Goal: Task Accomplishment & Management: Complete application form

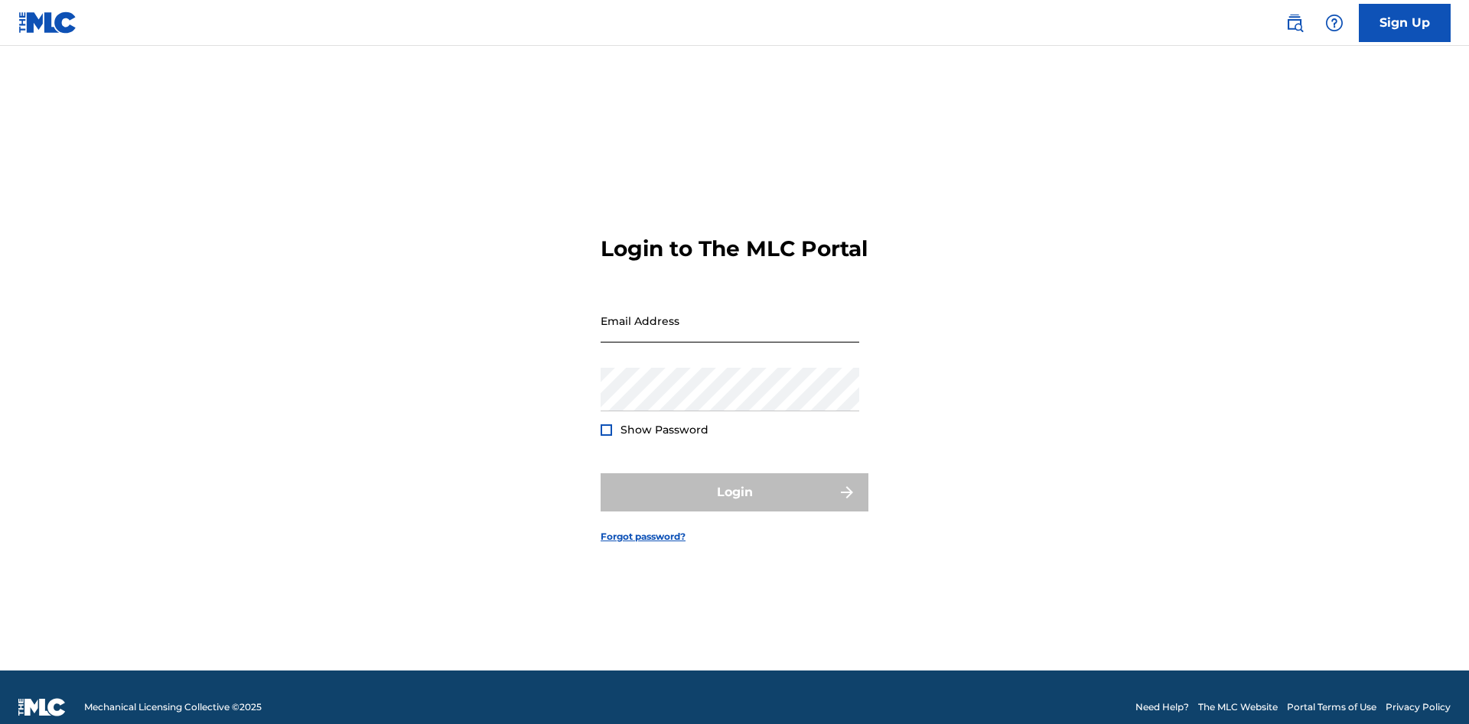
click at [774, 327] on input "Email Address" at bounding box center [729, 321] width 259 height 44
type input "[EMAIL_ADDRESS][DOMAIN_NAME]"
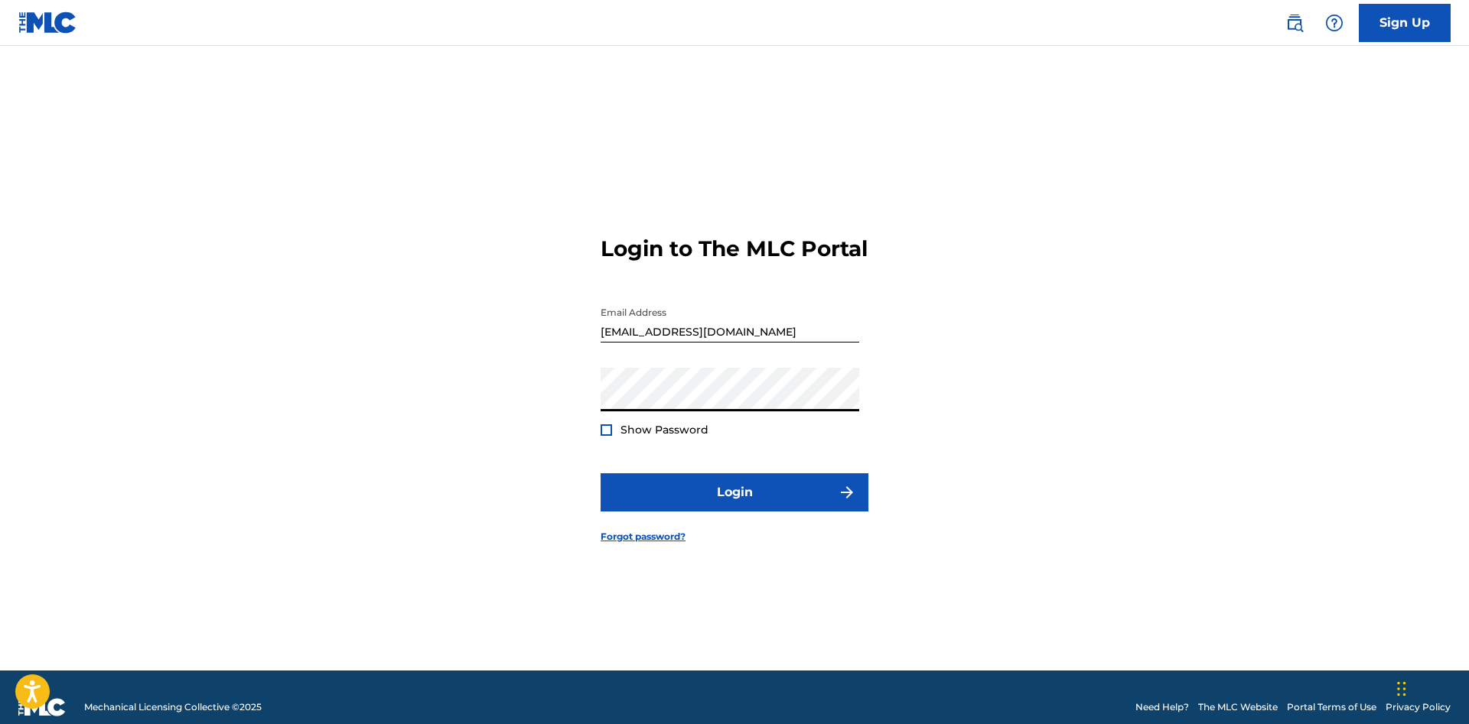
click at [600, 474] on button "Login" at bounding box center [734, 493] width 268 height 38
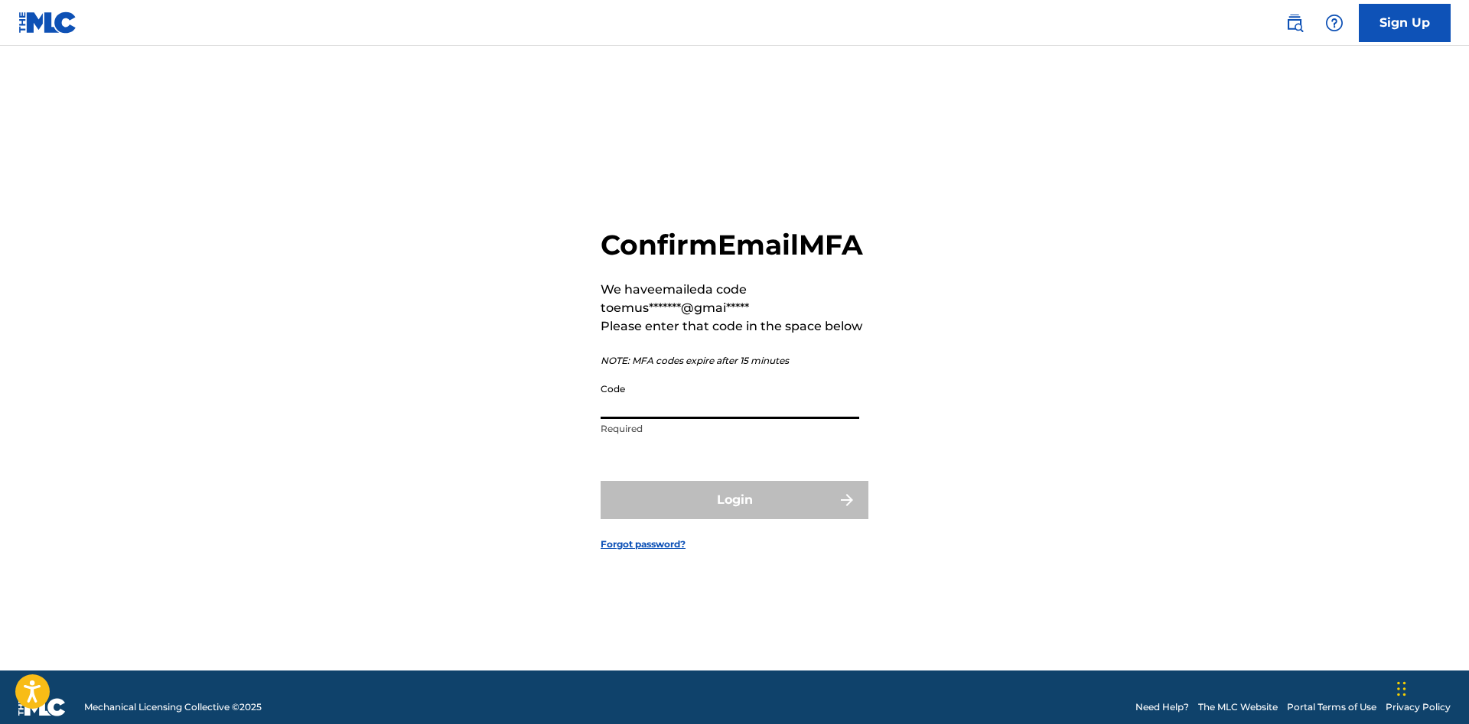
click at [791, 409] on input "Code" at bounding box center [729, 398] width 259 height 44
type input "680727"
click at [600, 481] on button "Login" at bounding box center [734, 500] width 268 height 38
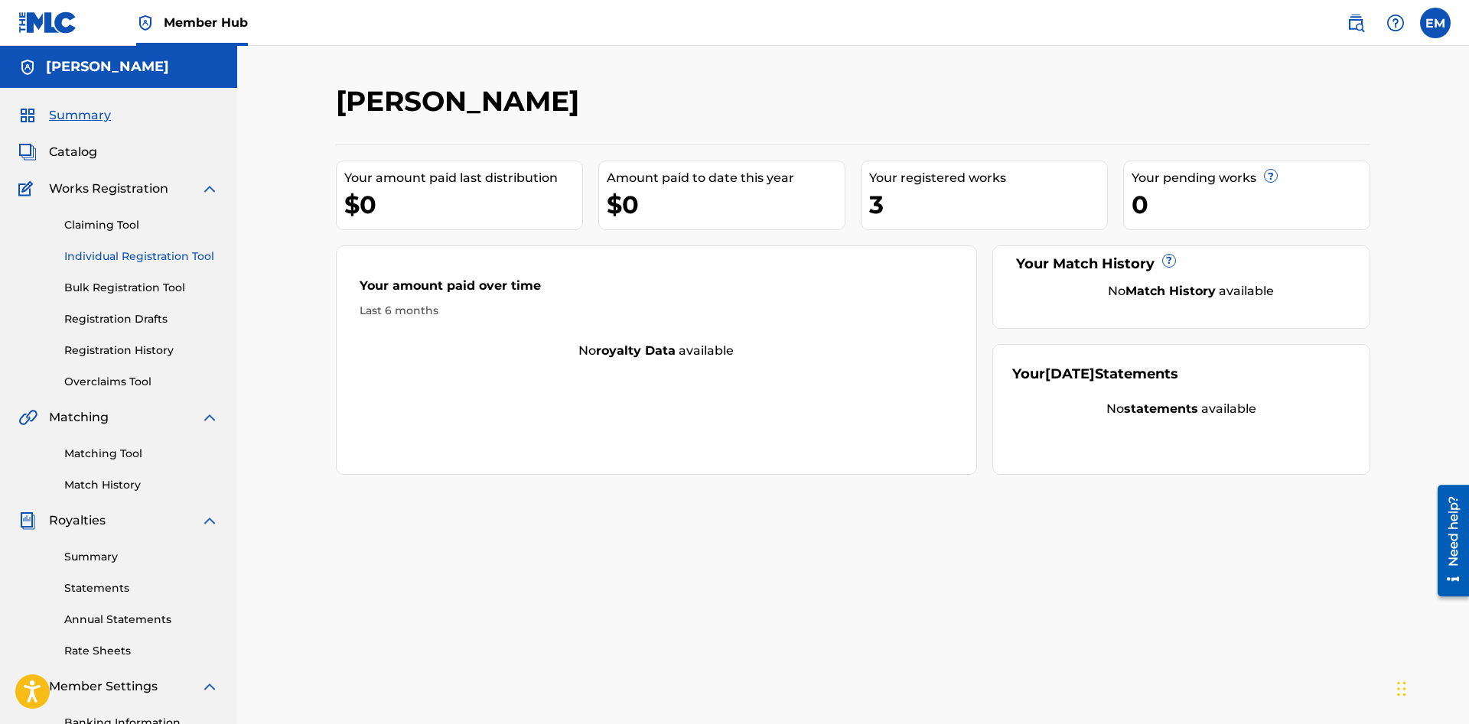
click at [135, 253] on link "Individual Registration Tool" at bounding box center [141, 257] width 155 height 16
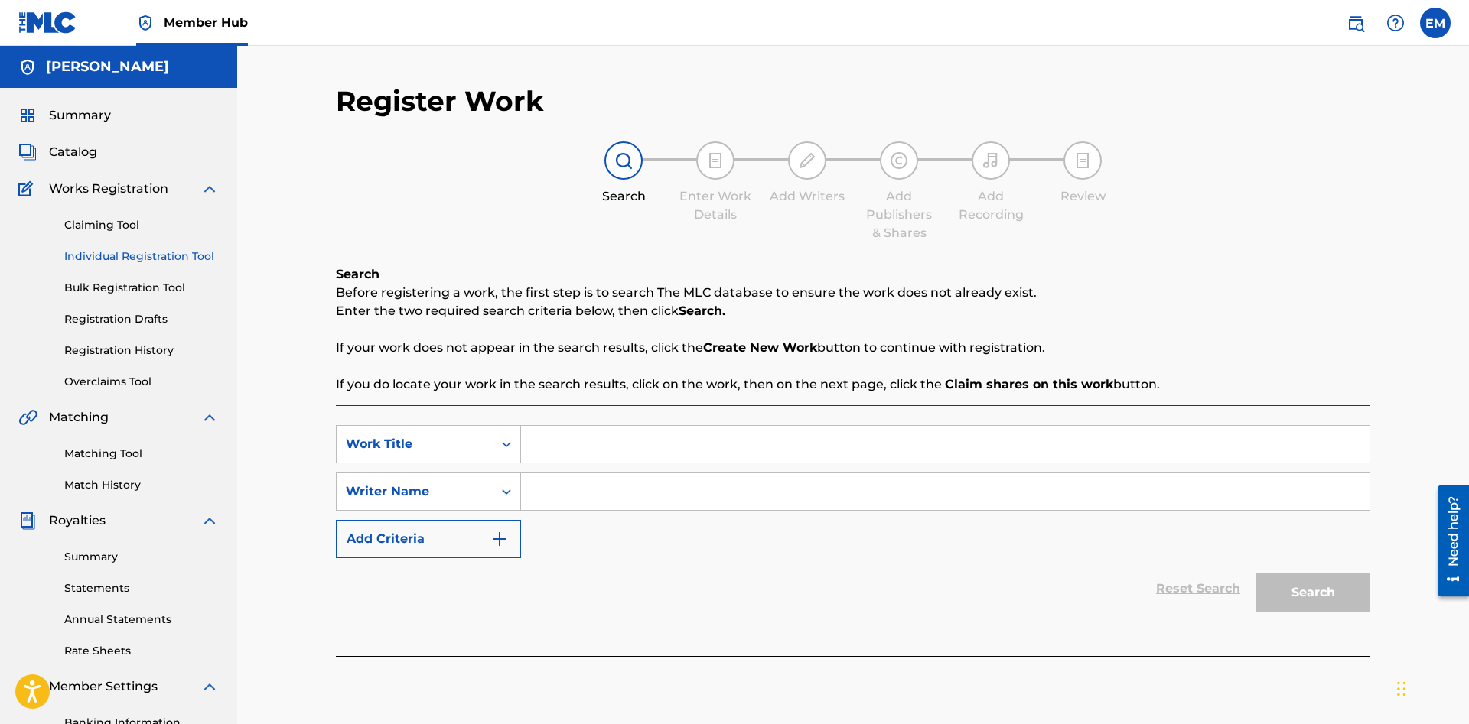
click at [630, 451] on input "Search Form" at bounding box center [945, 444] width 848 height 37
paste input "Knights Of Guinevere (Cyberpunk)"
type input "Knights Of Guinevere (Cyberpunk)"
click at [626, 483] on input "Search Form" at bounding box center [945, 492] width 848 height 37
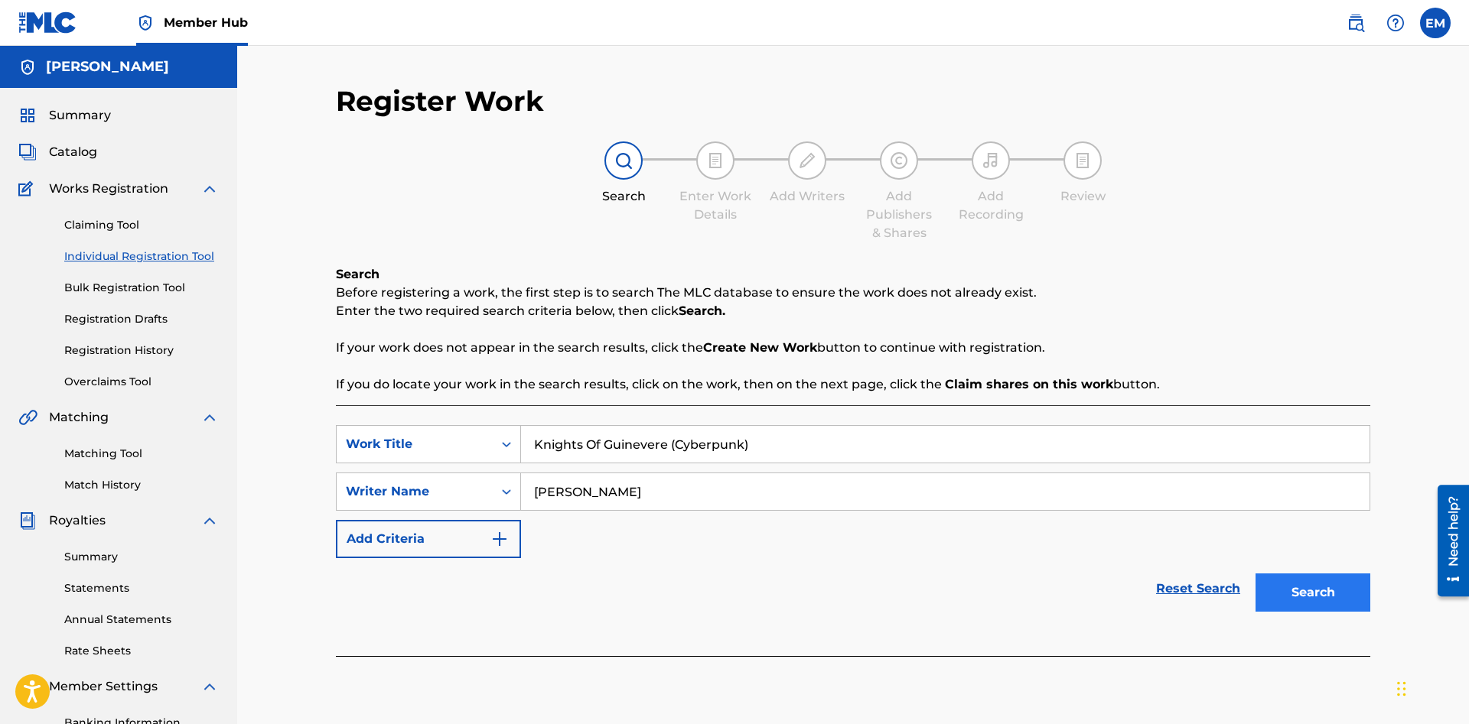
type input "[PERSON_NAME]"
click at [1277, 588] on button "Search" at bounding box center [1312, 593] width 115 height 38
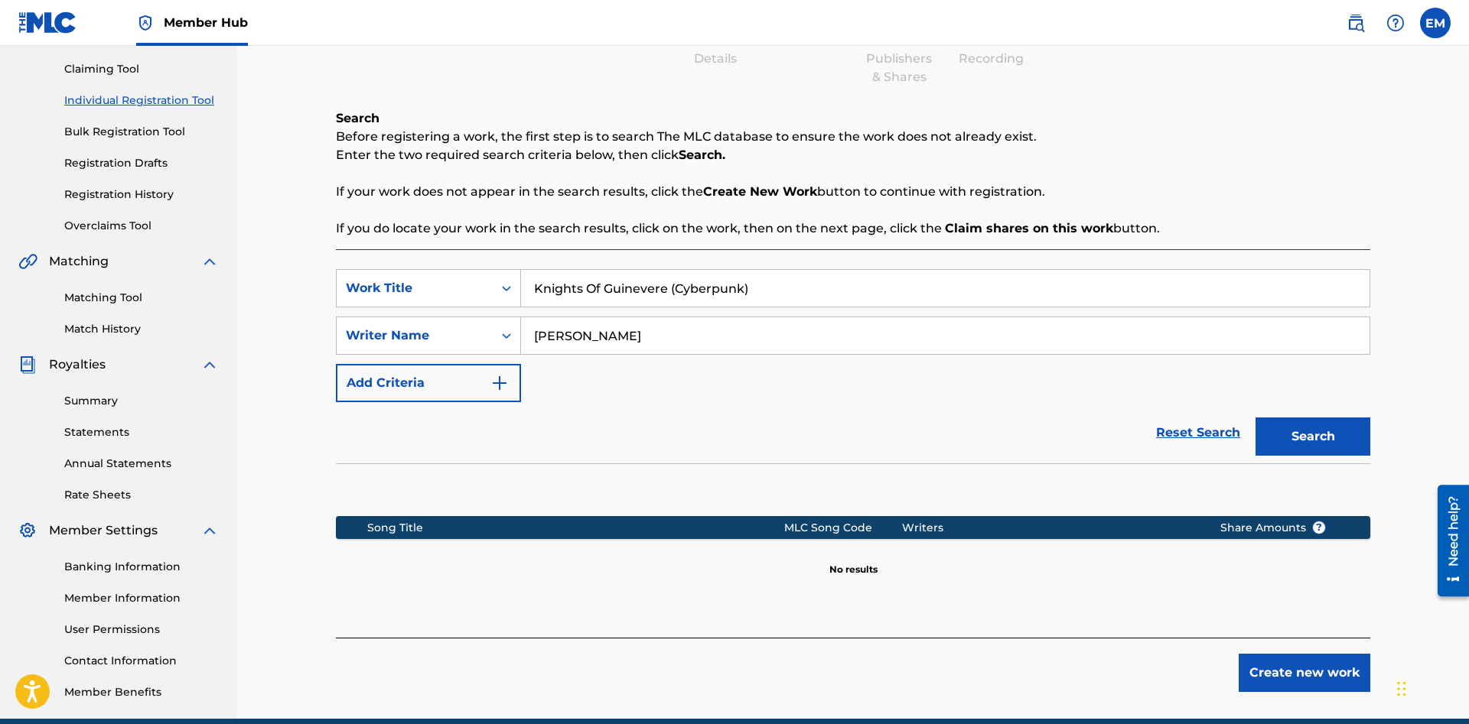
scroll to position [224, 0]
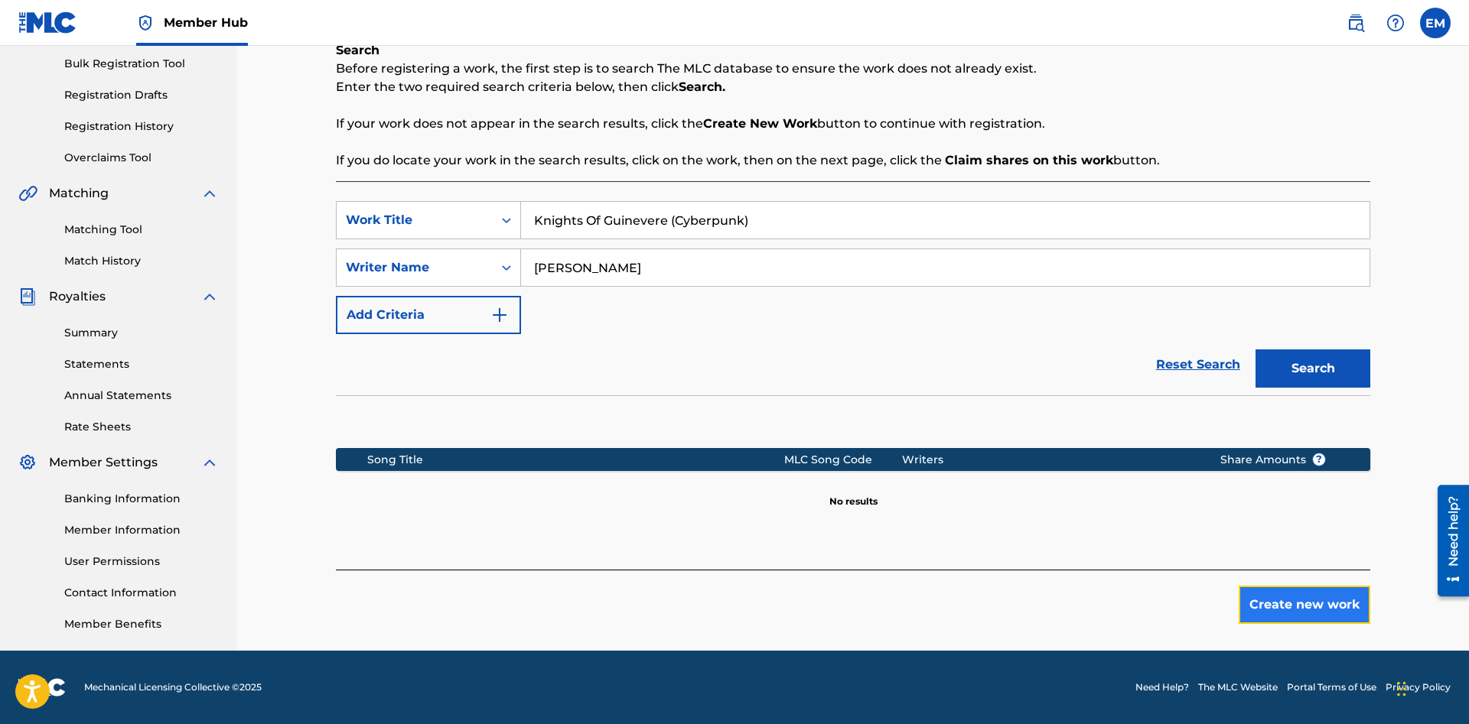
click at [1267, 605] on button "Create new work" at bounding box center [1304, 605] width 132 height 38
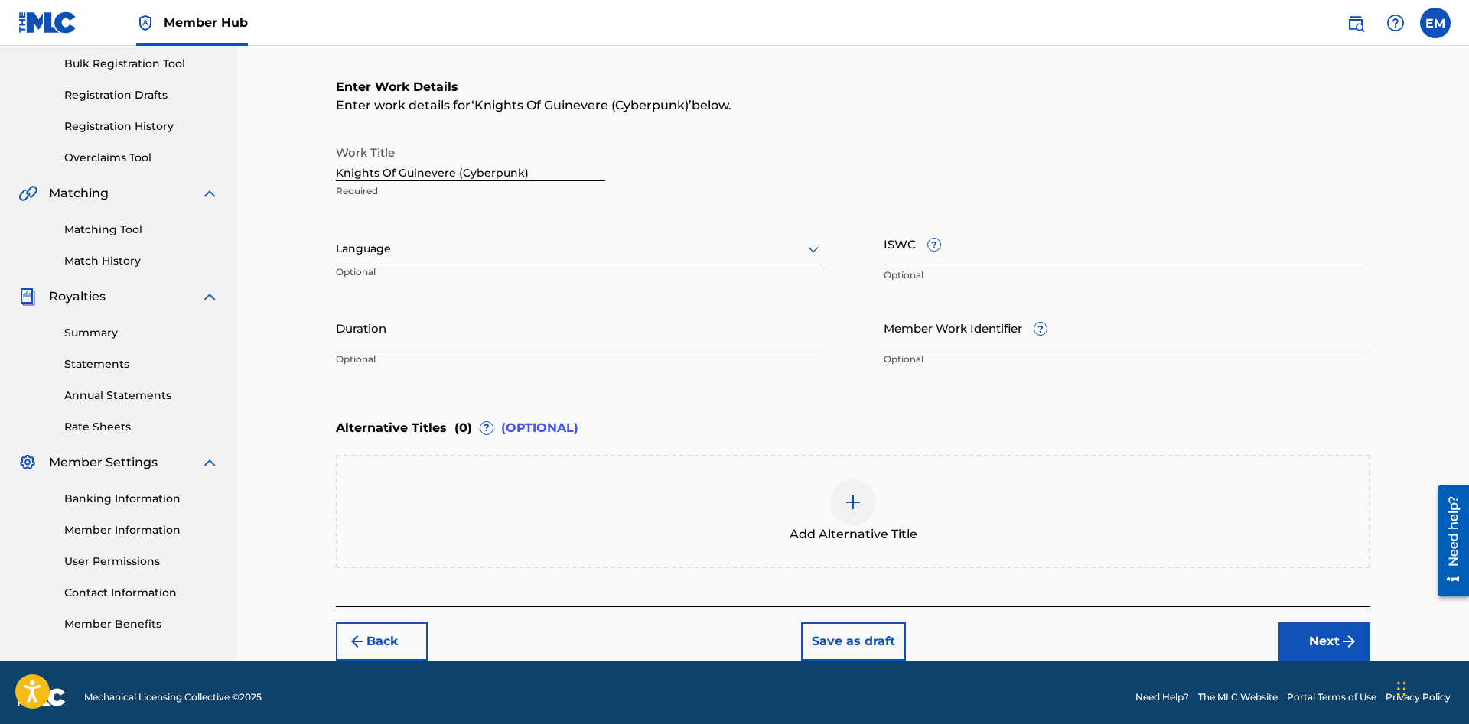
click at [633, 255] on div at bounding box center [579, 248] width 487 height 19
click at [633, 268] on div "English" at bounding box center [579, 282] width 485 height 34
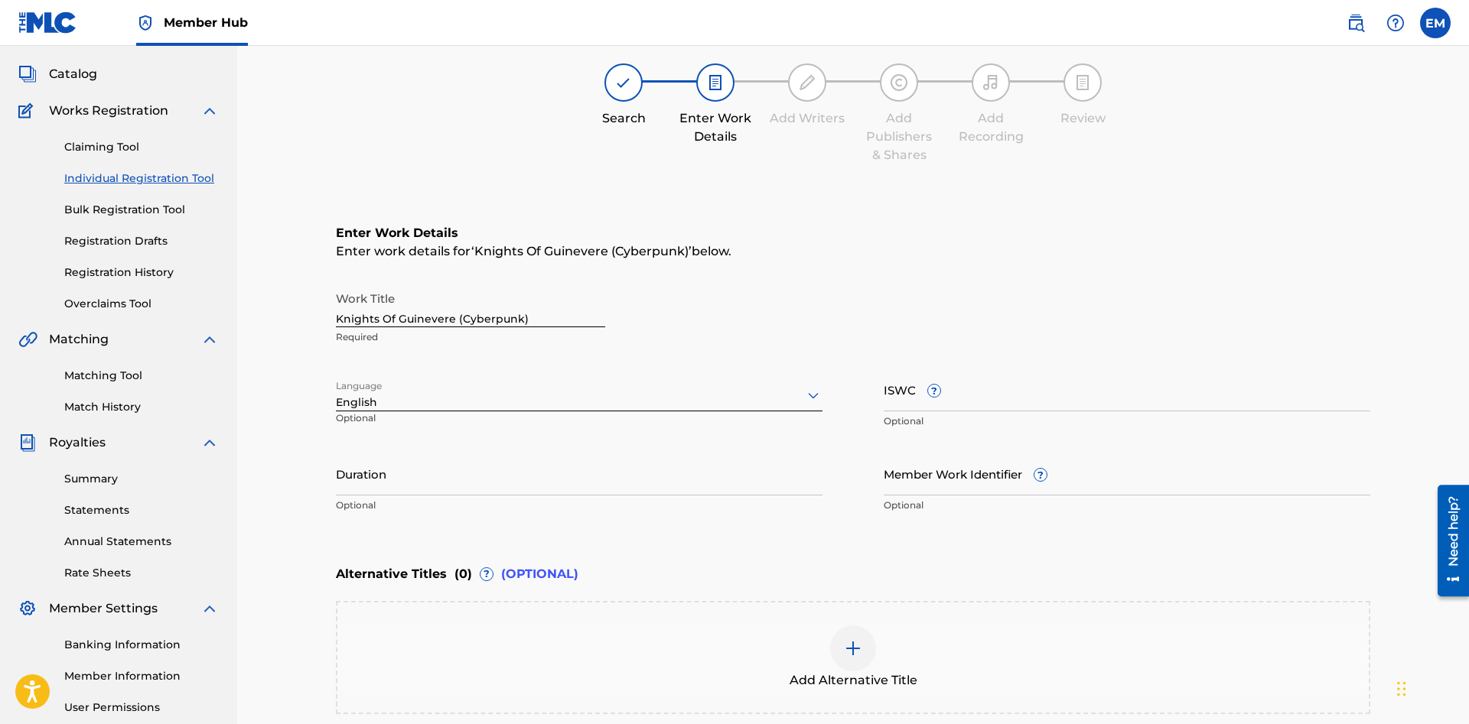
scroll to position [156, 0]
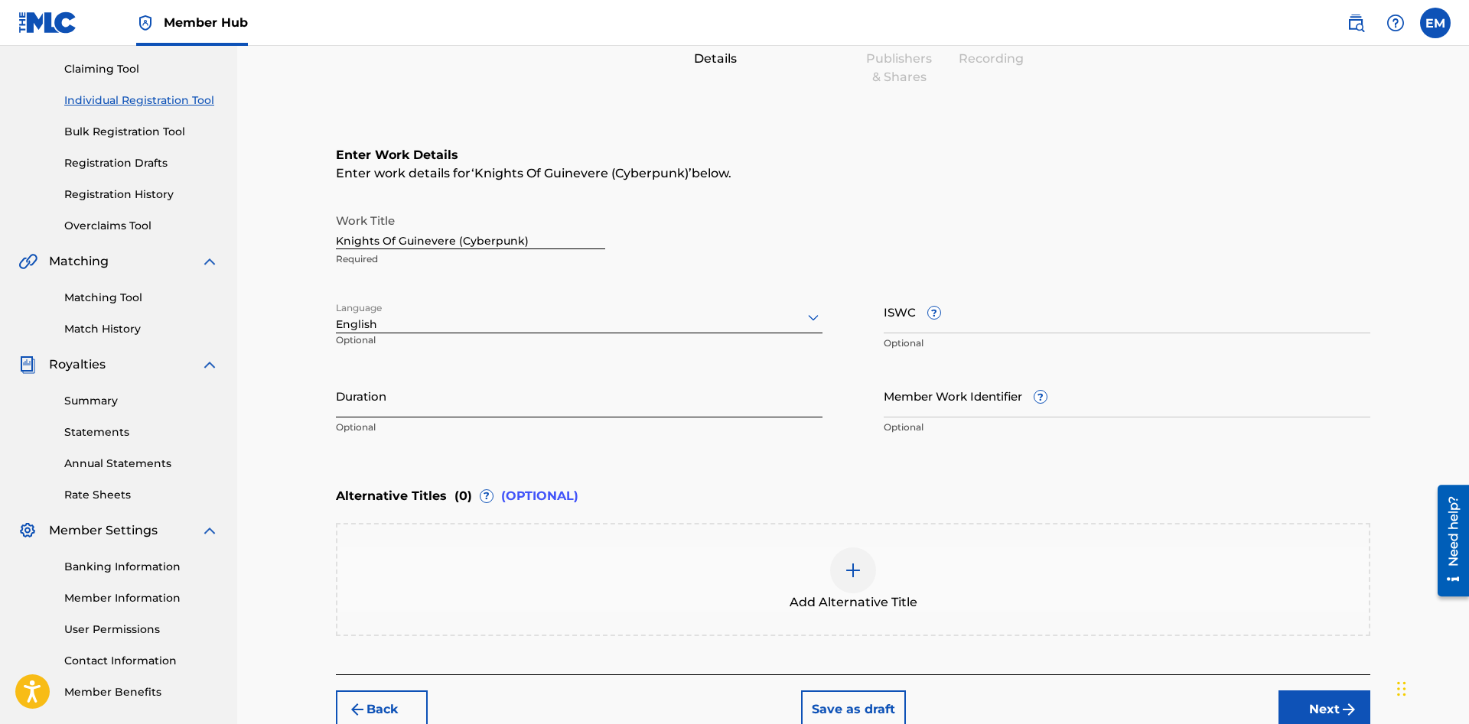
click at [438, 412] on input "Duration" at bounding box center [579, 396] width 487 height 44
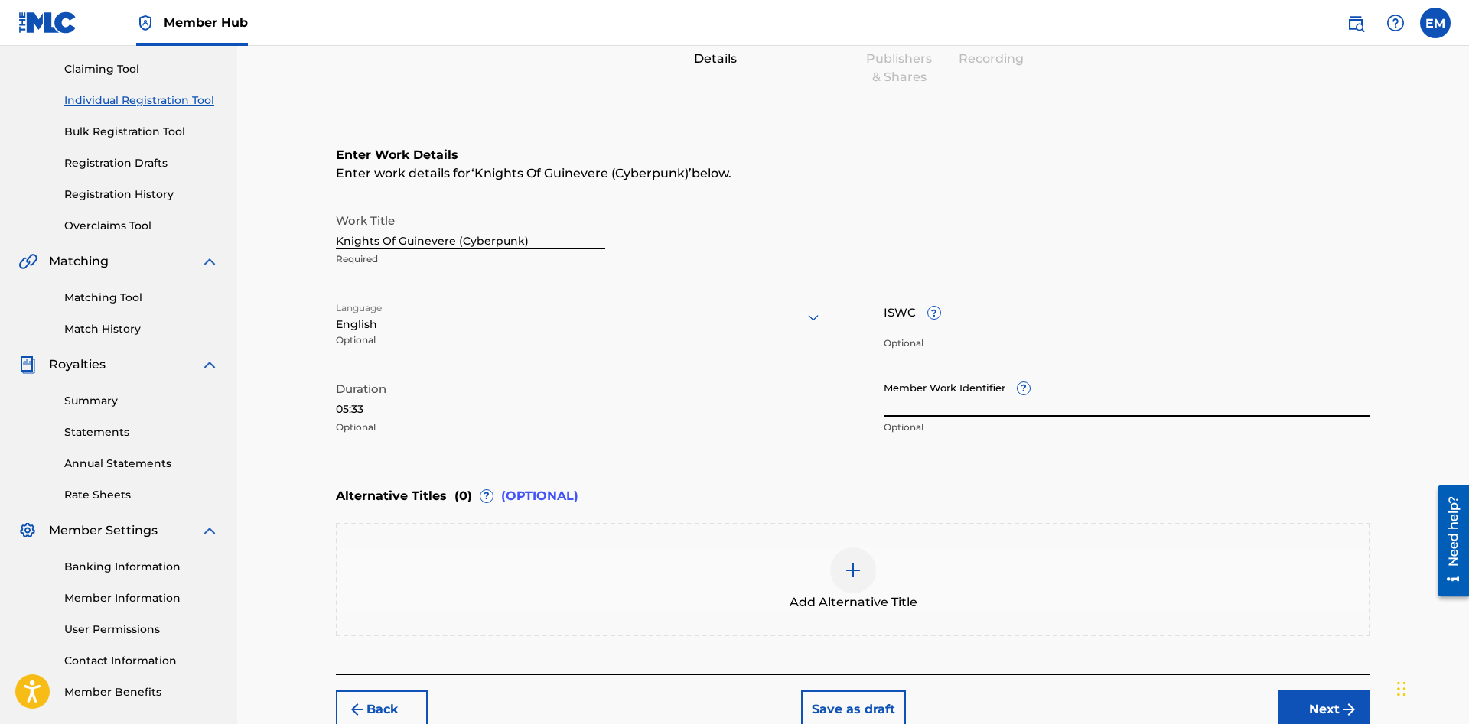
click at [1027, 411] on input "Member Work Identifier ?" at bounding box center [1127, 396] width 487 height 44
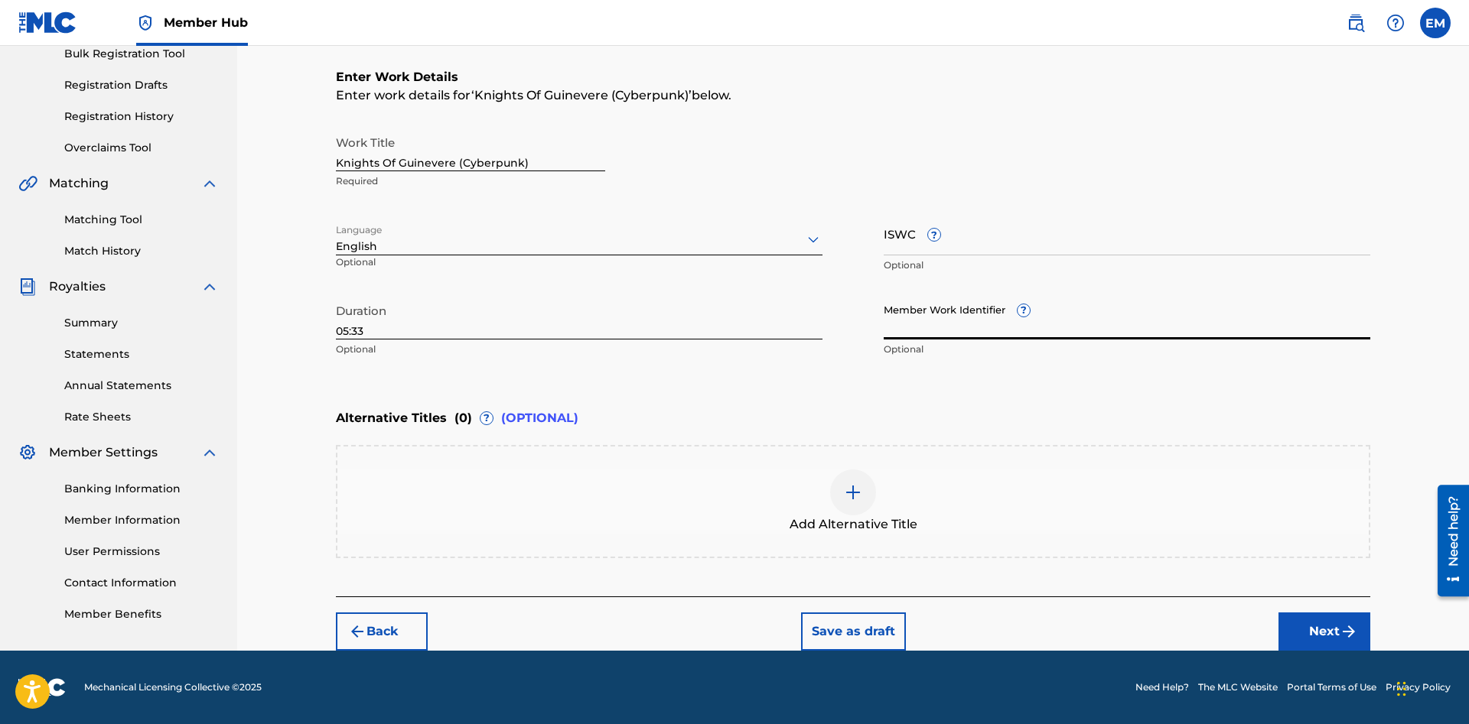
click at [363, 334] on input "05:33" at bounding box center [579, 318] width 487 height 44
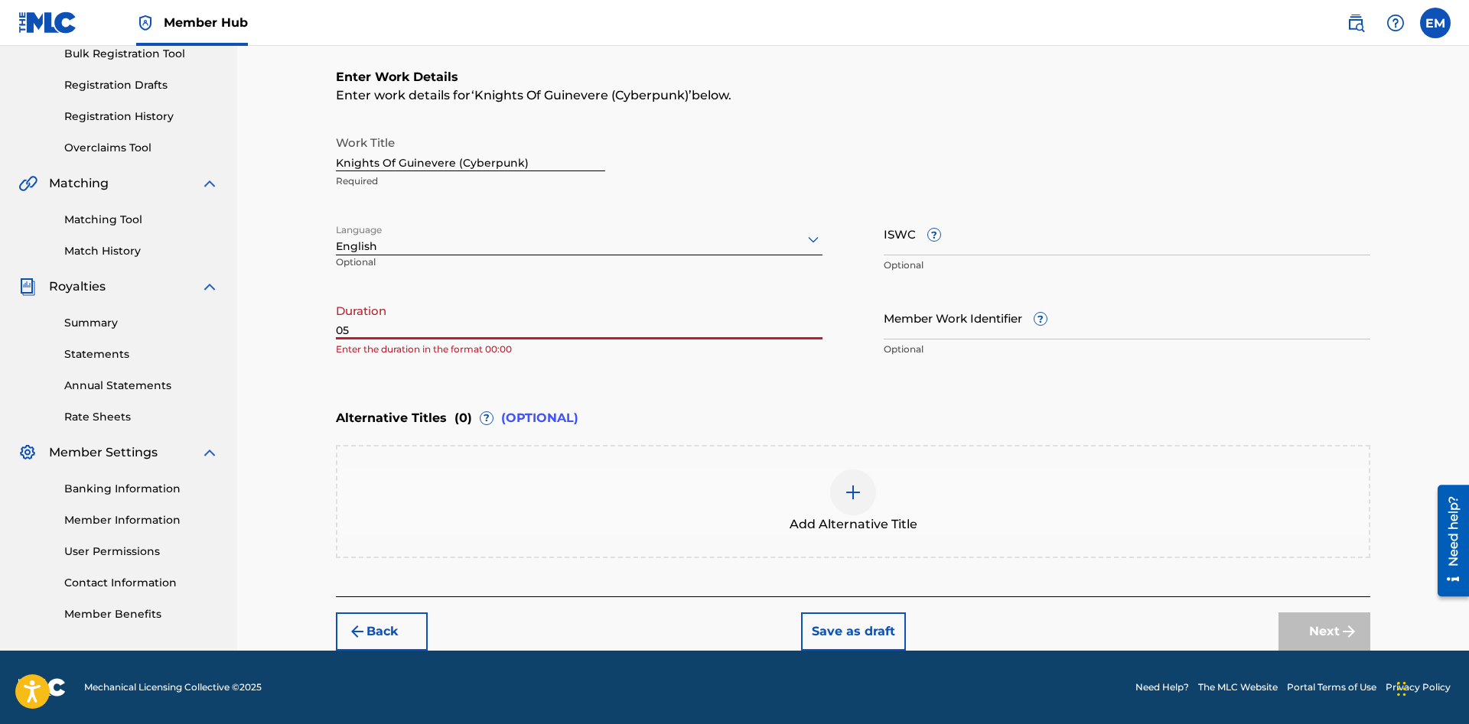
type input "0"
type input "05:33"
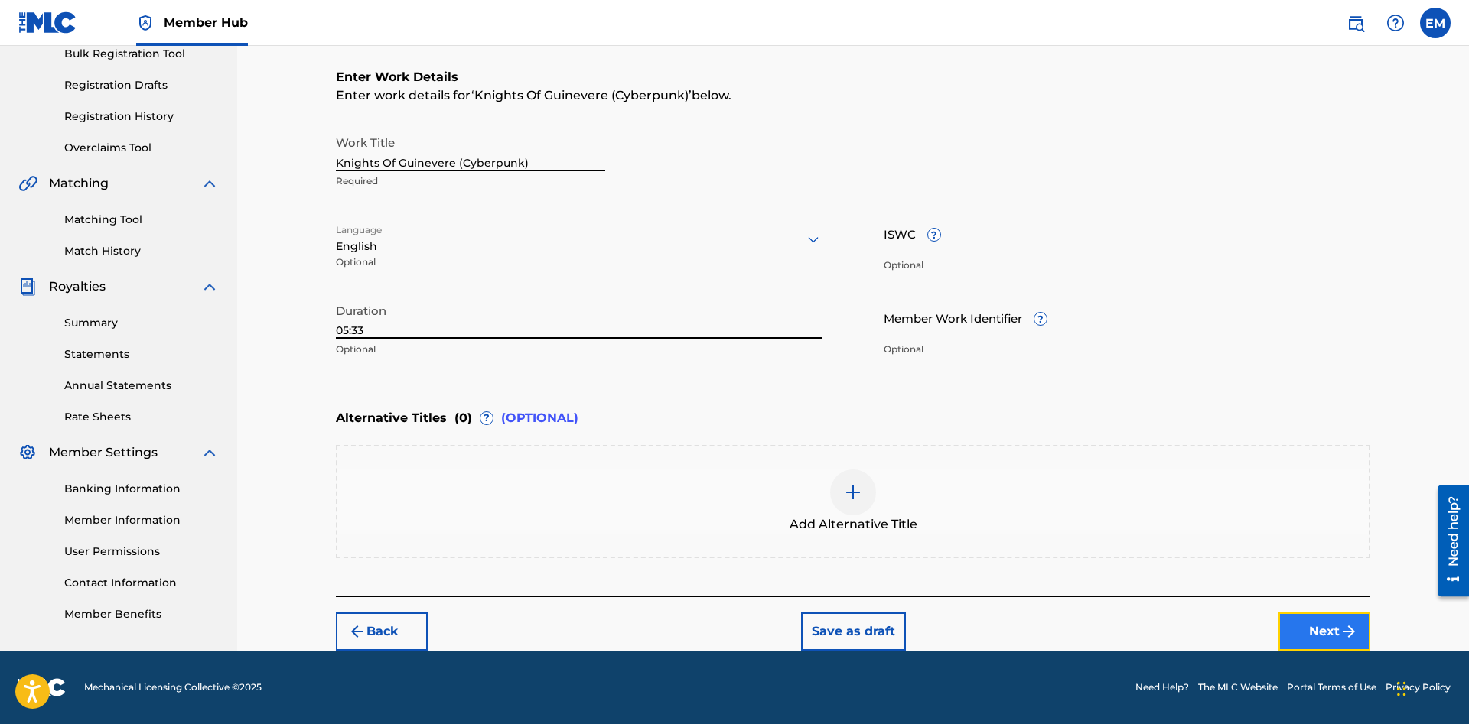
click at [1313, 626] on button "Next" at bounding box center [1324, 632] width 92 height 38
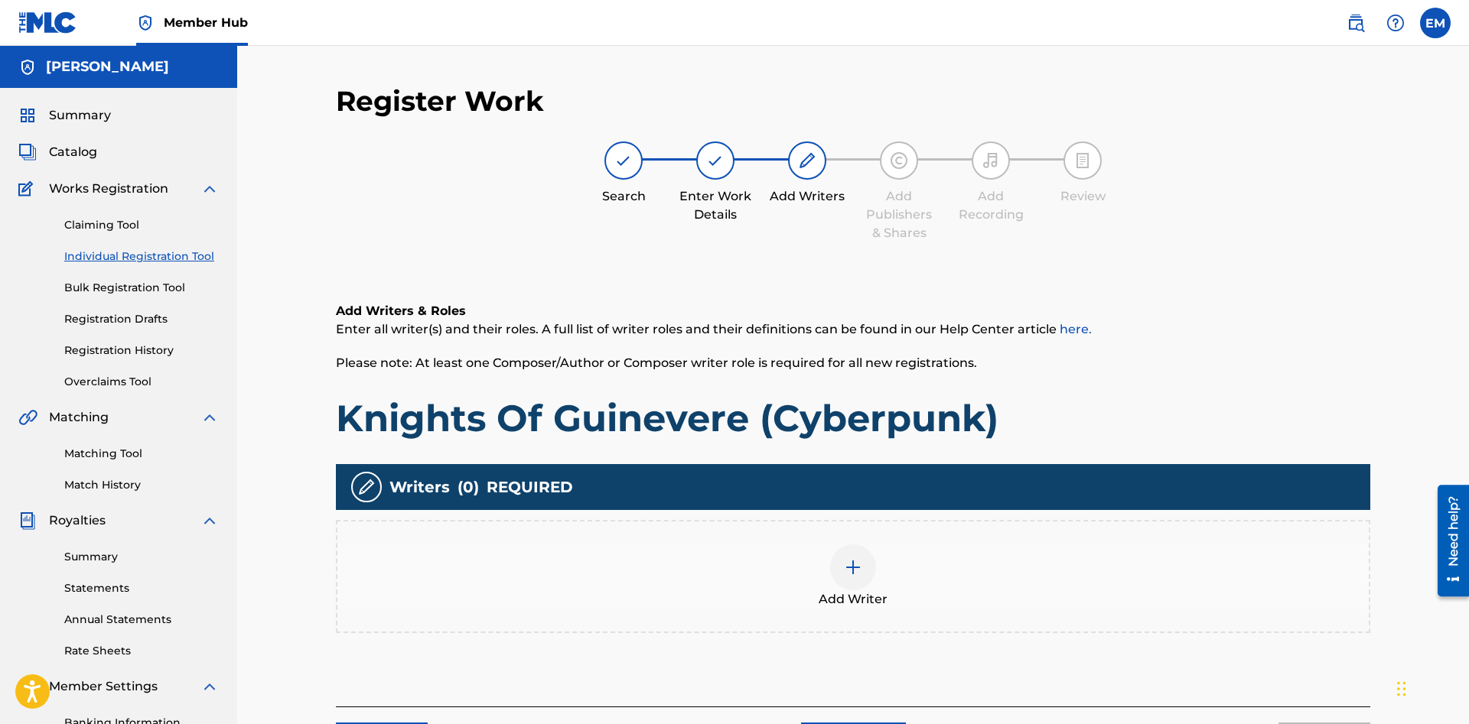
scroll to position [156, 0]
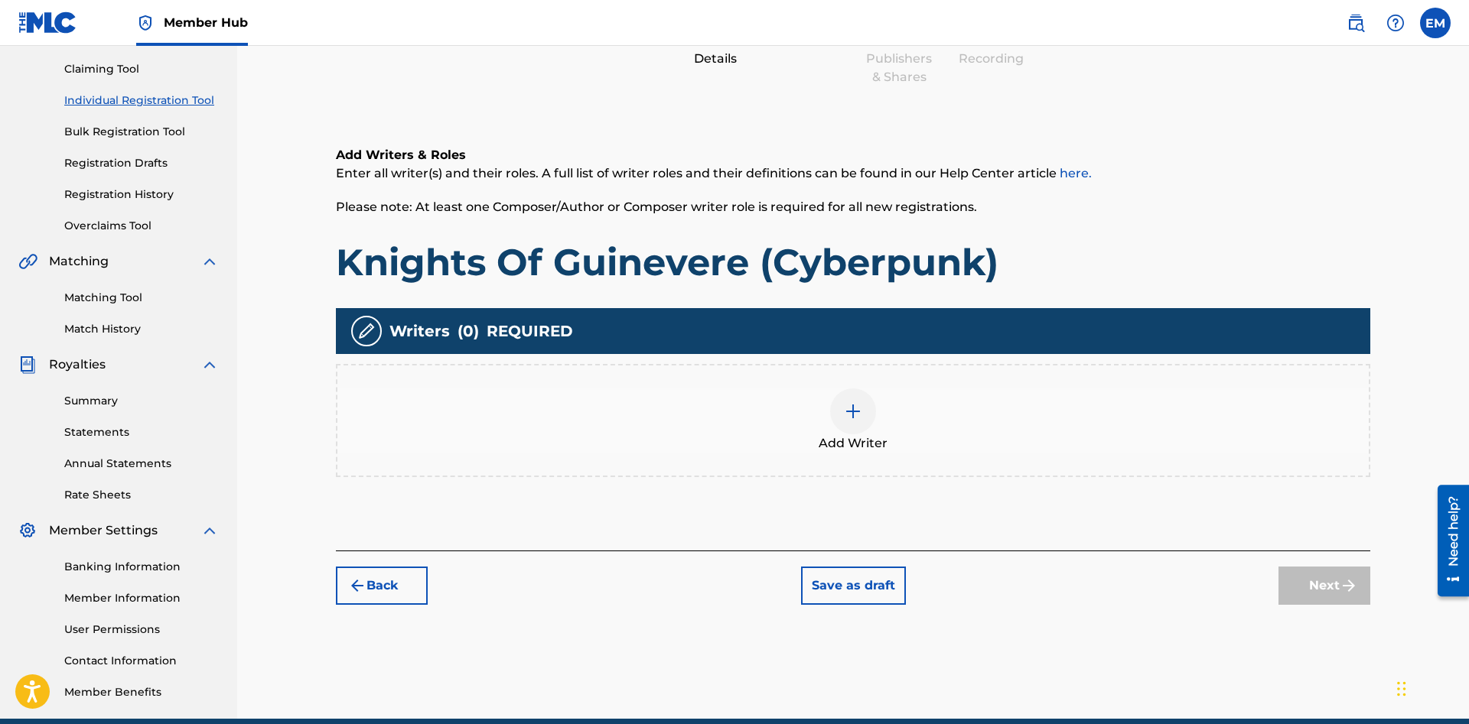
click at [855, 406] on img at bounding box center [853, 411] width 18 height 18
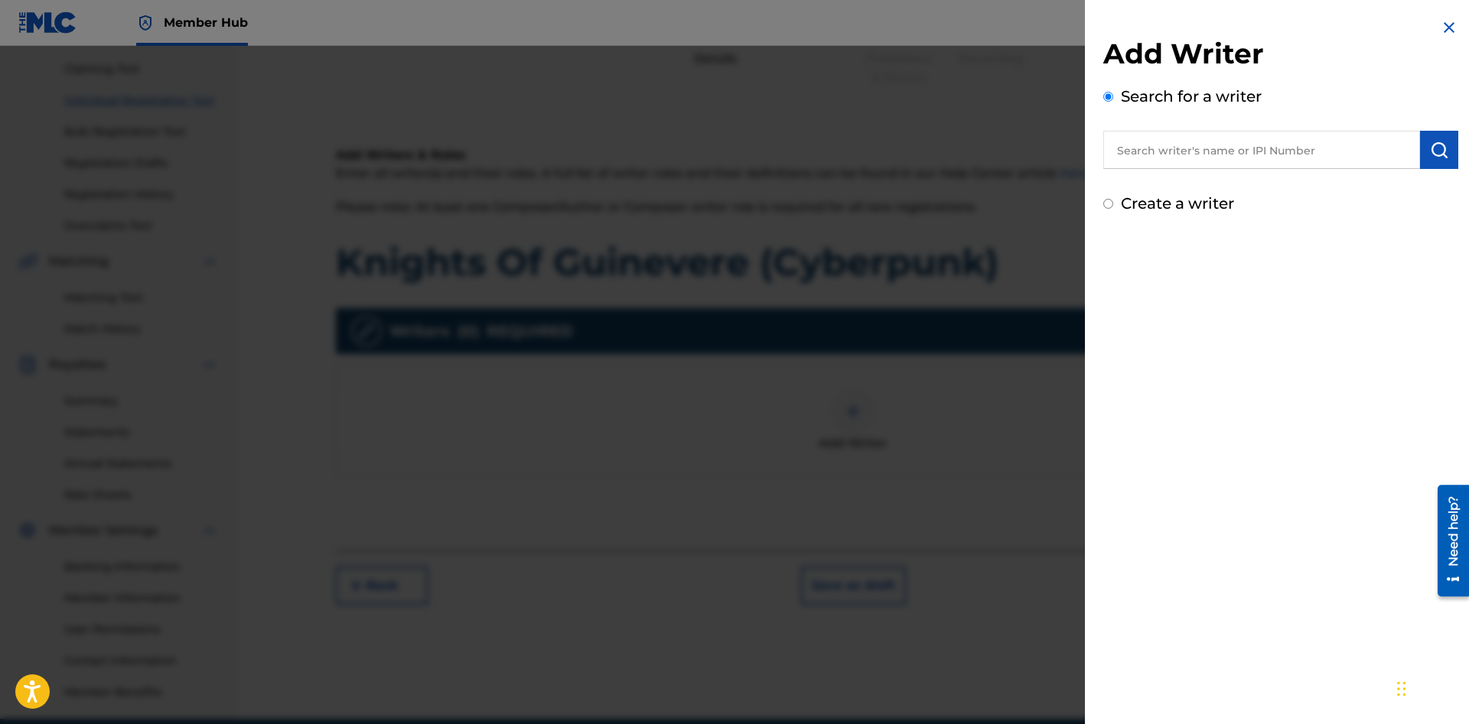
click at [1193, 151] on input "text" at bounding box center [1261, 150] width 317 height 38
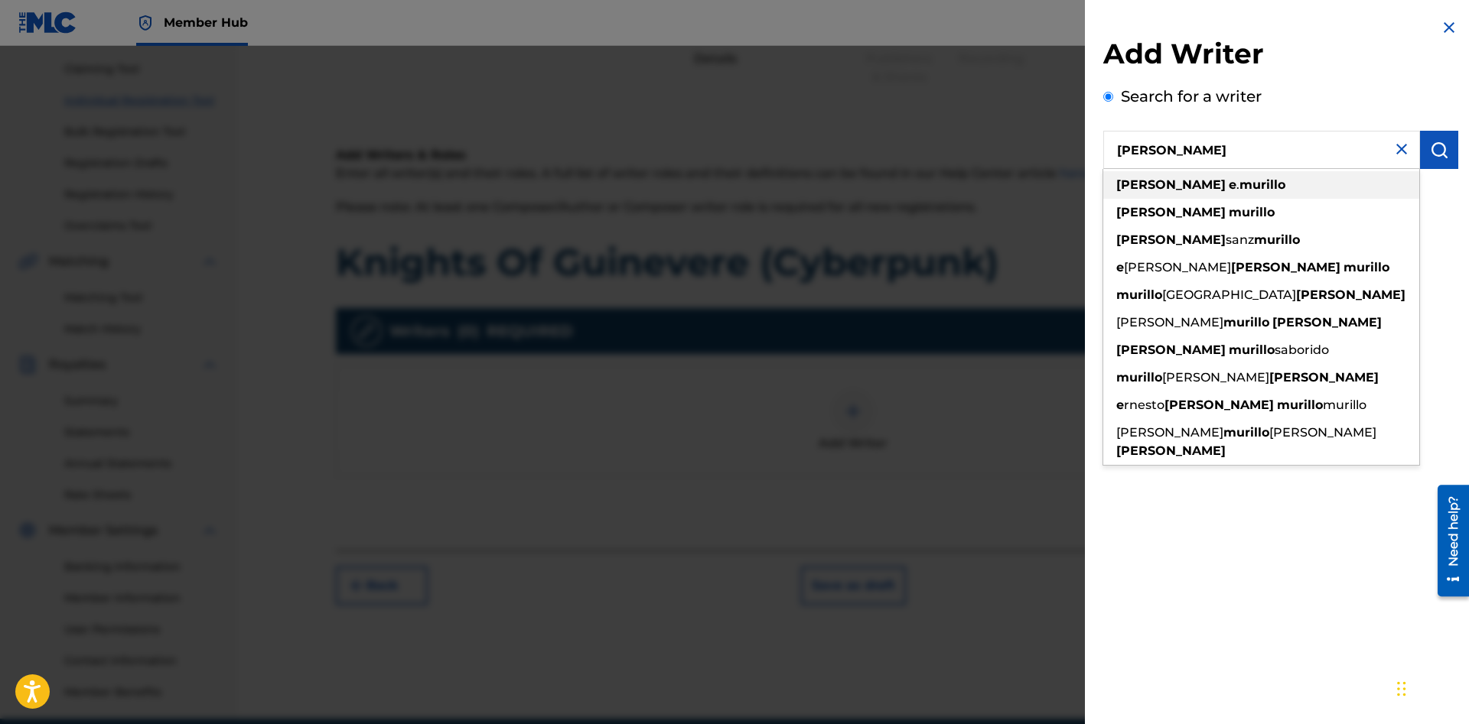
click at [1239, 181] on strong "murillo" at bounding box center [1262, 184] width 46 height 15
type input "[PERSON_NAME]"
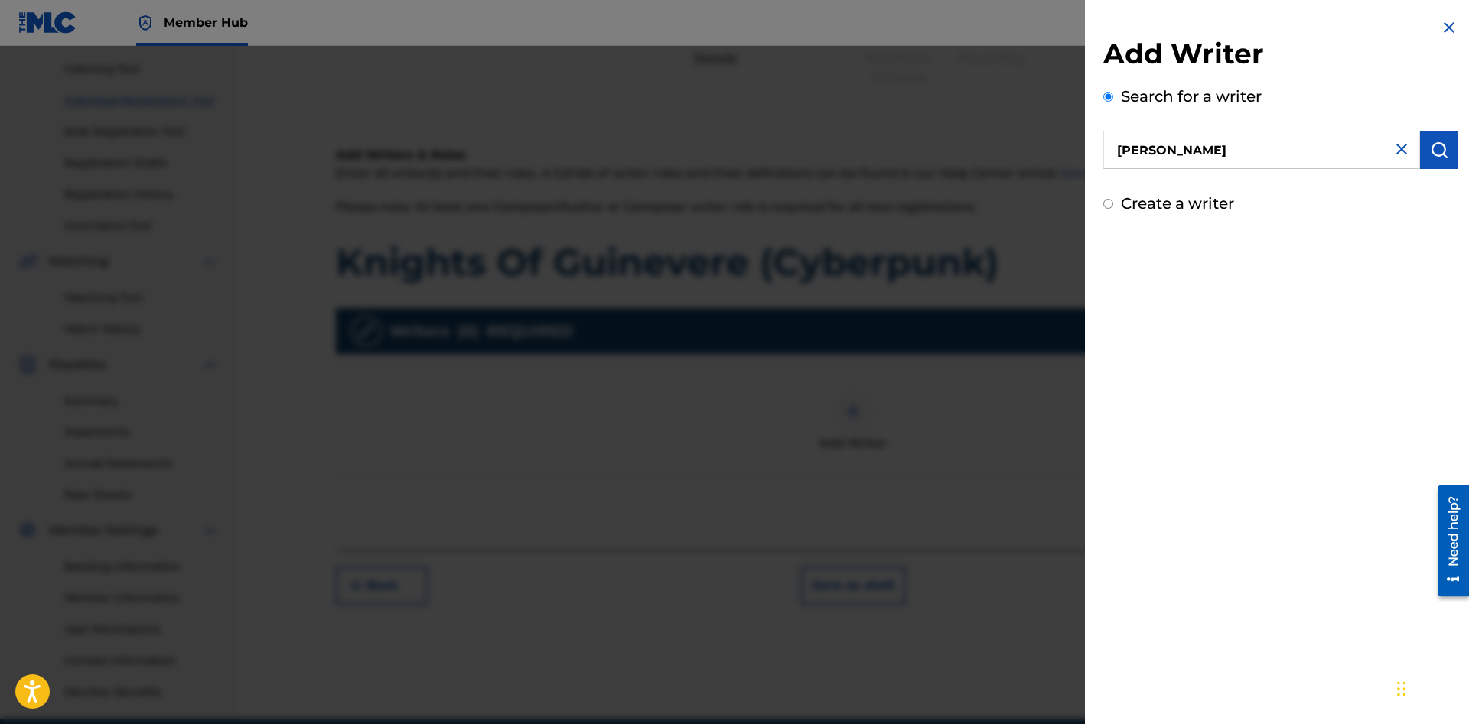
click at [1195, 206] on label "Create a writer" at bounding box center [1177, 203] width 113 height 18
click at [1113, 206] on input "Create a writer" at bounding box center [1108, 204] width 10 height 10
radio input "false"
radio input "true"
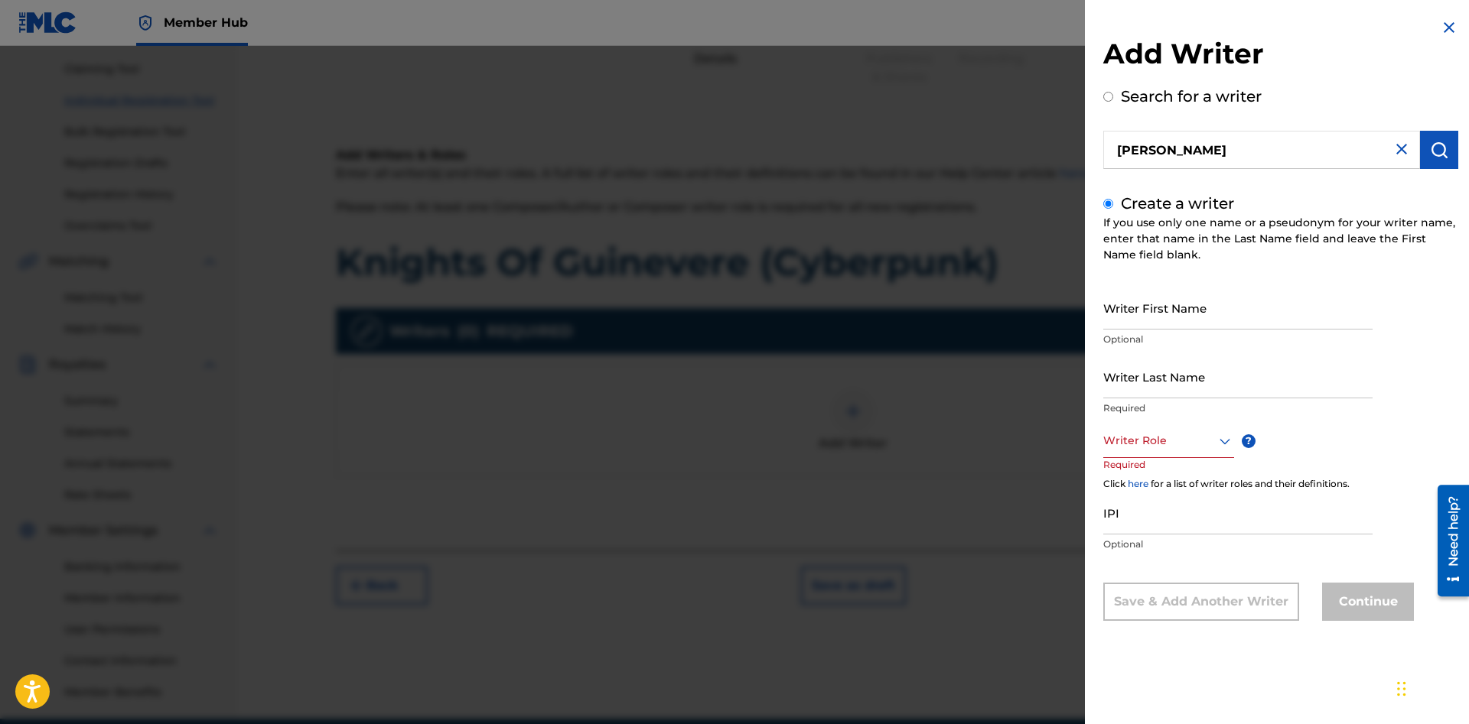
click at [1123, 88] on label "Search for a writer" at bounding box center [1191, 96] width 141 height 18
click at [1113, 92] on input "Search for a writer" at bounding box center [1108, 97] width 10 height 10
radio input "false"
radio input "true"
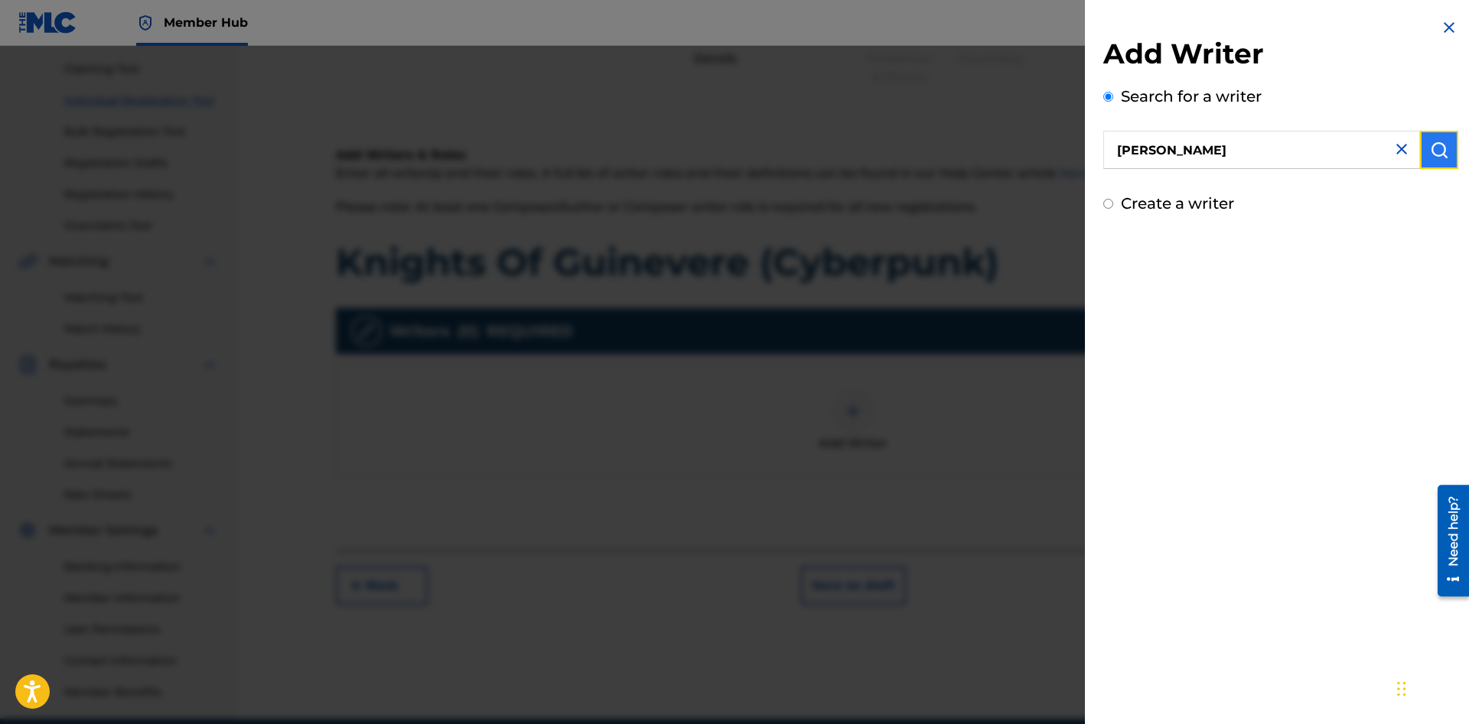
click at [1435, 155] on img "submit" at bounding box center [1439, 150] width 18 height 18
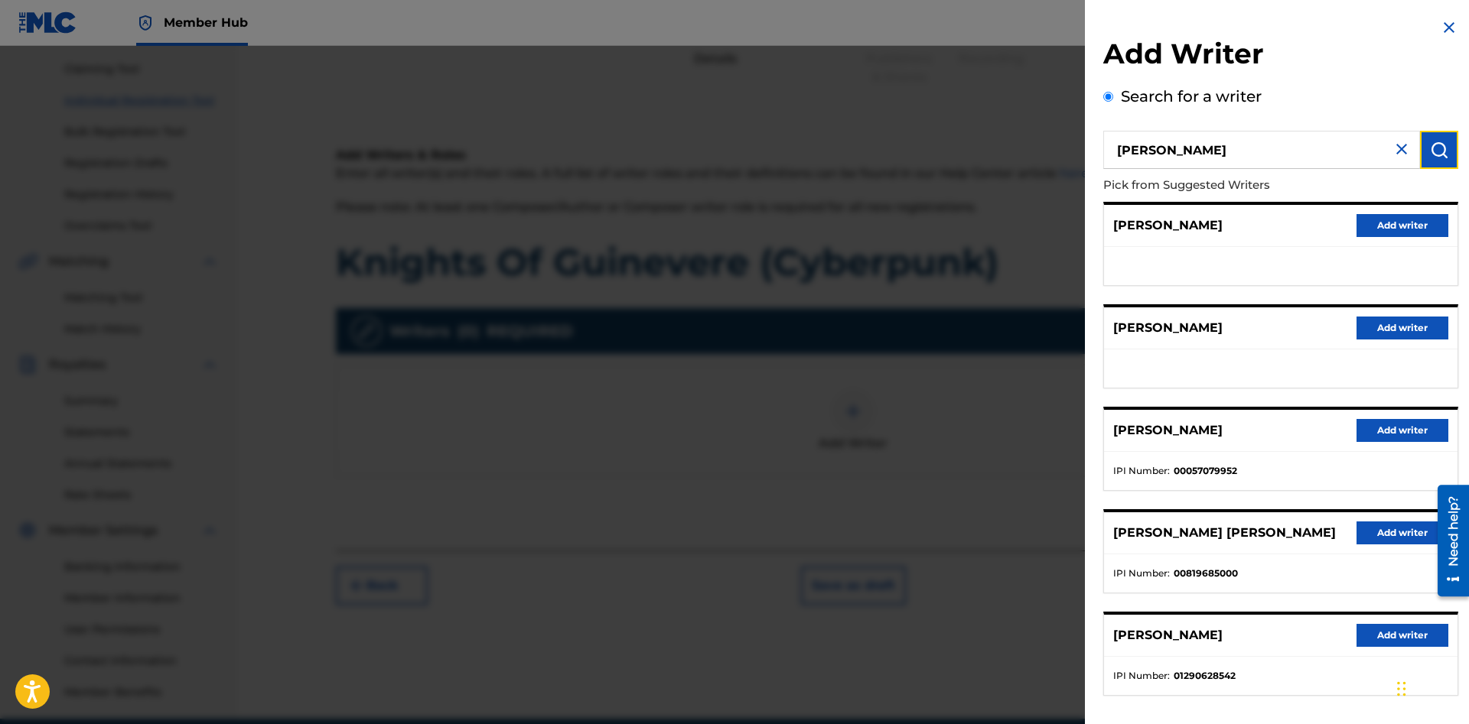
scroll to position [82, 0]
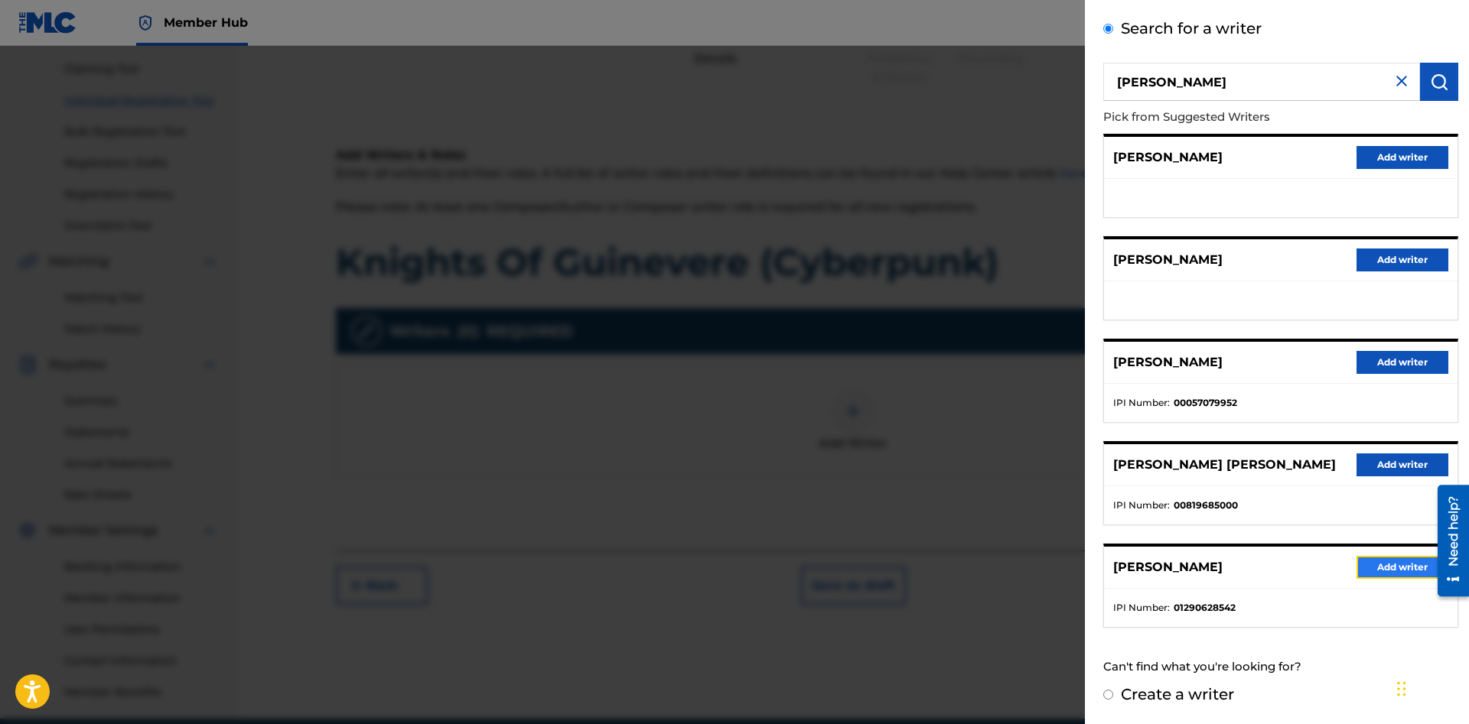
click at [1386, 565] on button "Add writer" at bounding box center [1402, 567] width 92 height 23
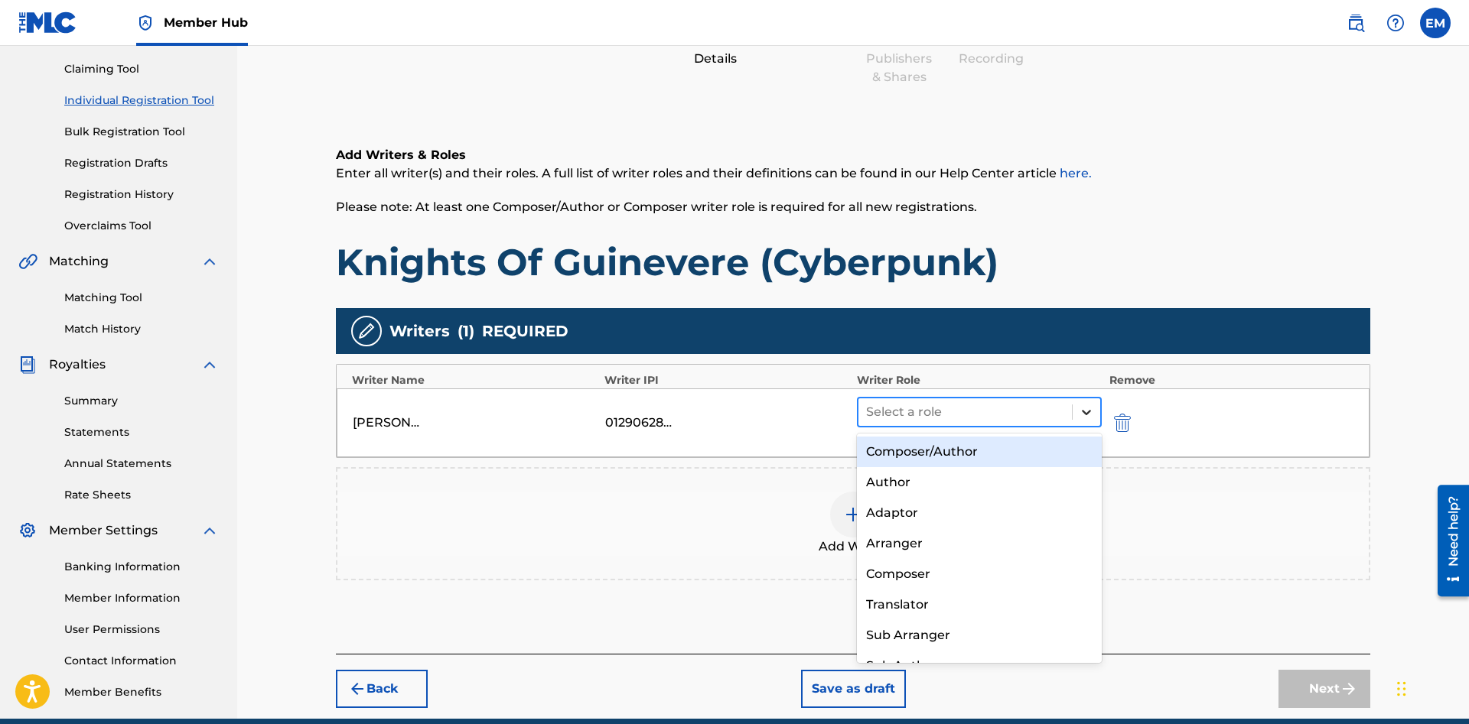
click at [1092, 411] on icon at bounding box center [1086, 412] width 15 height 15
click at [998, 458] on div "Composer/Author" at bounding box center [979, 452] width 245 height 31
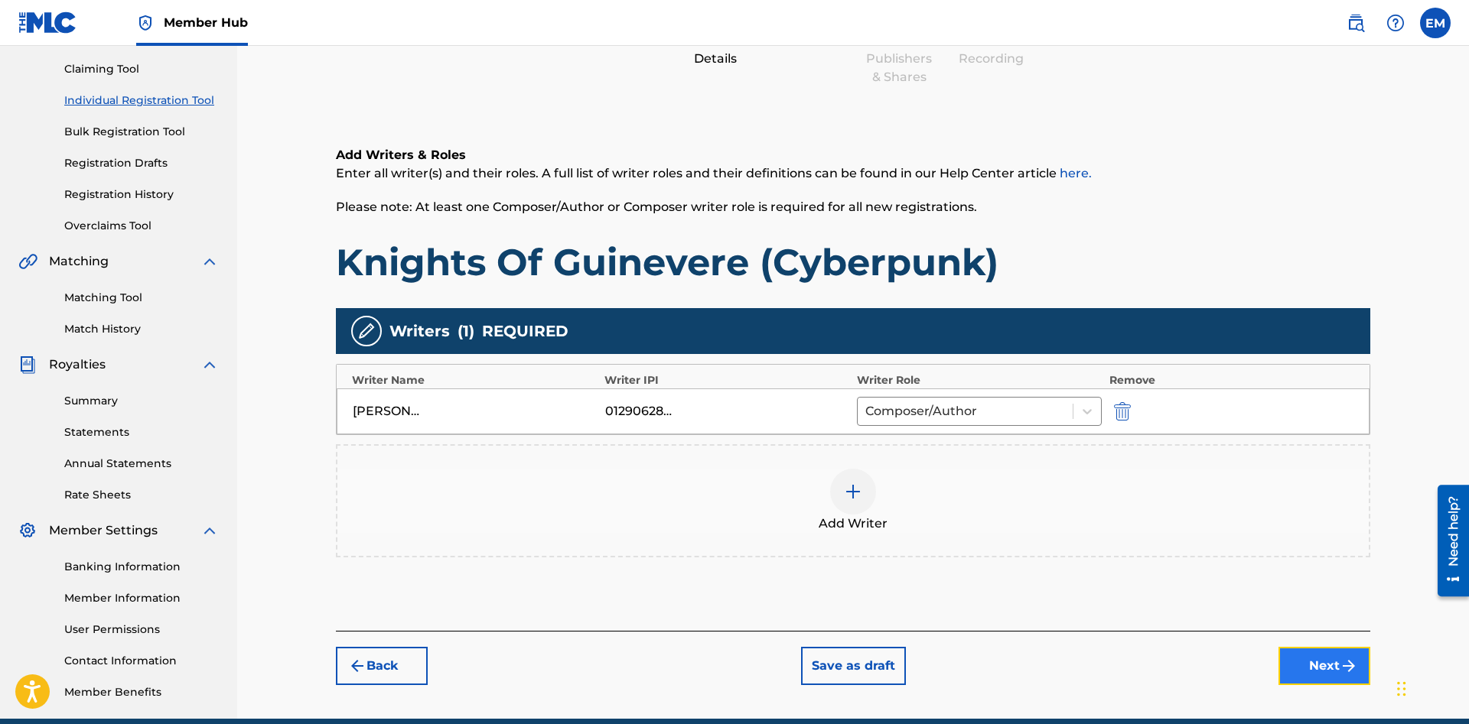
click at [1300, 666] on button "Next" at bounding box center [1324, 666] width 92 height 38
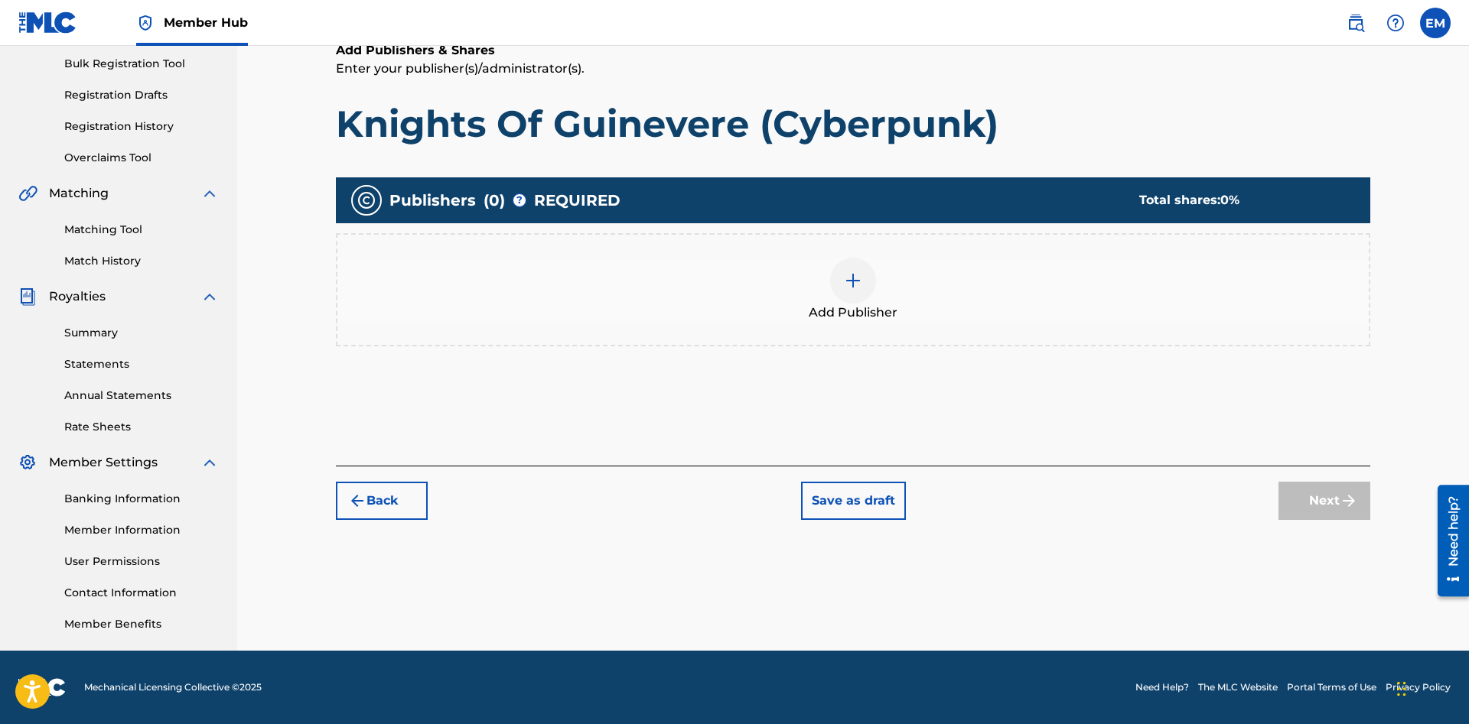
scroll to position [68, 0]
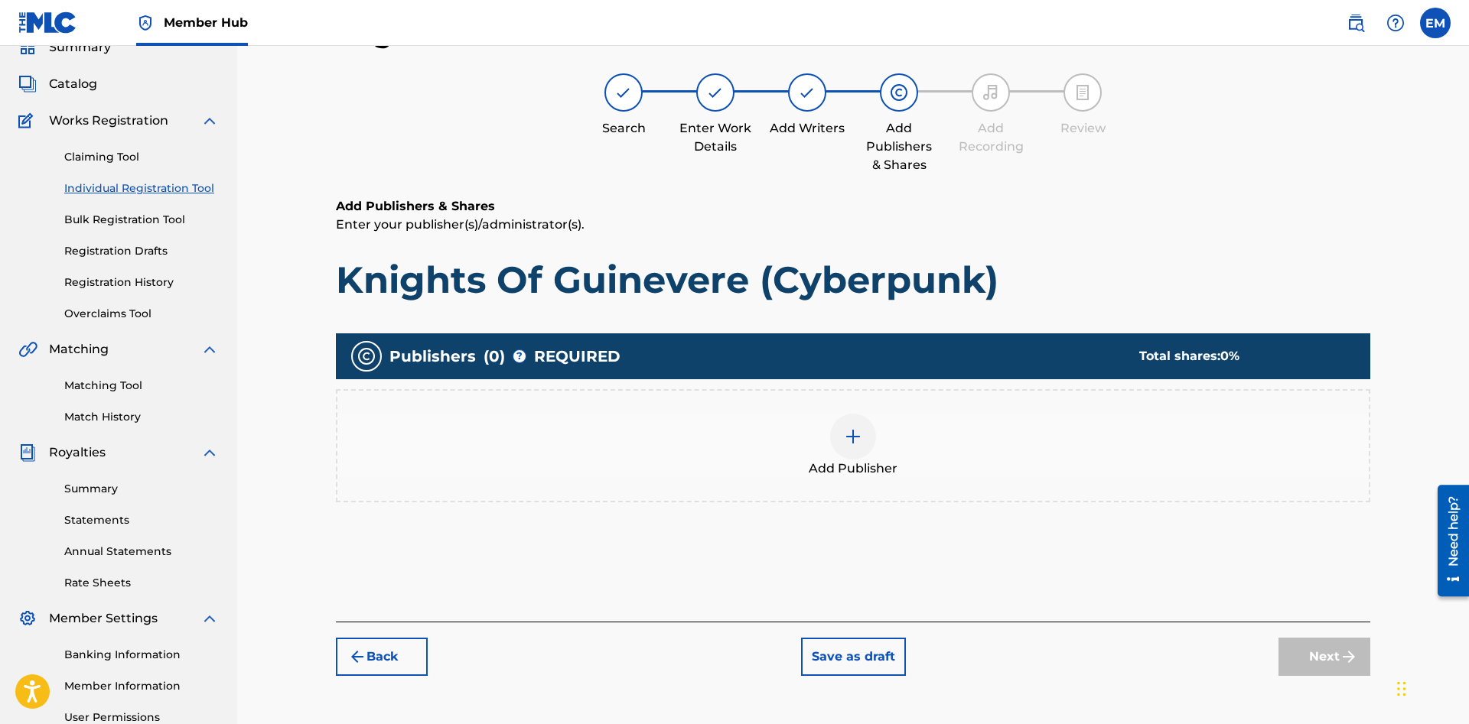
click at [861, 438] on img at bounding box center [853, 437] width 18 height 18
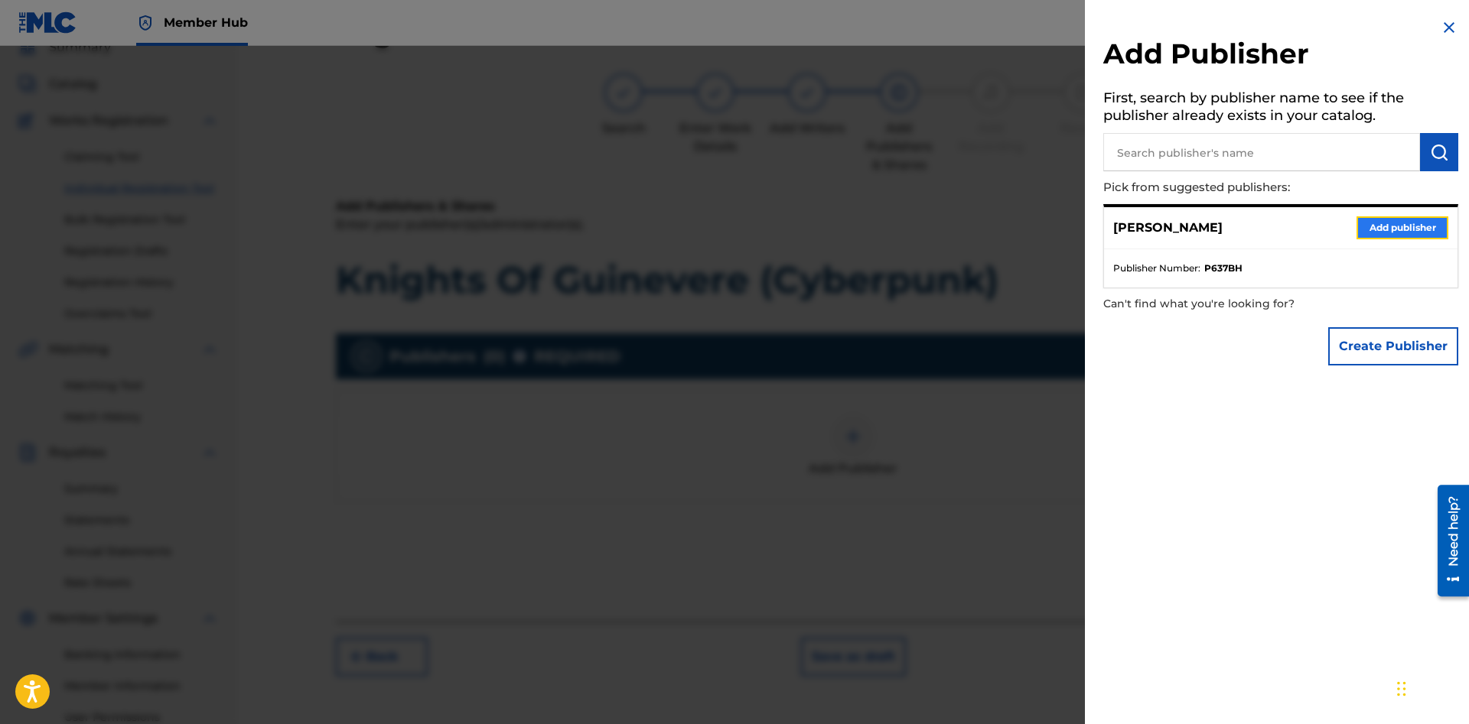
click at [1394, 229] on button "Add publisher" at bounding box center [1402, 227] width 92 height 23
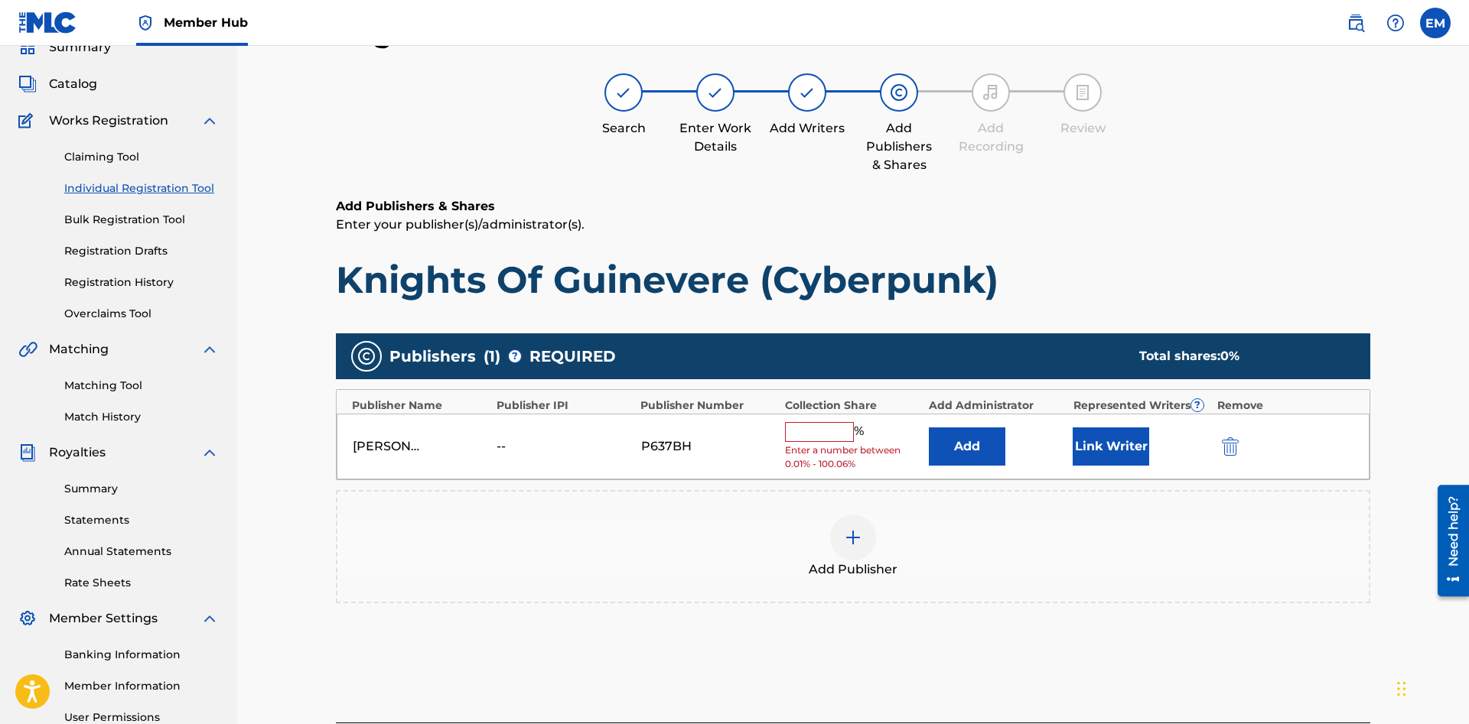
click at [843, 434] on input "text" at bounding box center [819, 432] width 69 height 20
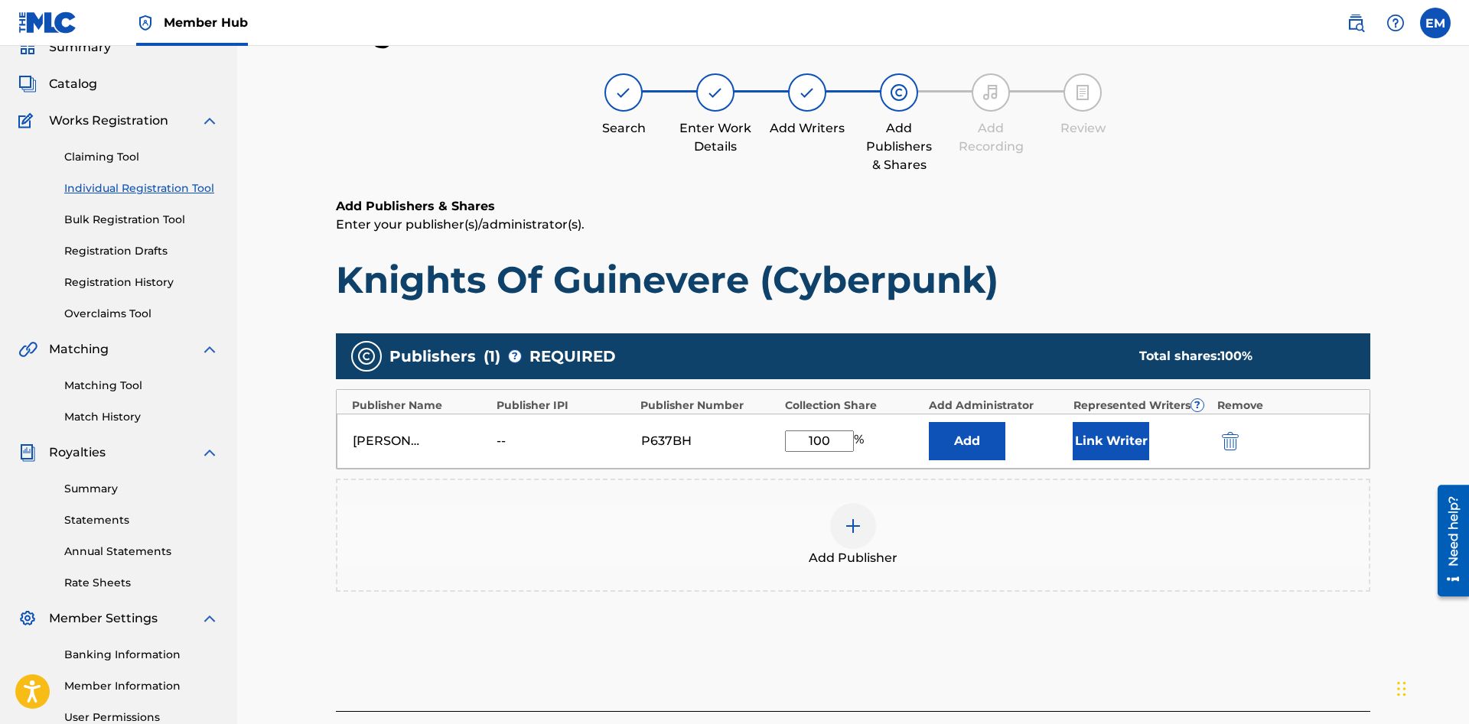
type input "100"
click at [1002, 515] on div "Add Publisher" at bounding box center [852, 535] width 1031 height 64
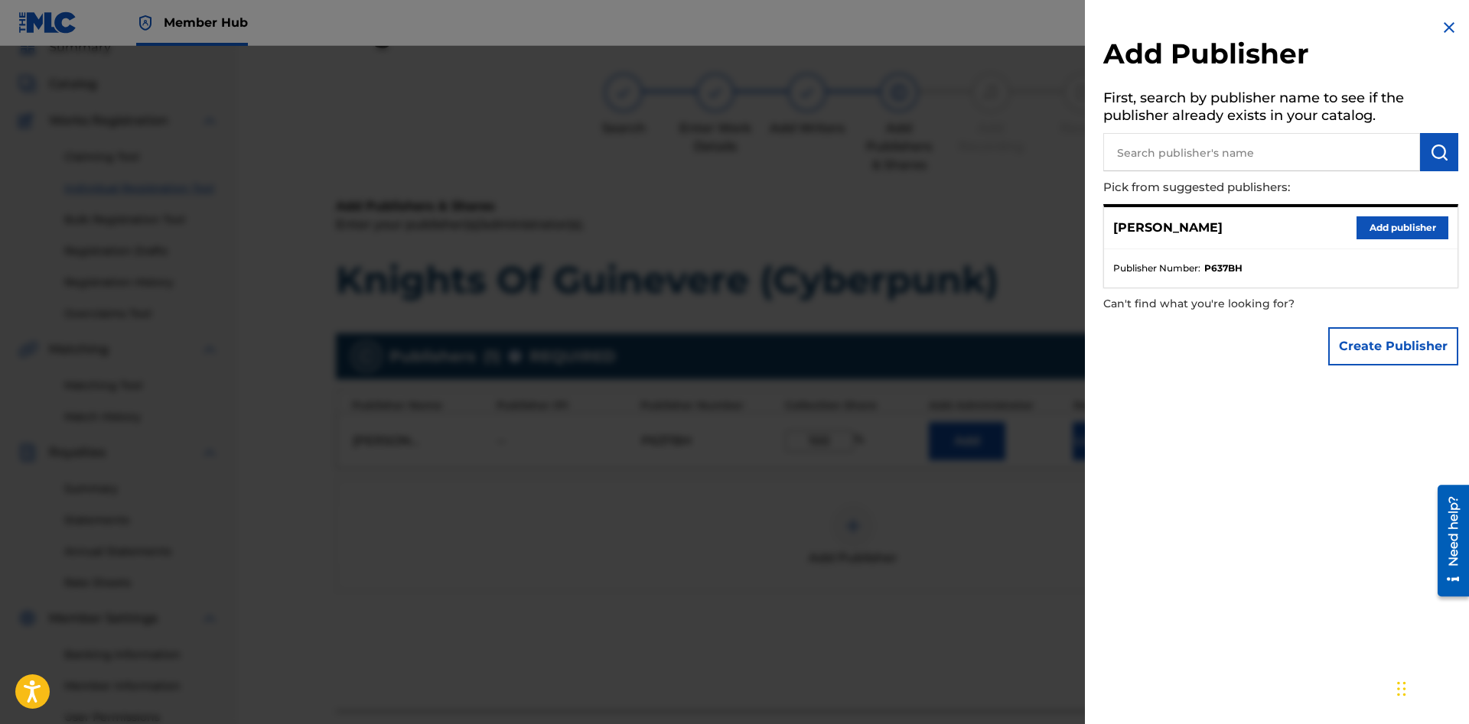
click at [939, 620] on div at bounding box center [734, 408] width 1469 height 724
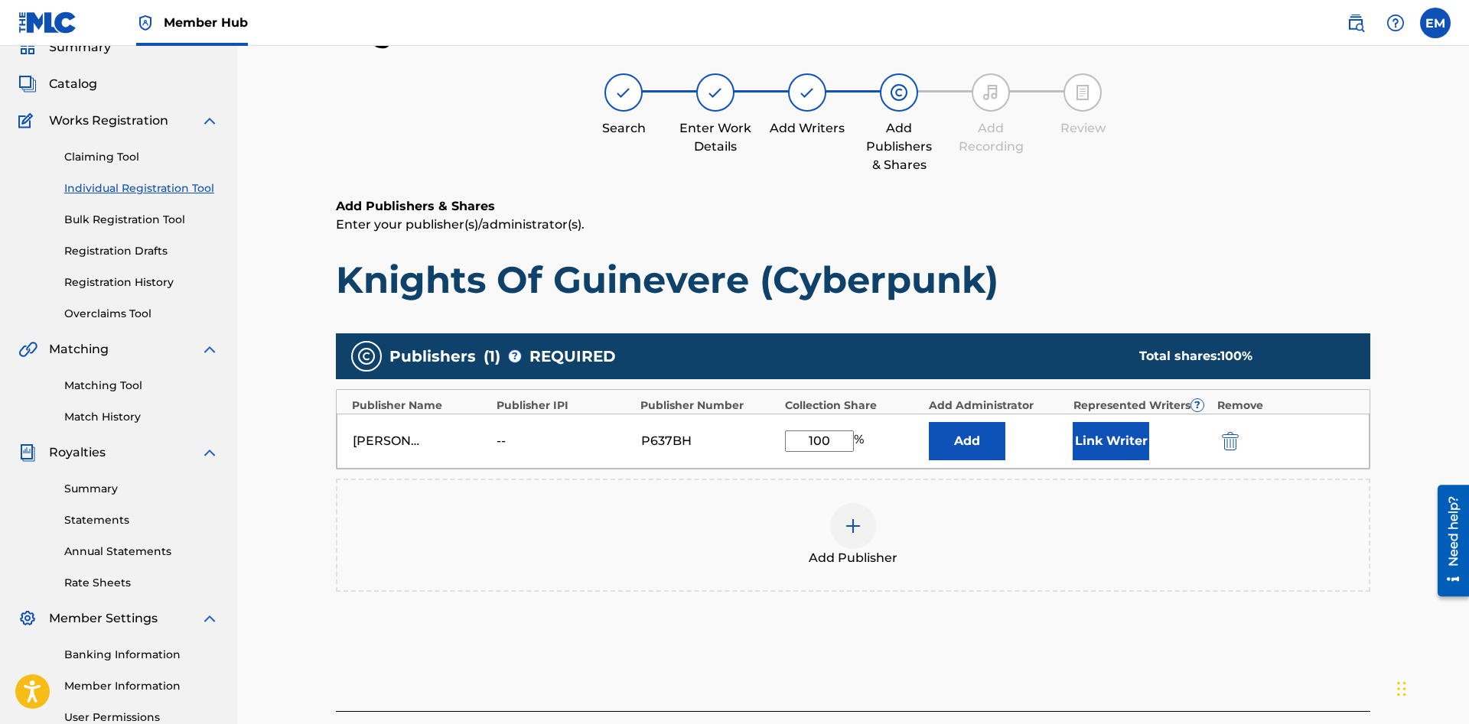
scroll to position [224, 0]
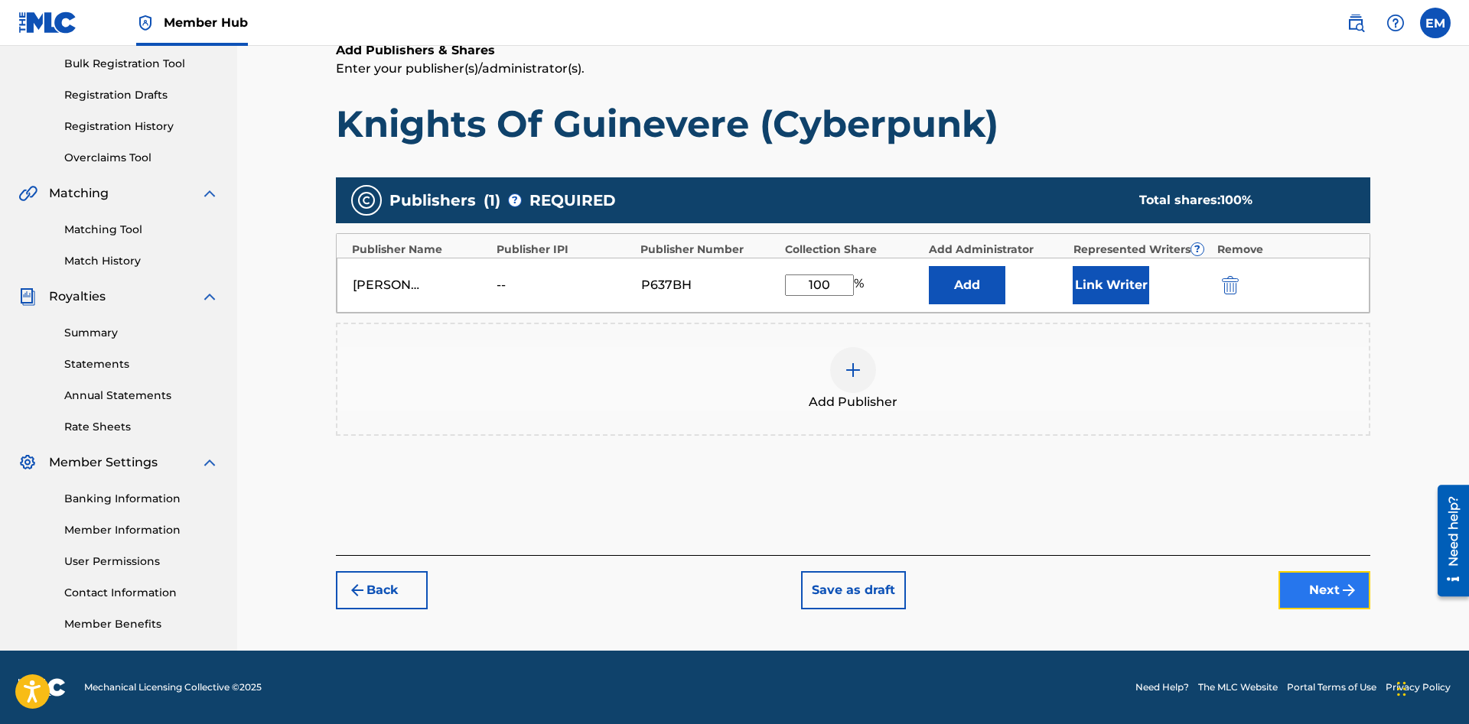
click at [1326, 593] on button "Next" at bounding box center [1324, 590] width 92 height 38
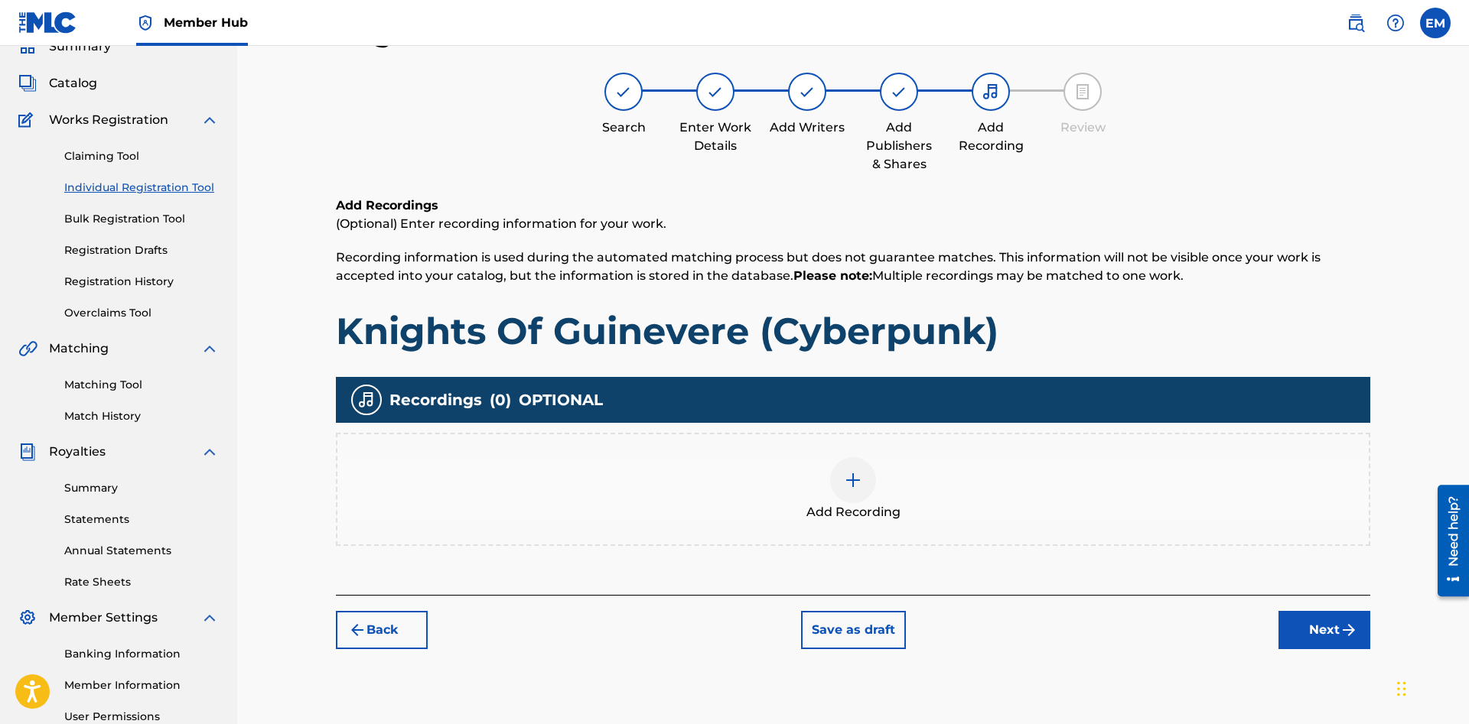
click at [855, 470] on div at bounding box center [853, 480] width 46 height 46
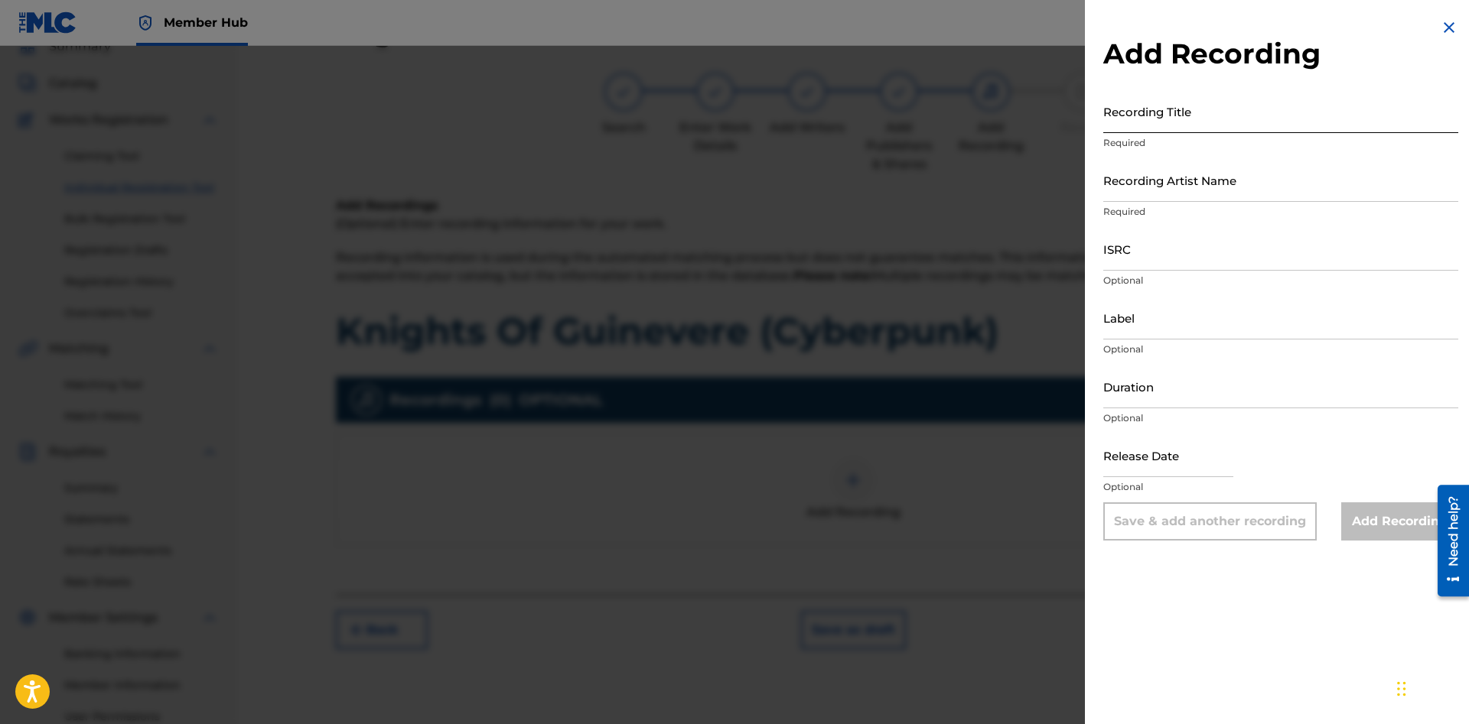
click at [1239, 120] on input "Recording Title" at bounding box center [1280, 111] width 355 height 44
paste input "Knights Of Guinevere (Cyberpunk)"
type input "Knights Of Guinevere (Cyberpunk)"
click at [1256, 180] on input "Recording Artist Name" at bounding box center [1280, 180] width 355 height 44
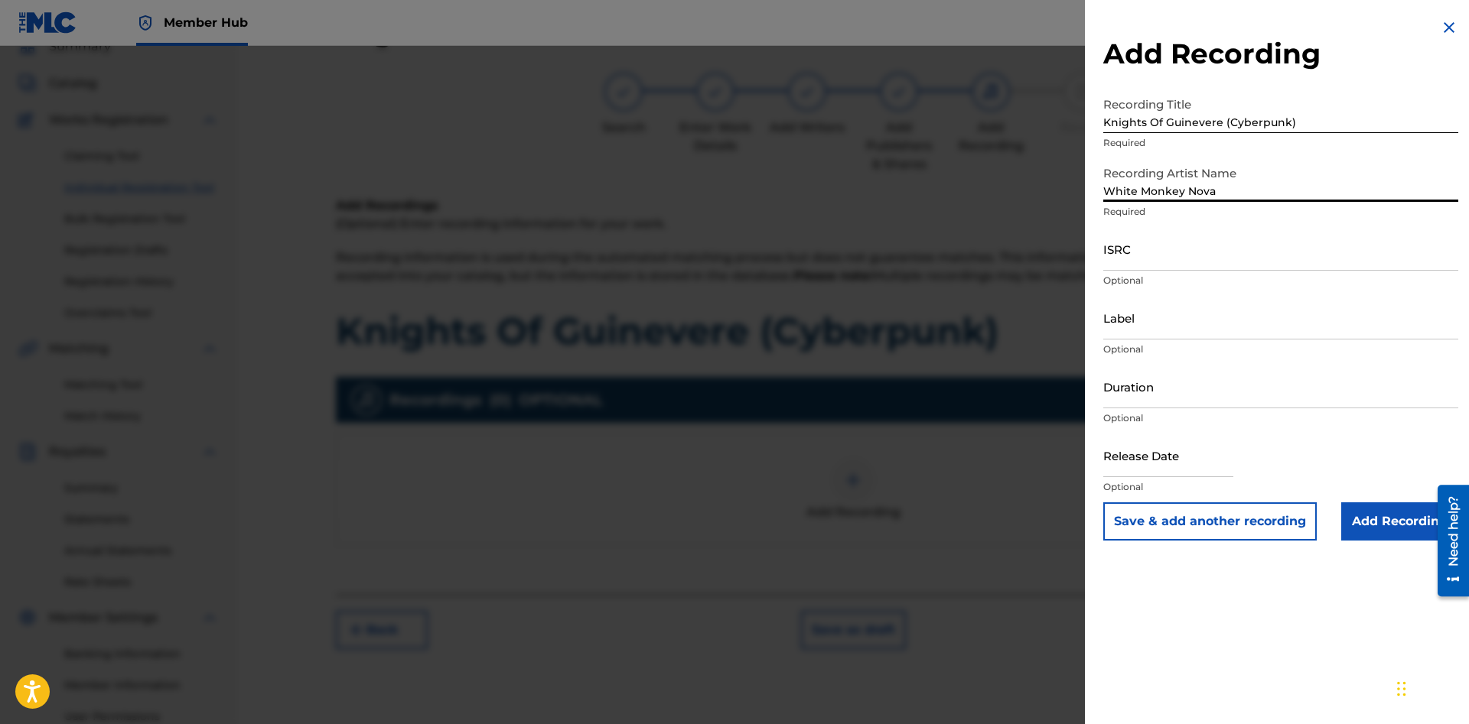
type input "White Monkey Nova"
click at [1183, 257] on input "ISRC" at bounding box center [1280, 249] width 355 height 44
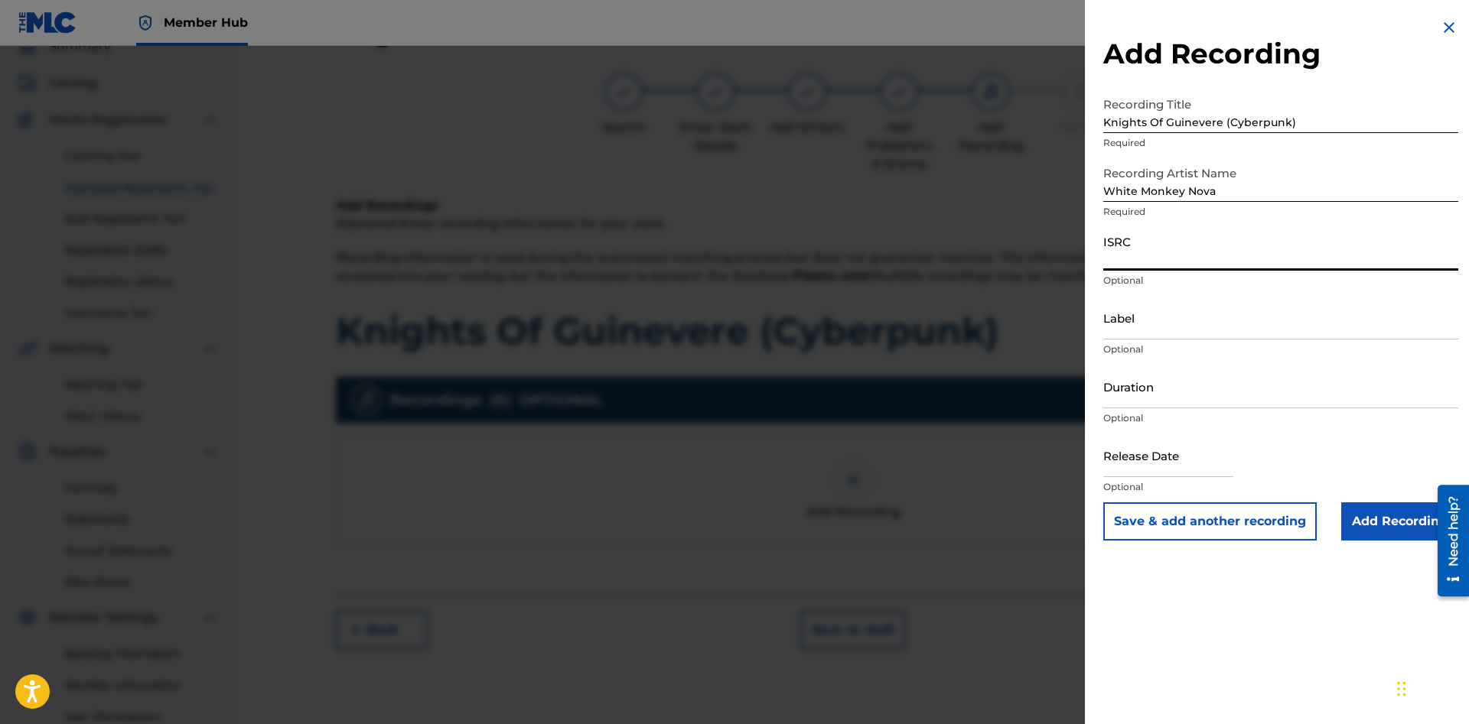
paste input "QT3F42534987"
type input "QT3F42534987"
click at [1259, 402] on input "Duration" at bounding box center [1280, 387] width 355 height 44
type input "05:33"
select select "8"
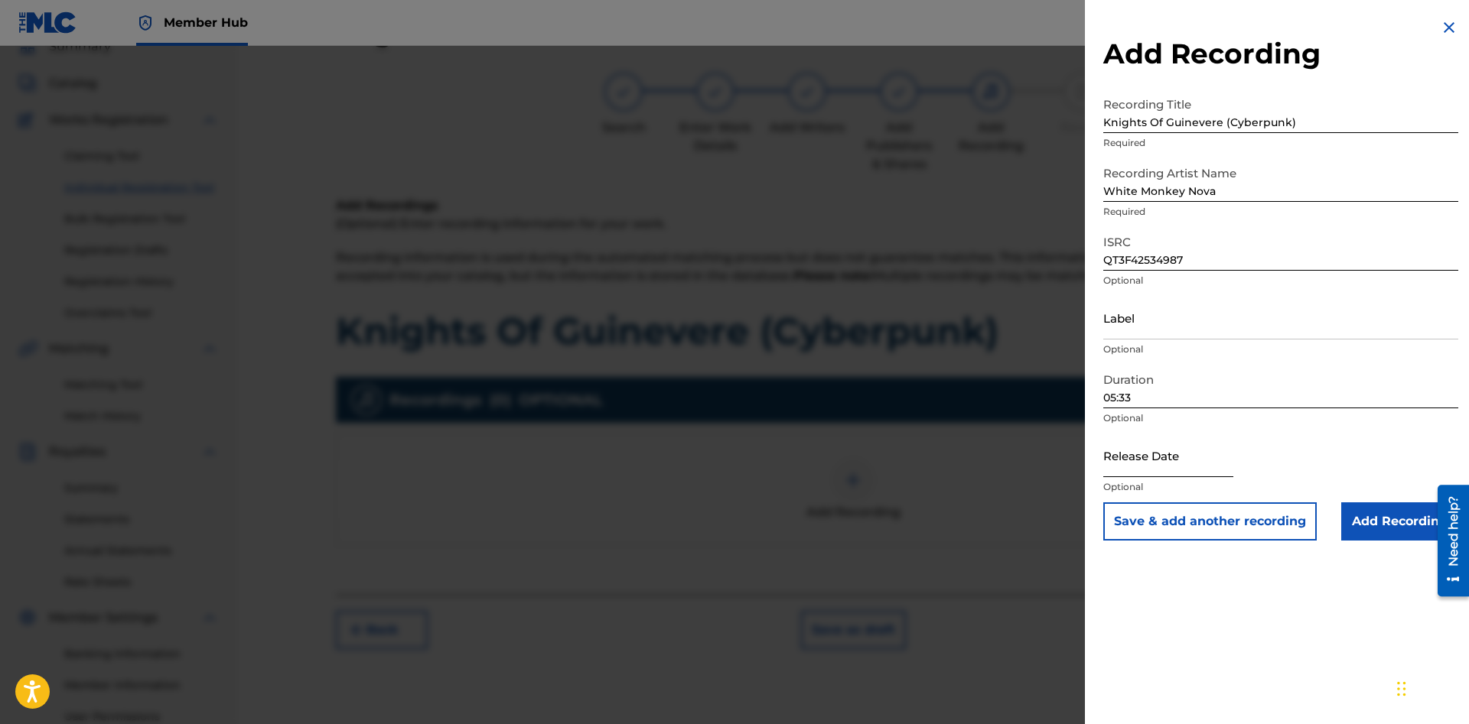
select select "2025"
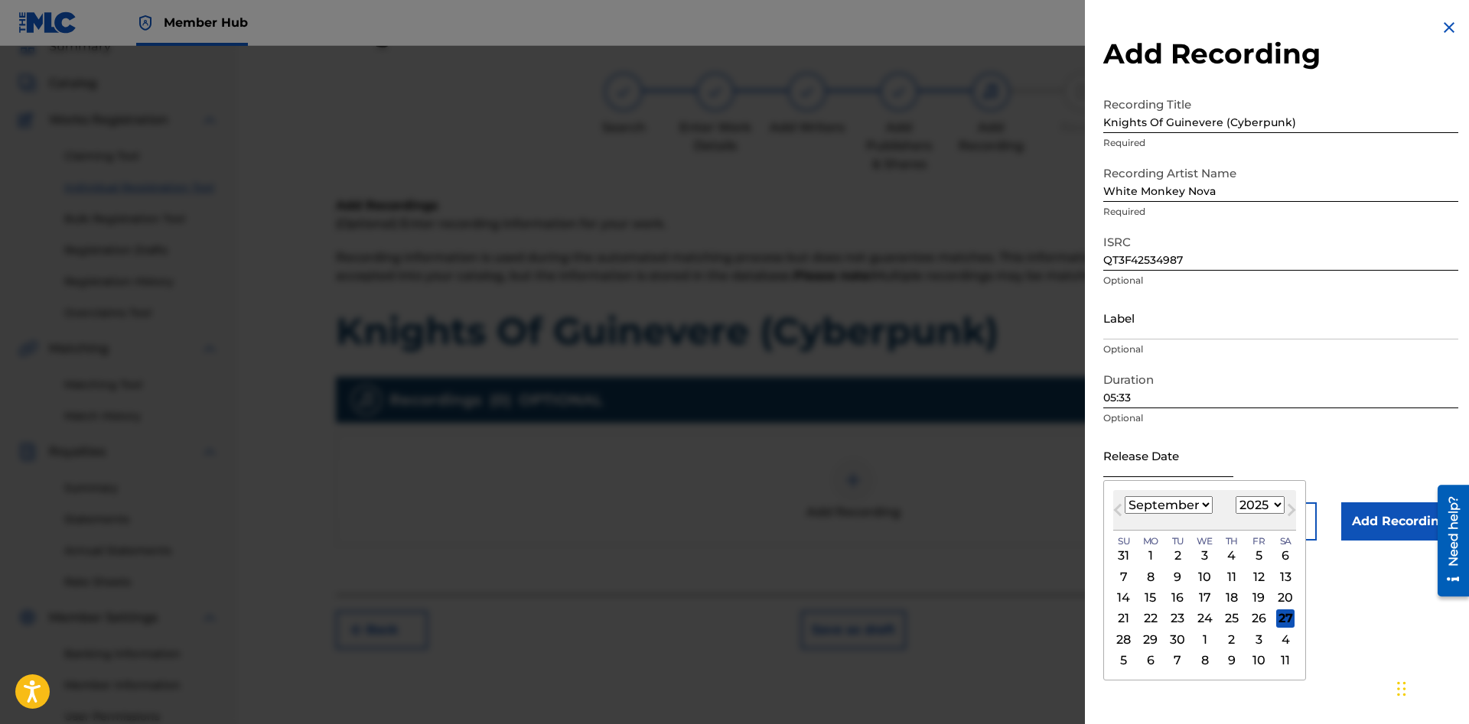
click at [1222, 465] on input "text" at bounding box center [1168, 456] width 130 height 44
click at [1256, 626] on div "26" at bounding box center [1258, 619] width 18 height 18
type input "[DATE]"
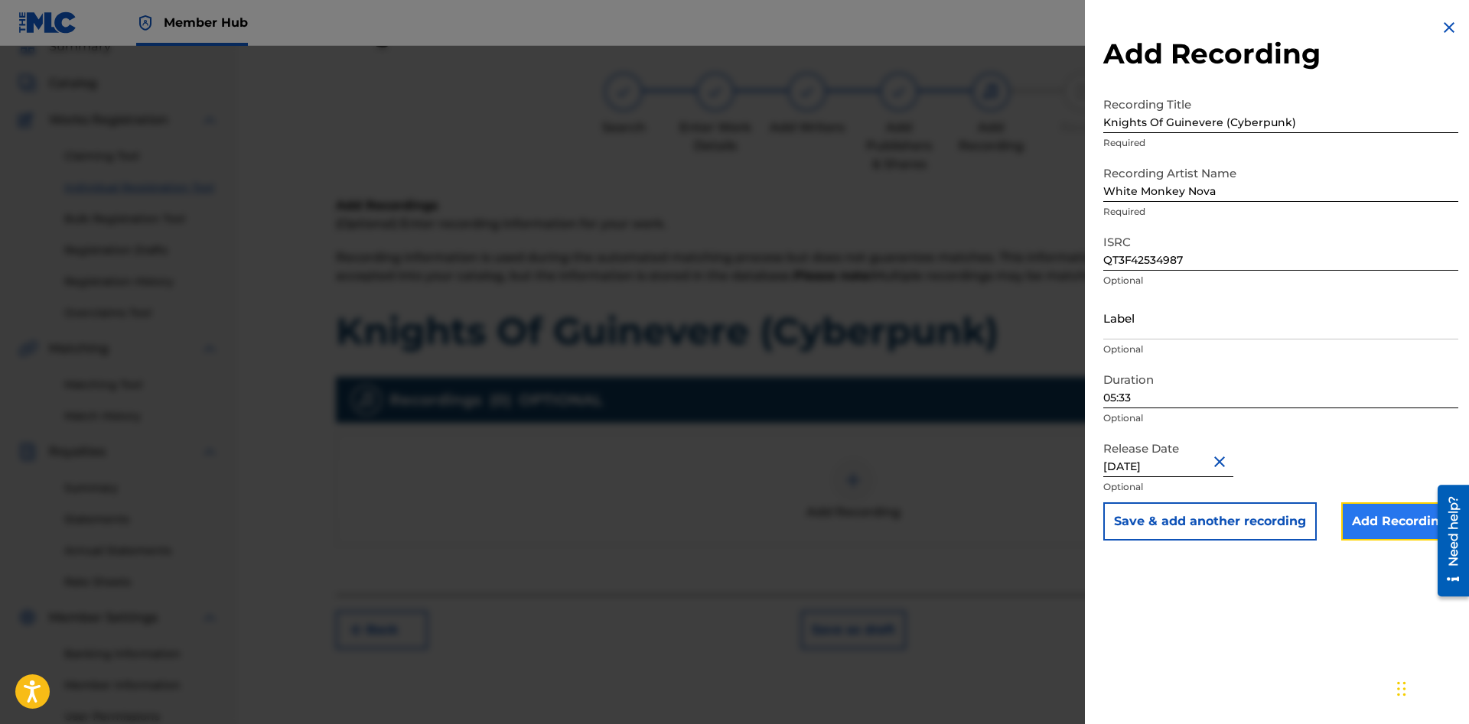
click at [1377, 522] on input "Add Recording" at bounding box center [1399, 522] width 117 height 38
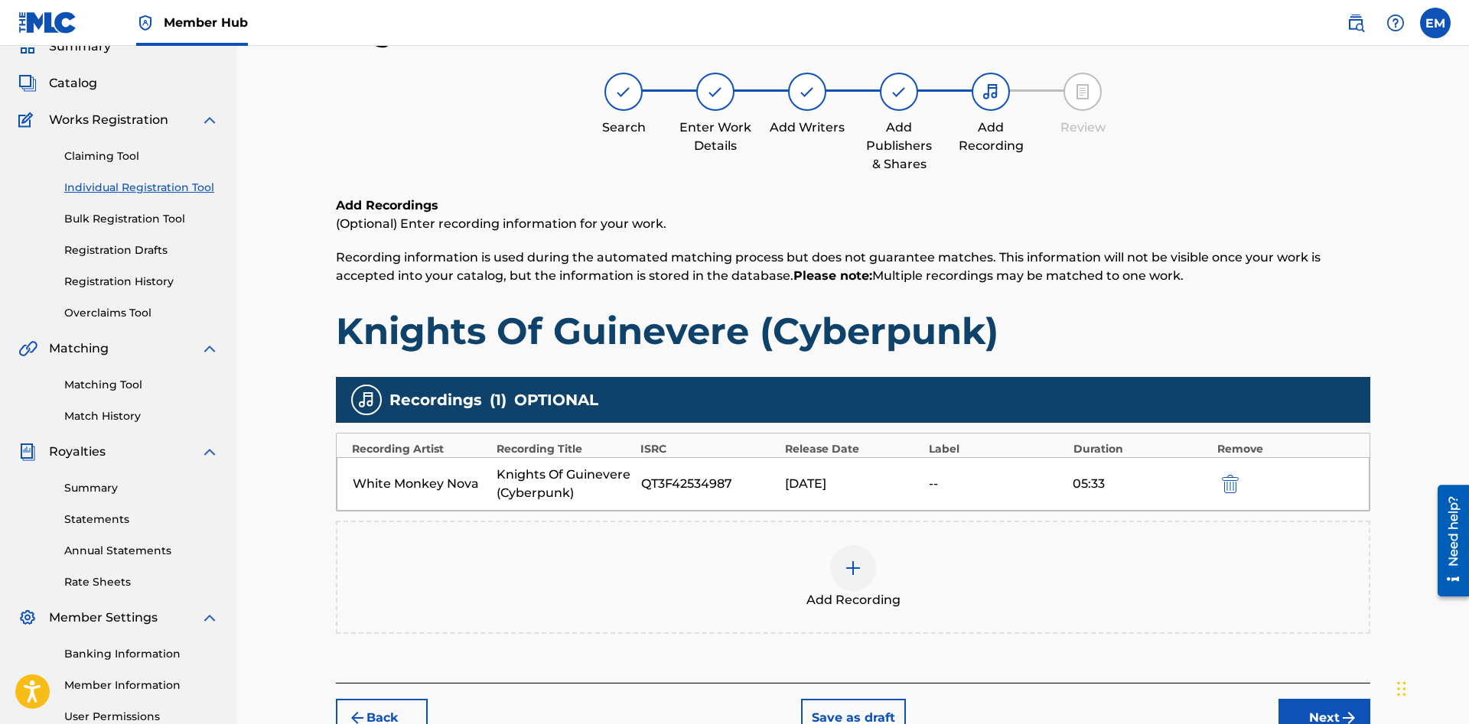
scroll to position [224, 0]
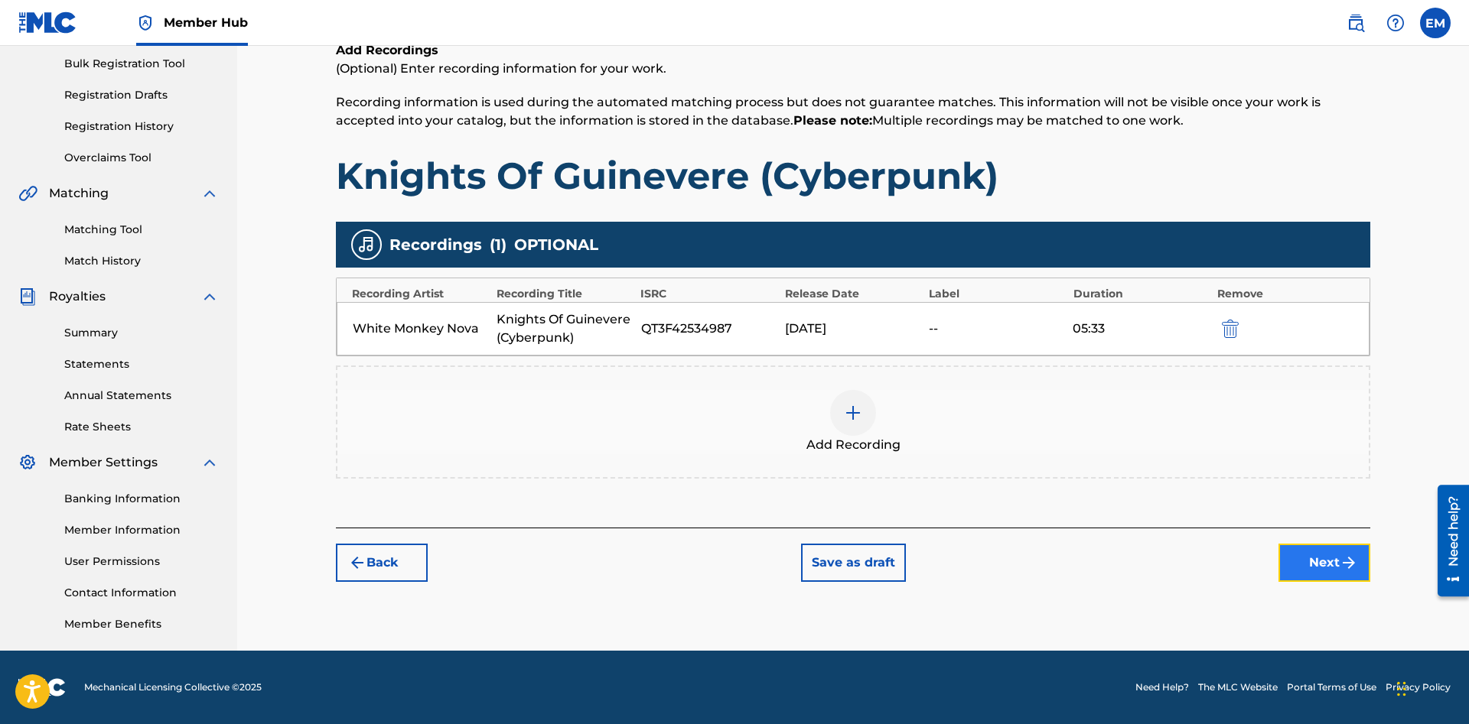
click at [1311, 571] on button "Next" at bounding box center [1324, 563] width 92 height 38
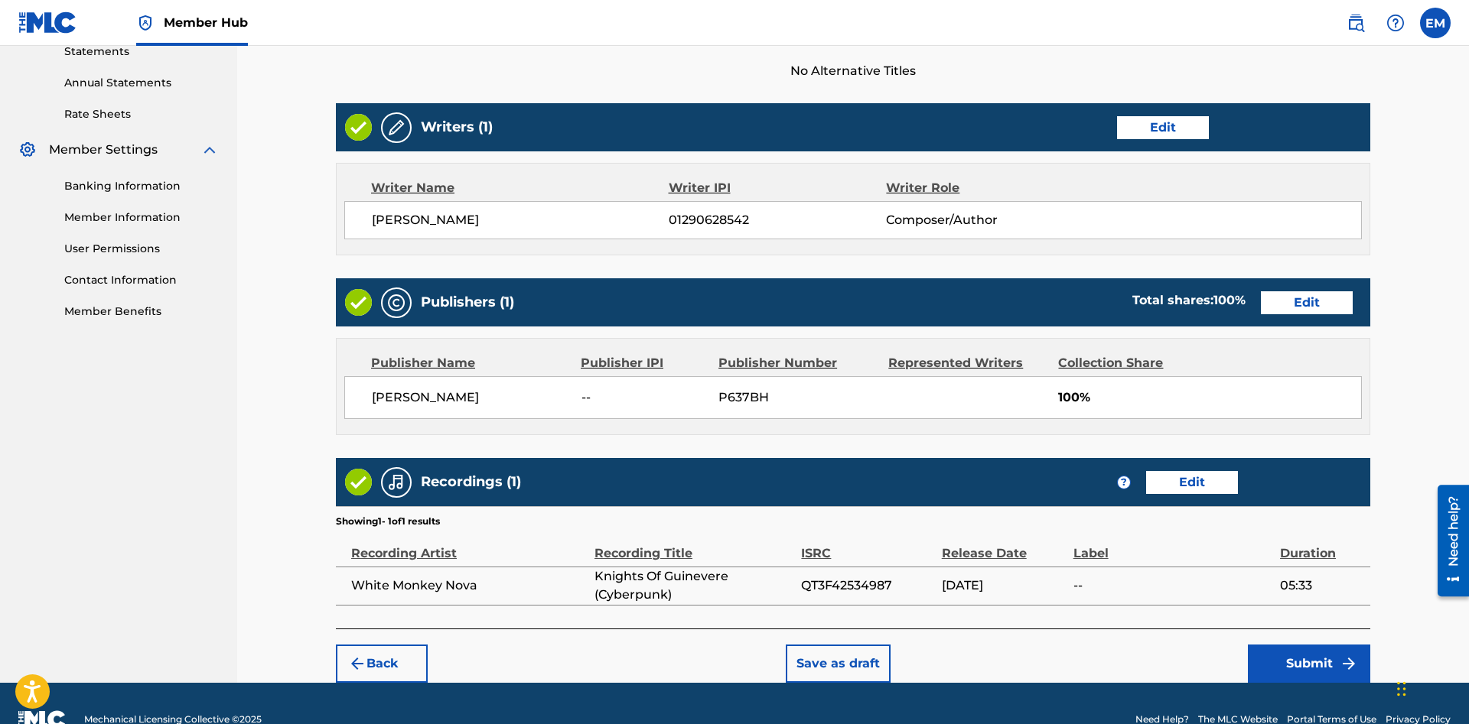
scroll to position [569, 0]
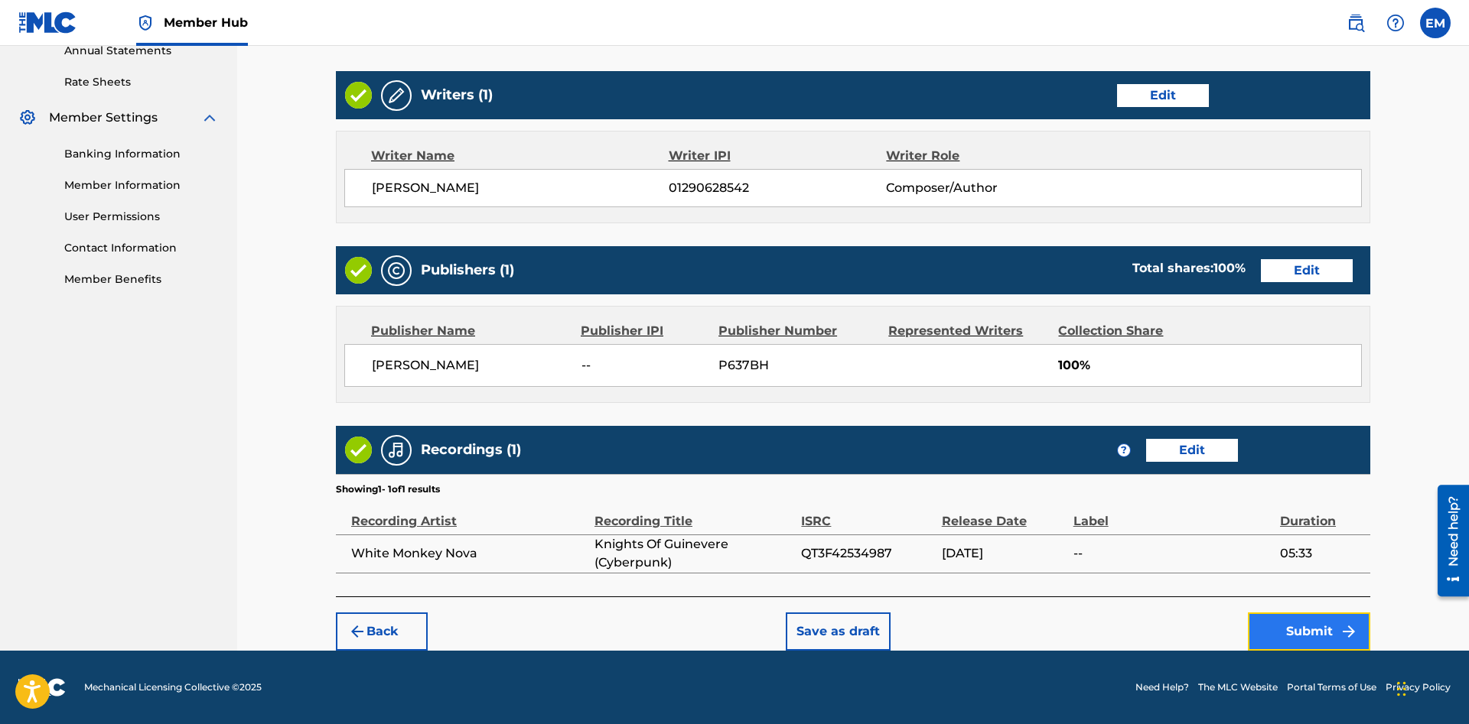
click at [1303, 623] on button "Submit" at bounding box center [1309, 632] width 122 height 38
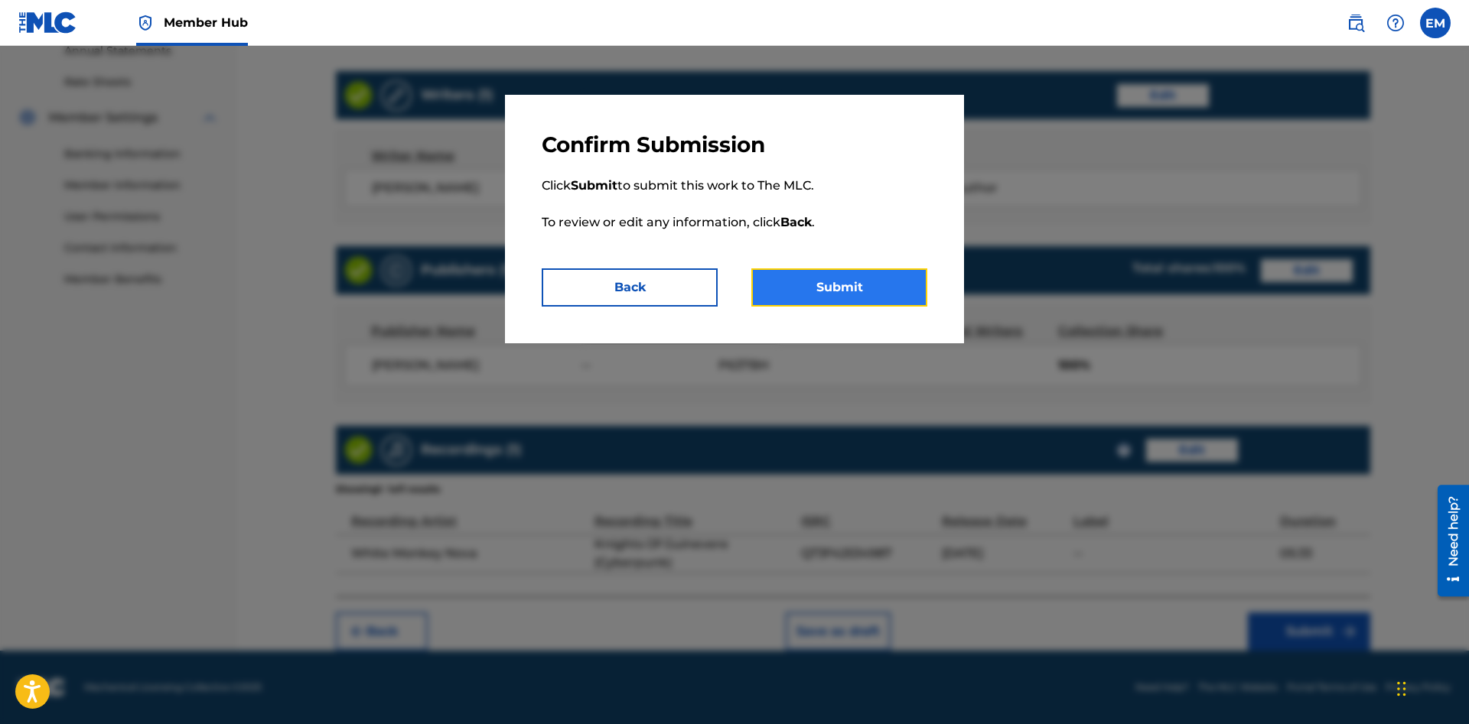
click at [845, 288] on button "Submit" at bounding box center [839, 287] width 176 height 38
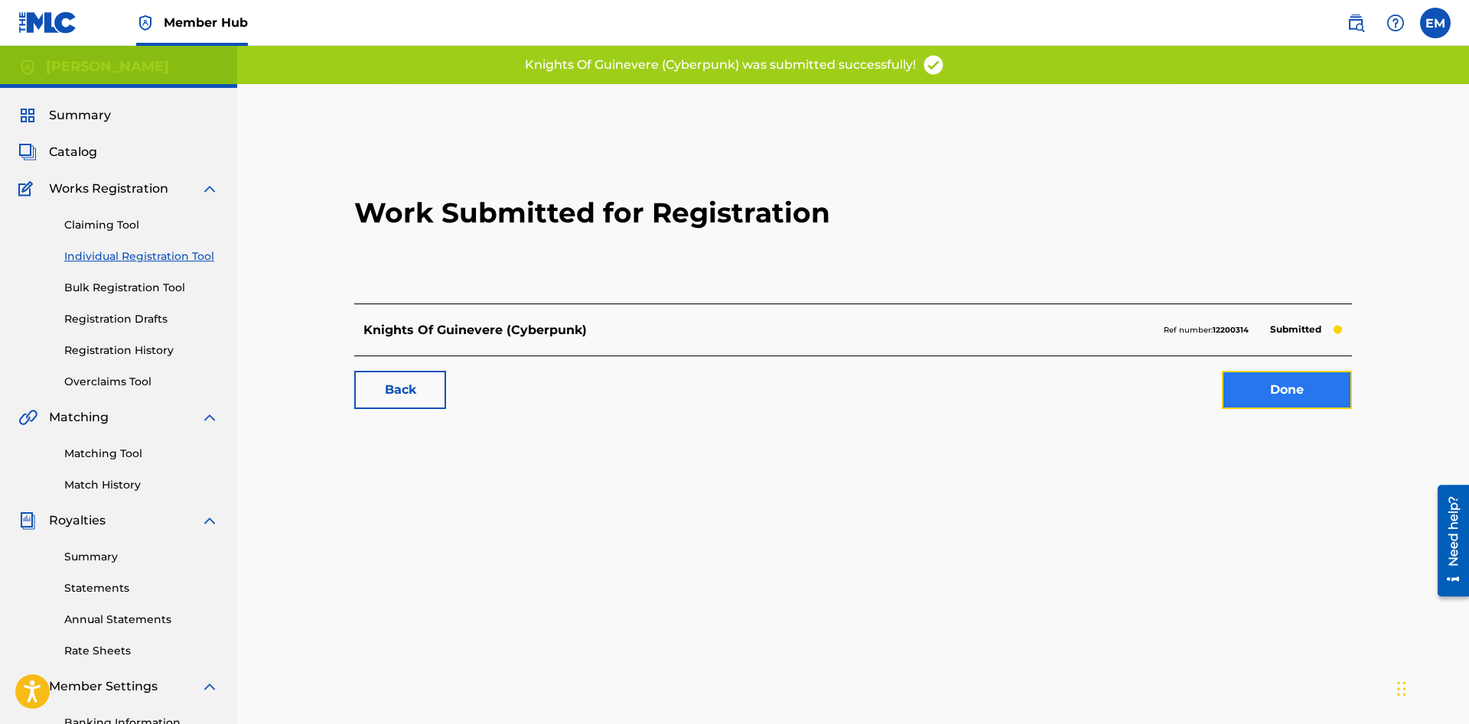
click at [1287, 399] on link "Done" at bounding box center [1287, 390] width 130 height 38
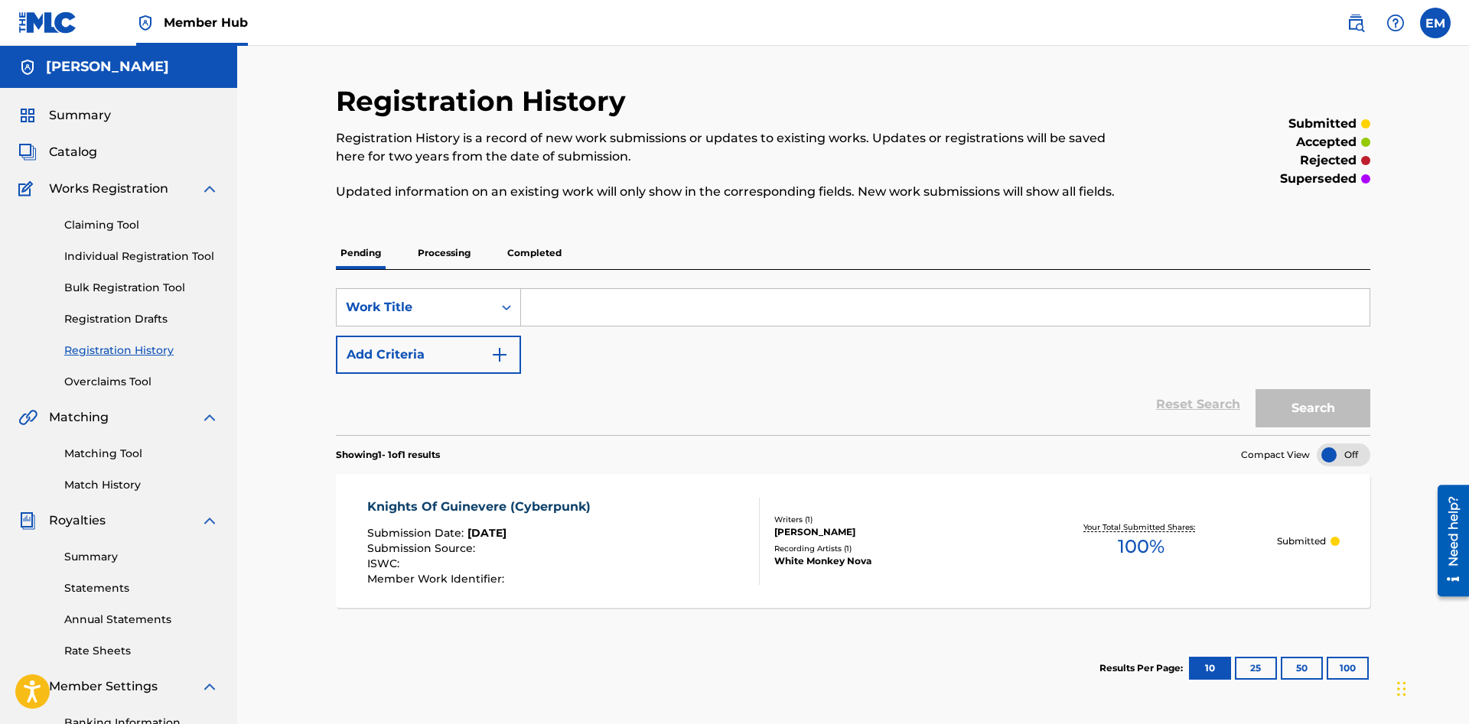
click at [514, 260] on p "Completed" at bounding box center [534, 253] width 63 height 32
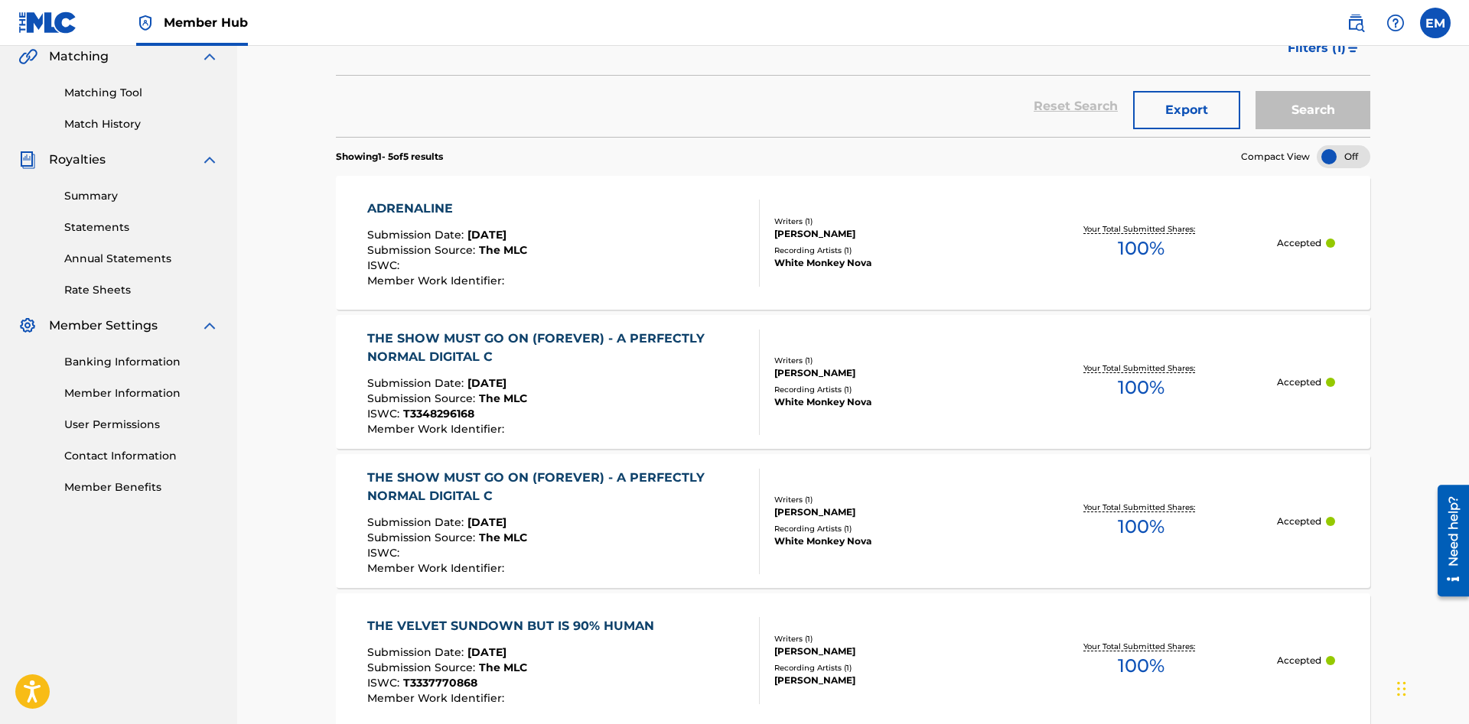
scroll to position [283, 0]
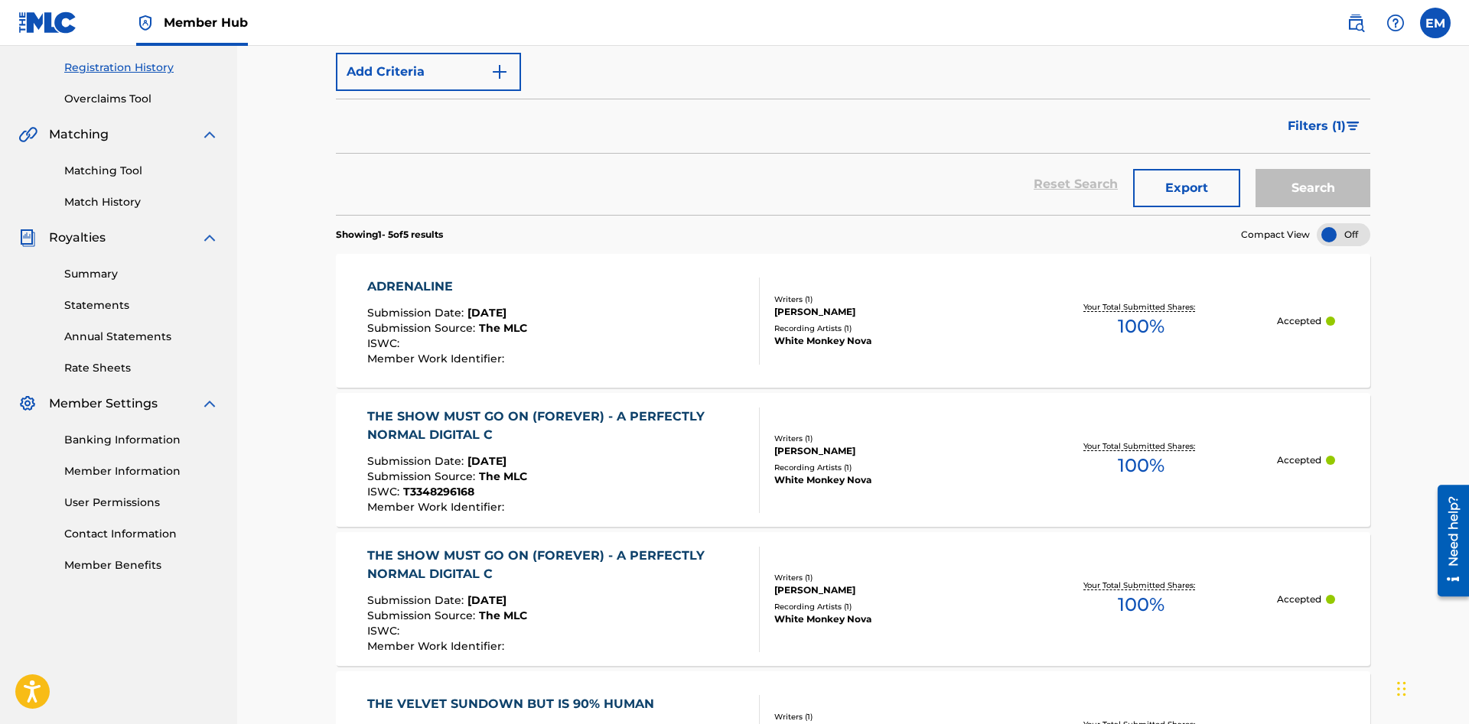
click at [621, 327] on div "ADRENALINE Submission Date : [DATE] Submission Source : The MLC ISWC : Member W…" at bounding box center [563, 321] width 393 height 87
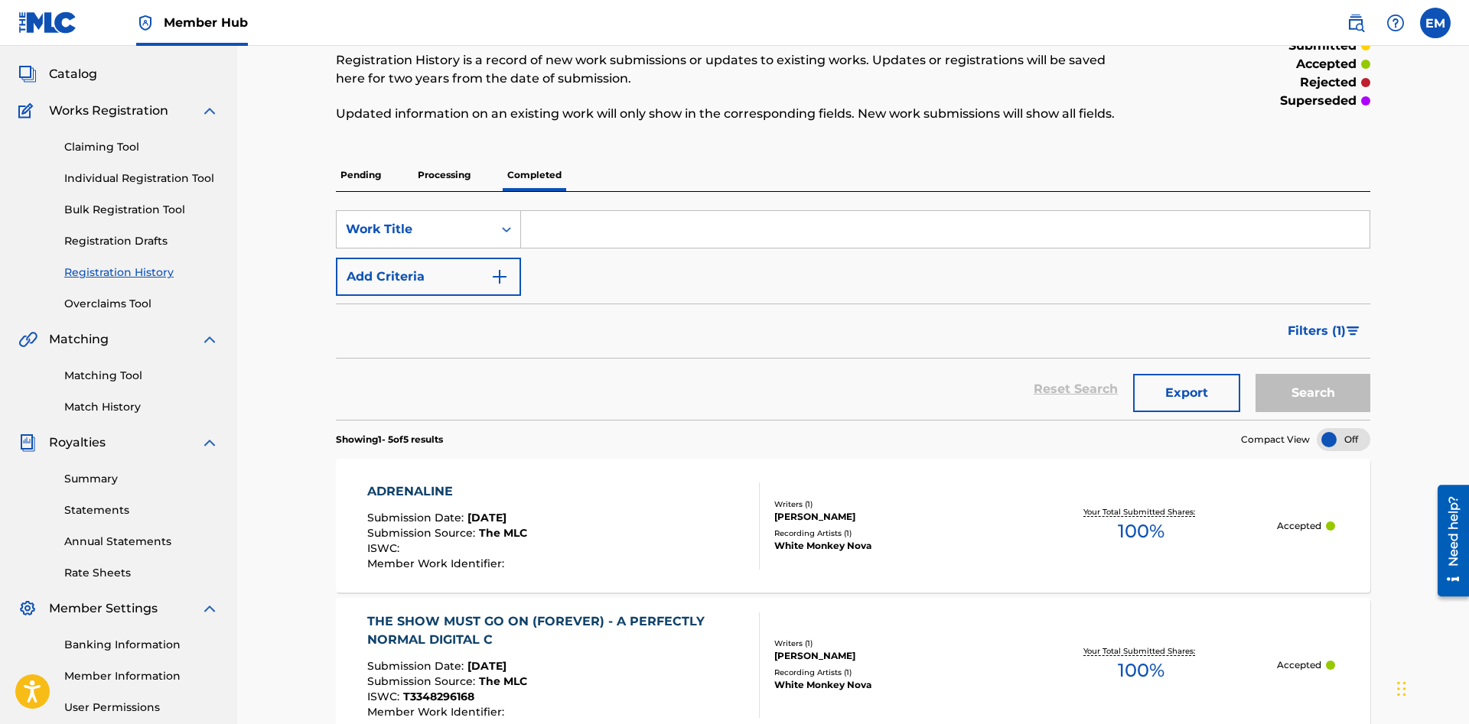
scroll to position [234, 0]
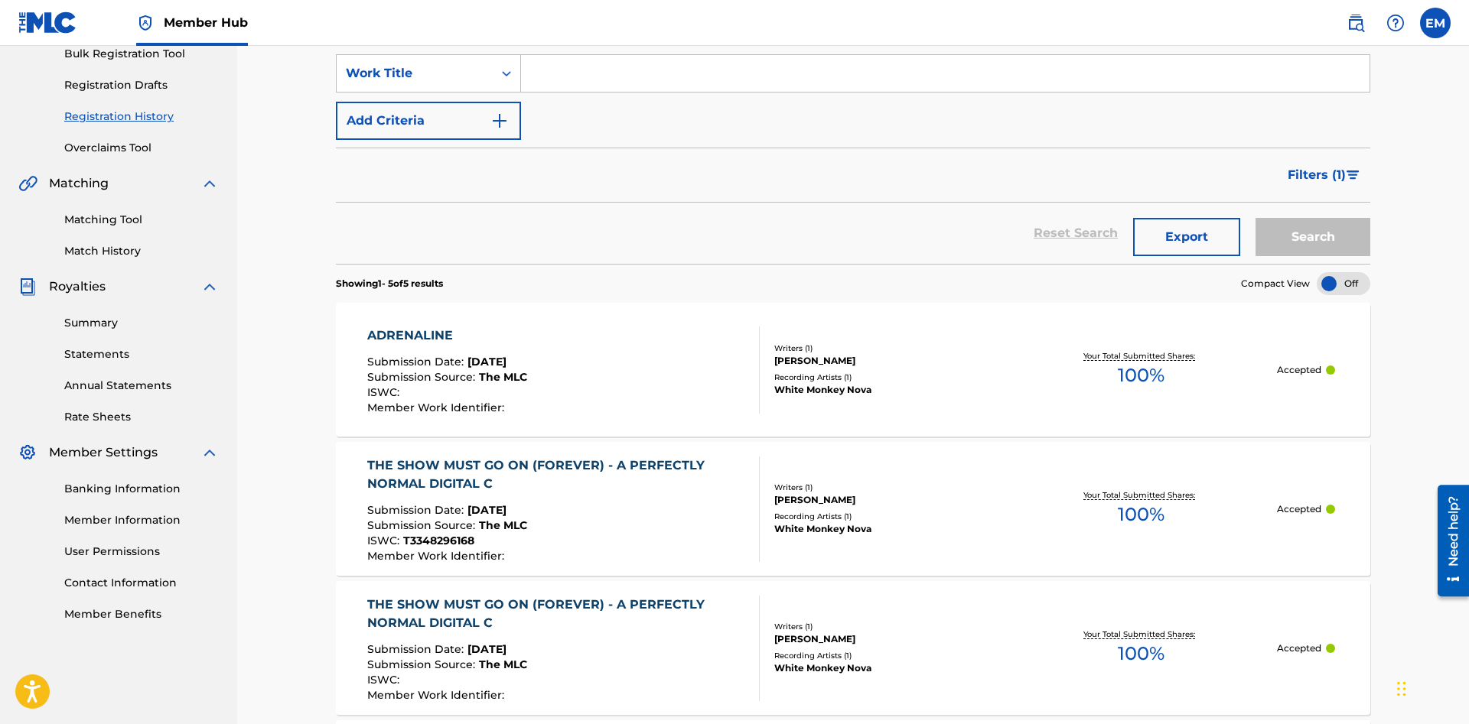
click at [681, 371] on div "ADRENALINE Submission Date : [DATE] Submission Source : The MLC ISWC : Member W…" at bounding box center [563, 370] width 393 height 87
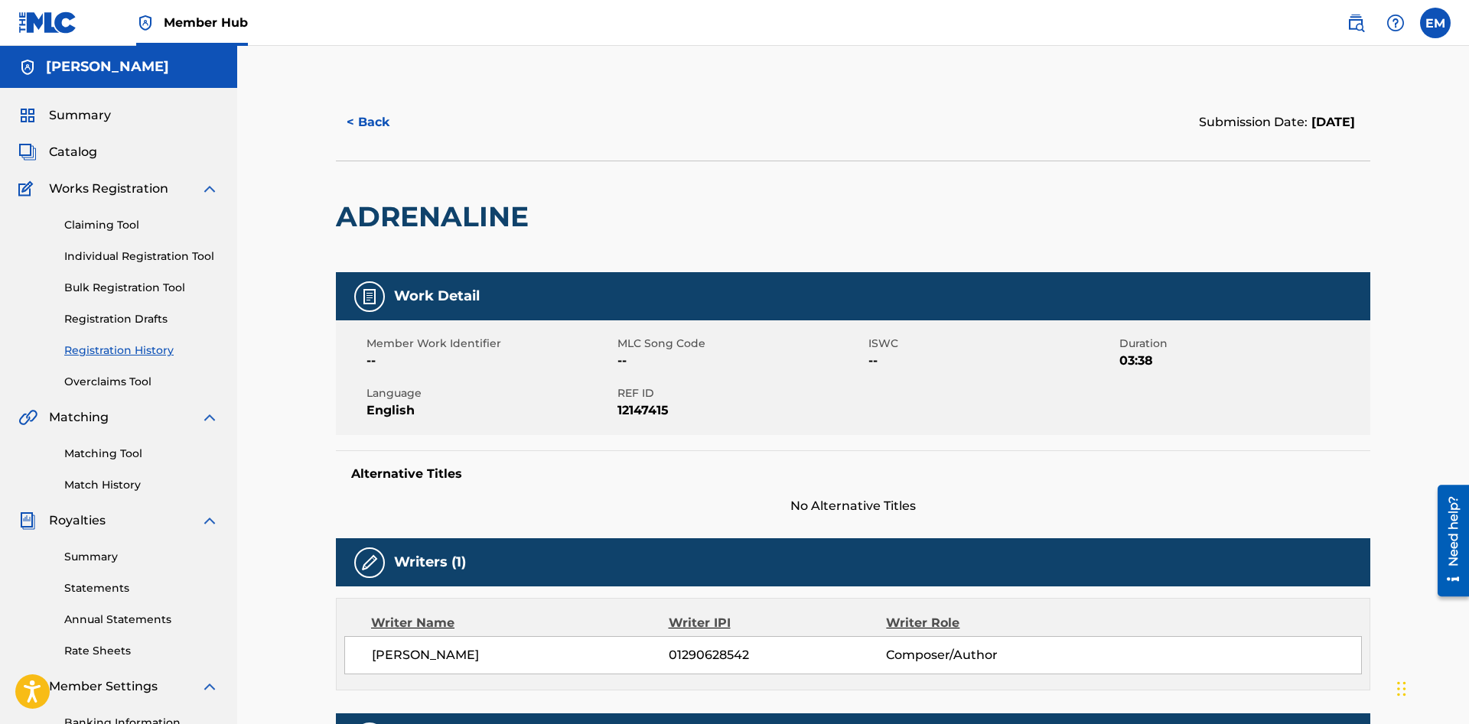
scroll to position [224, 0]
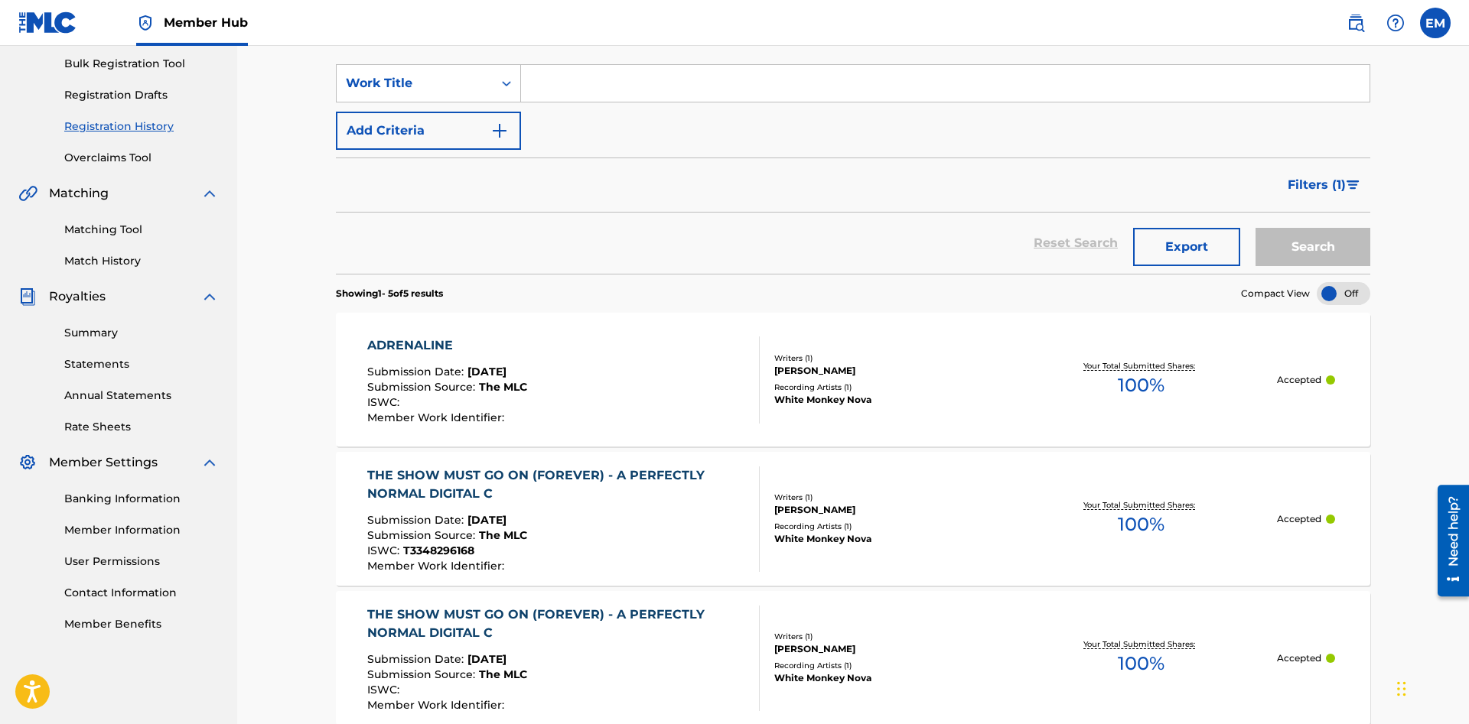
click at [633, 311] on section "ADRENALINE Submission Date : [DATE] Submission Source : The MLC ISWC : Member W…" at bounding box center [853, 654] width 1034 height 698
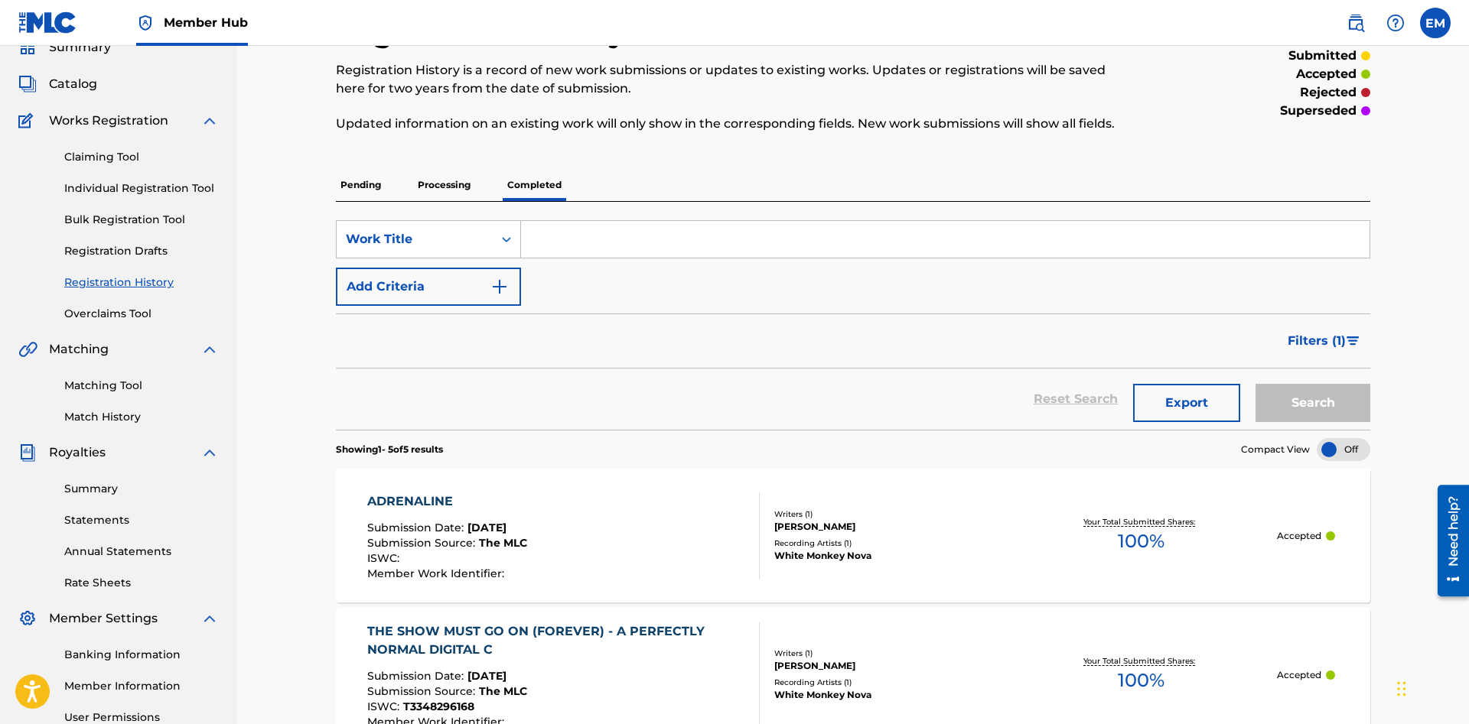
scroll to position [0, 0]
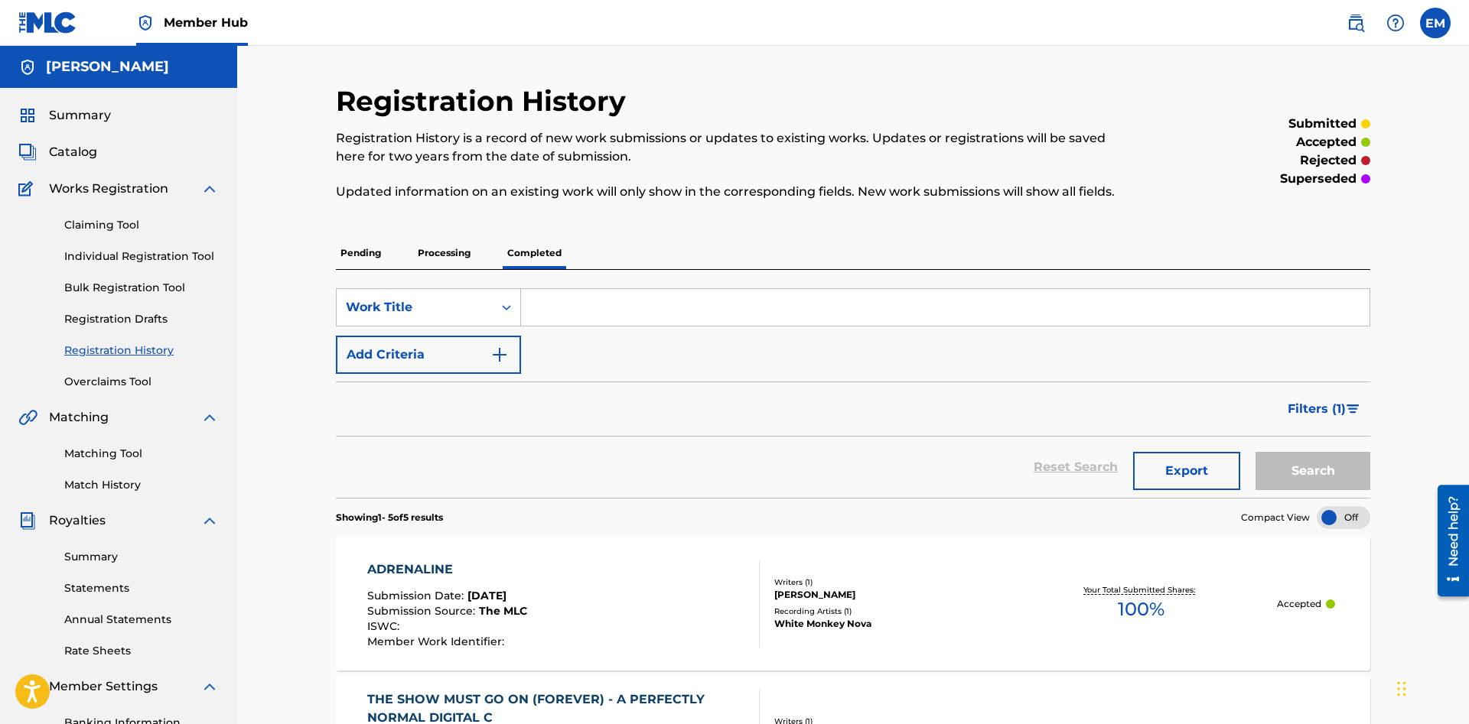
click at [431, 253] on p "Processing" at bounding box center [444, 253] width 62 height 32
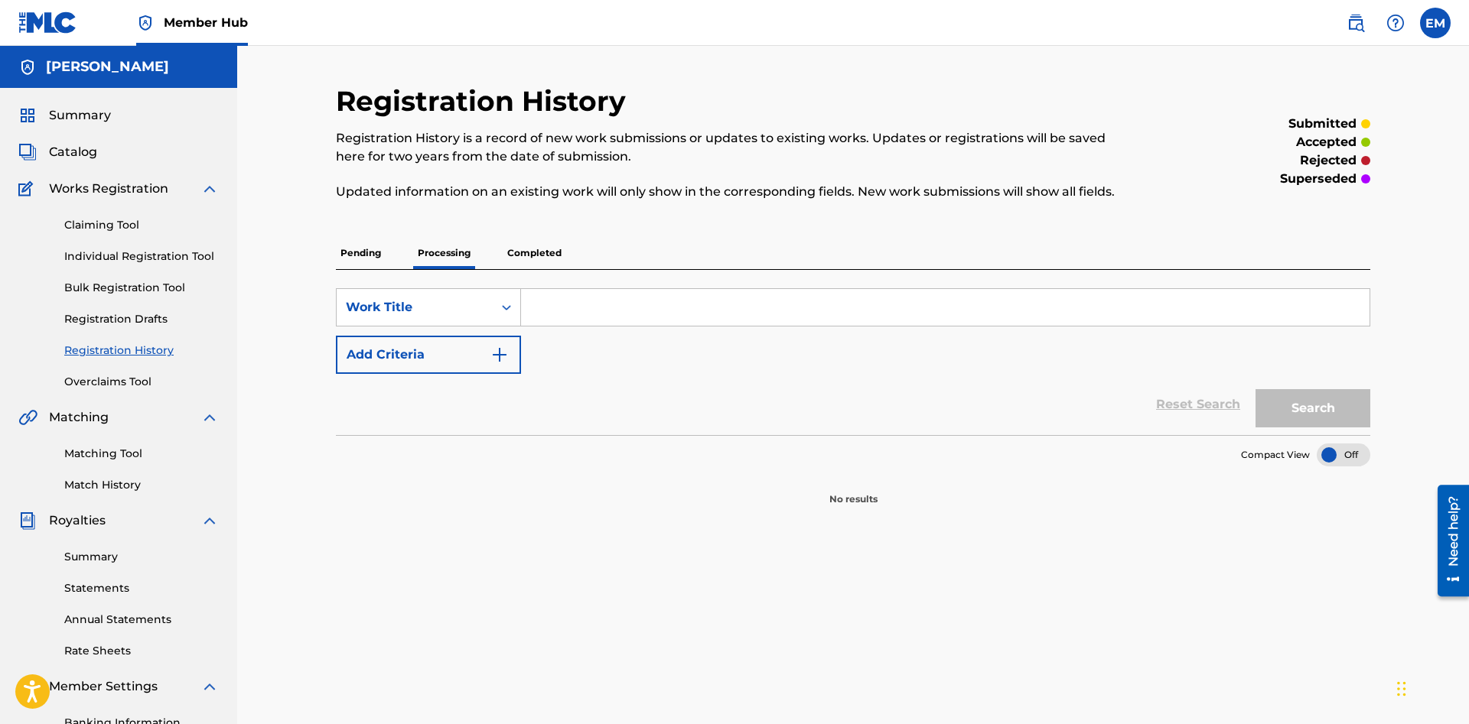
click at [370, 244] on p "Pending" at bounding box center [361, 253] width 50 height 32
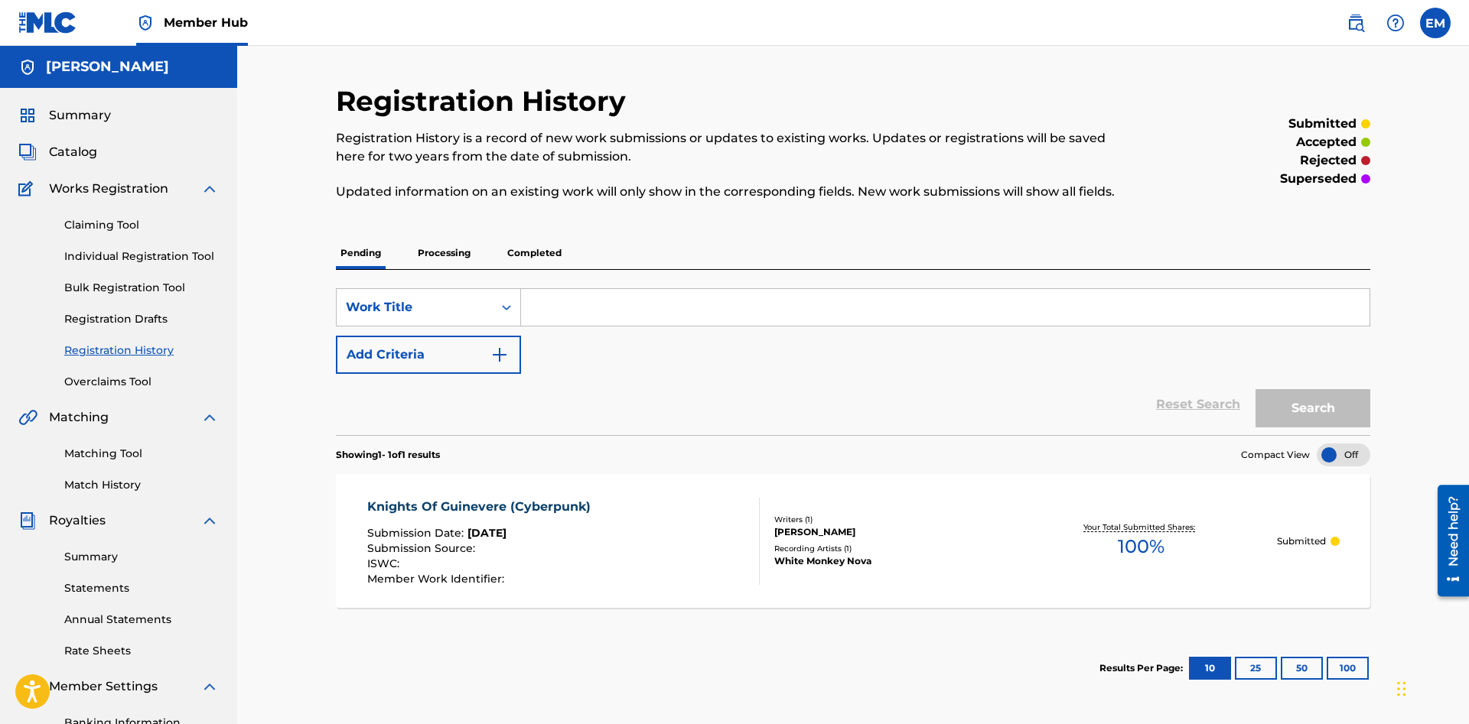
click at [526, 250] on p "Completed" at bounding box center [534, 253] width 63 height 32
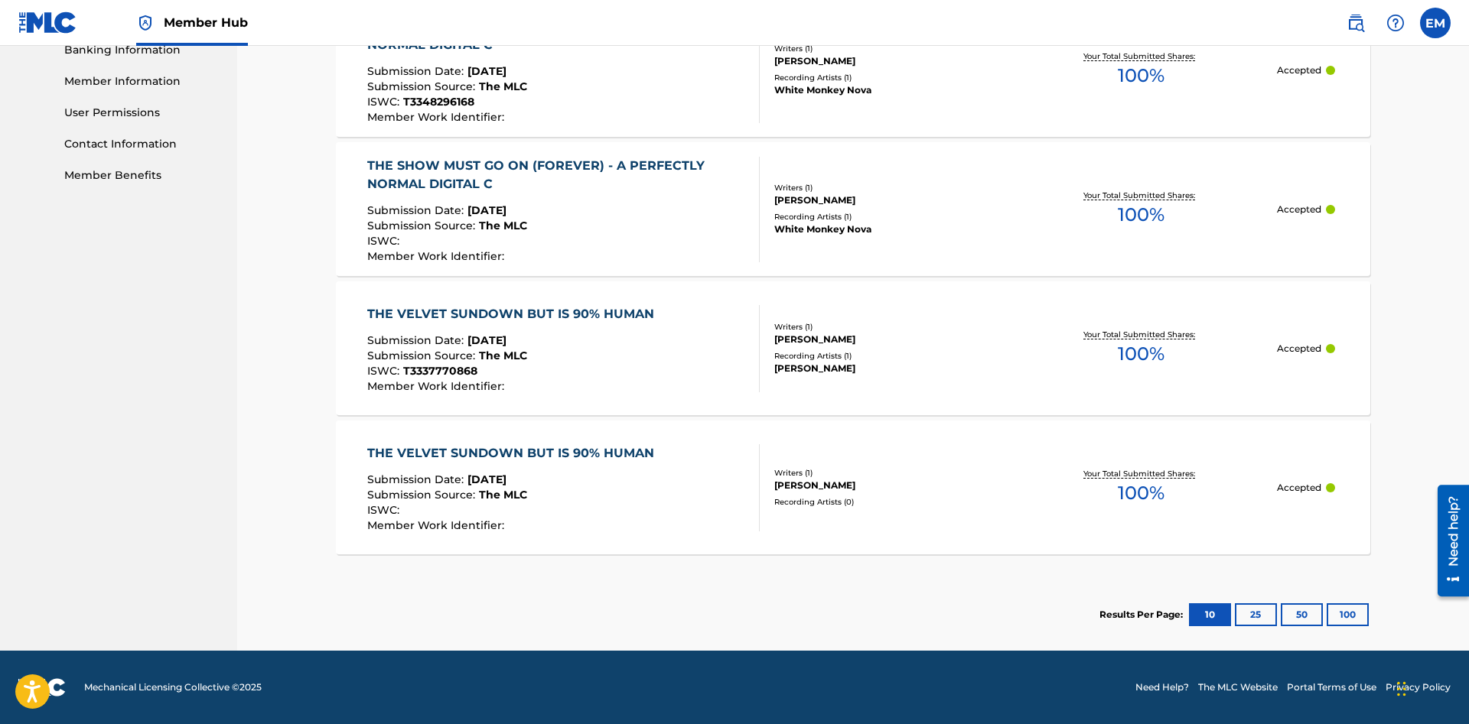
scroll to position [283, 0]
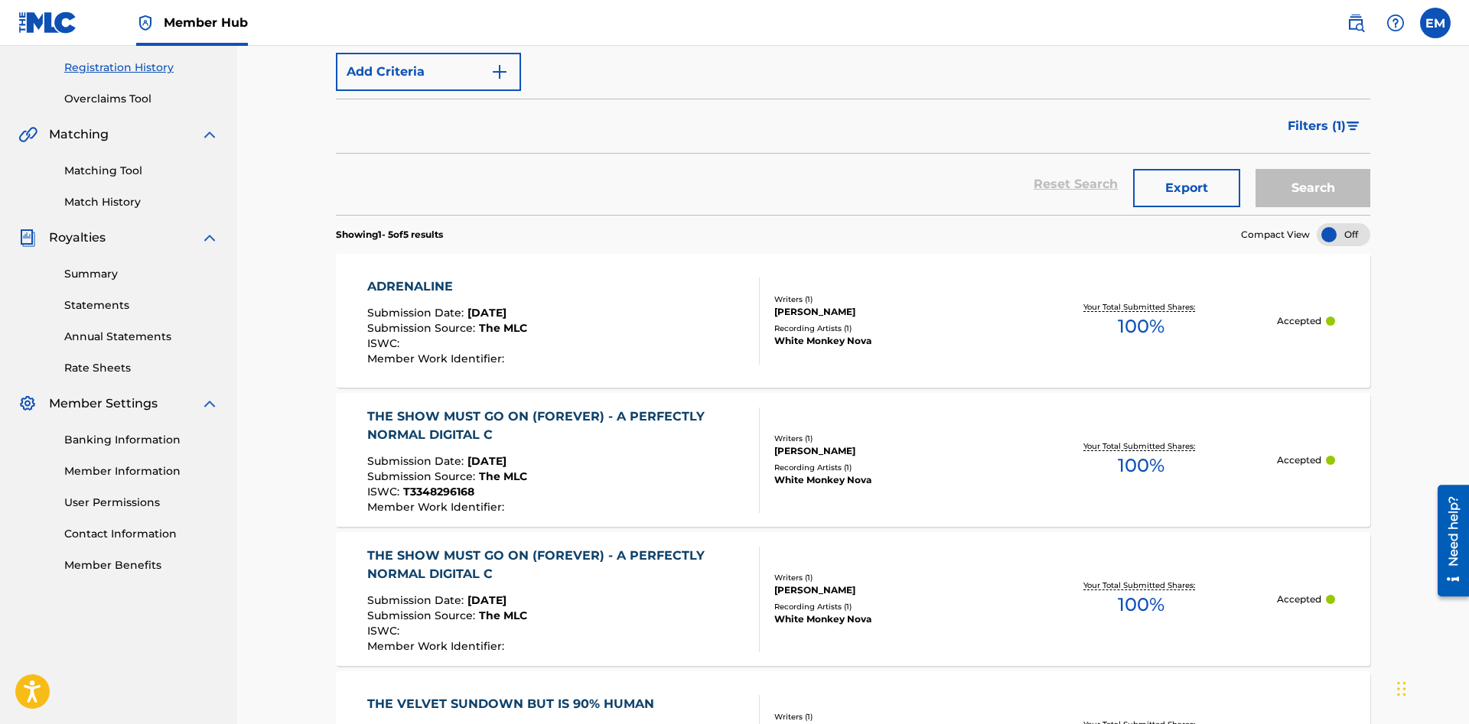
click at [546, 331] on div "ADRENALINE Submission Date : [DATE] Submission Source : The MLC ISWC : Member W…" at bounding box center [563, 321] width 393 height 87
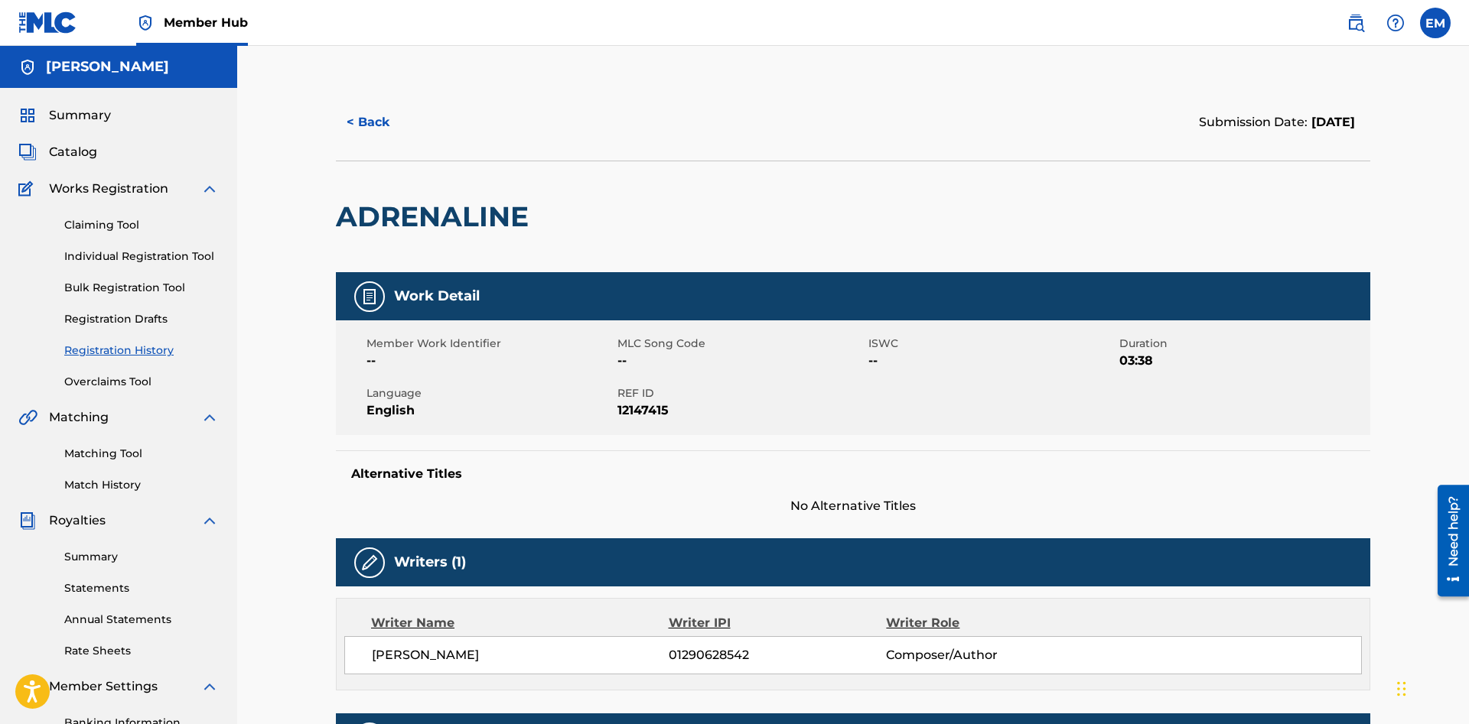
scroll to position [224, 0]
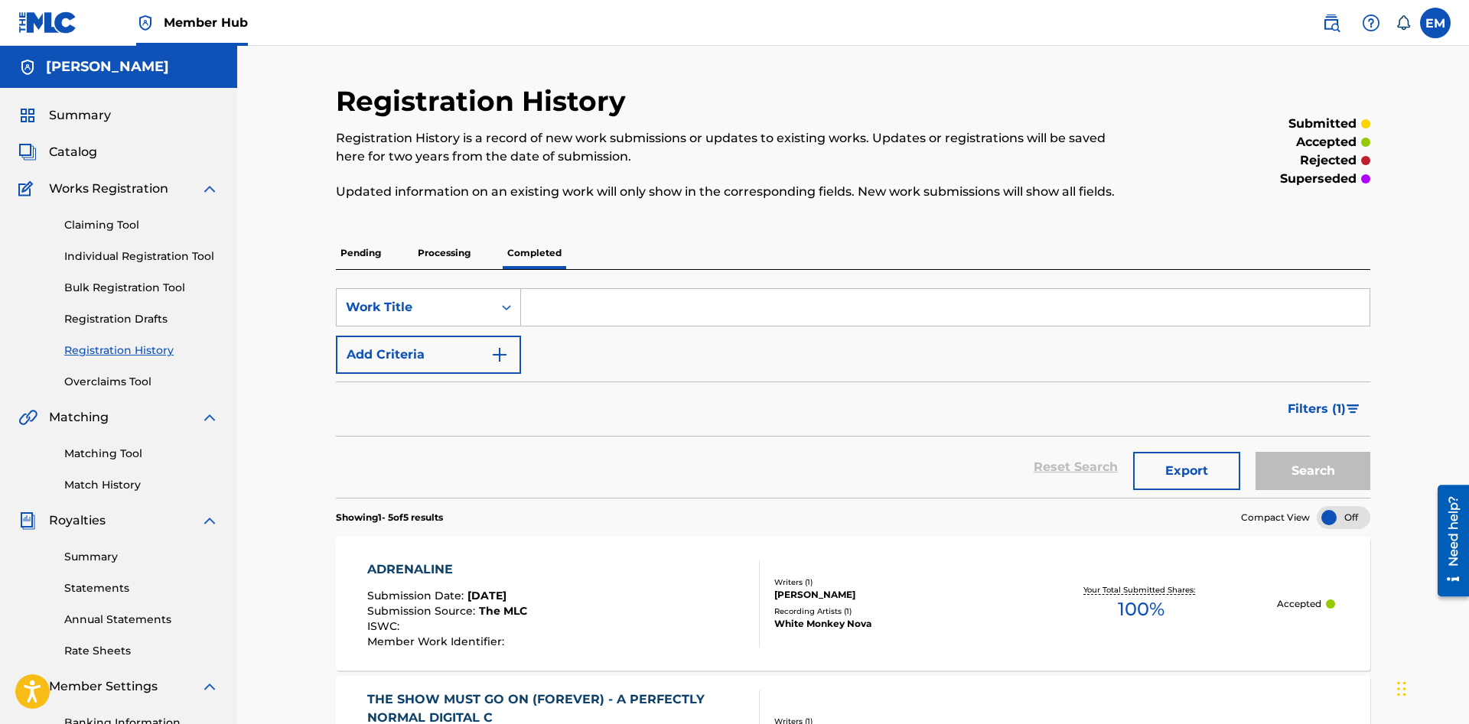
click at [98, 145] on div "Catalog" at bounding box center [118, 152] width 200 height 18
click at [78, 160] on span "Catalog" at bounding box center [73, 152] width 48 height 18
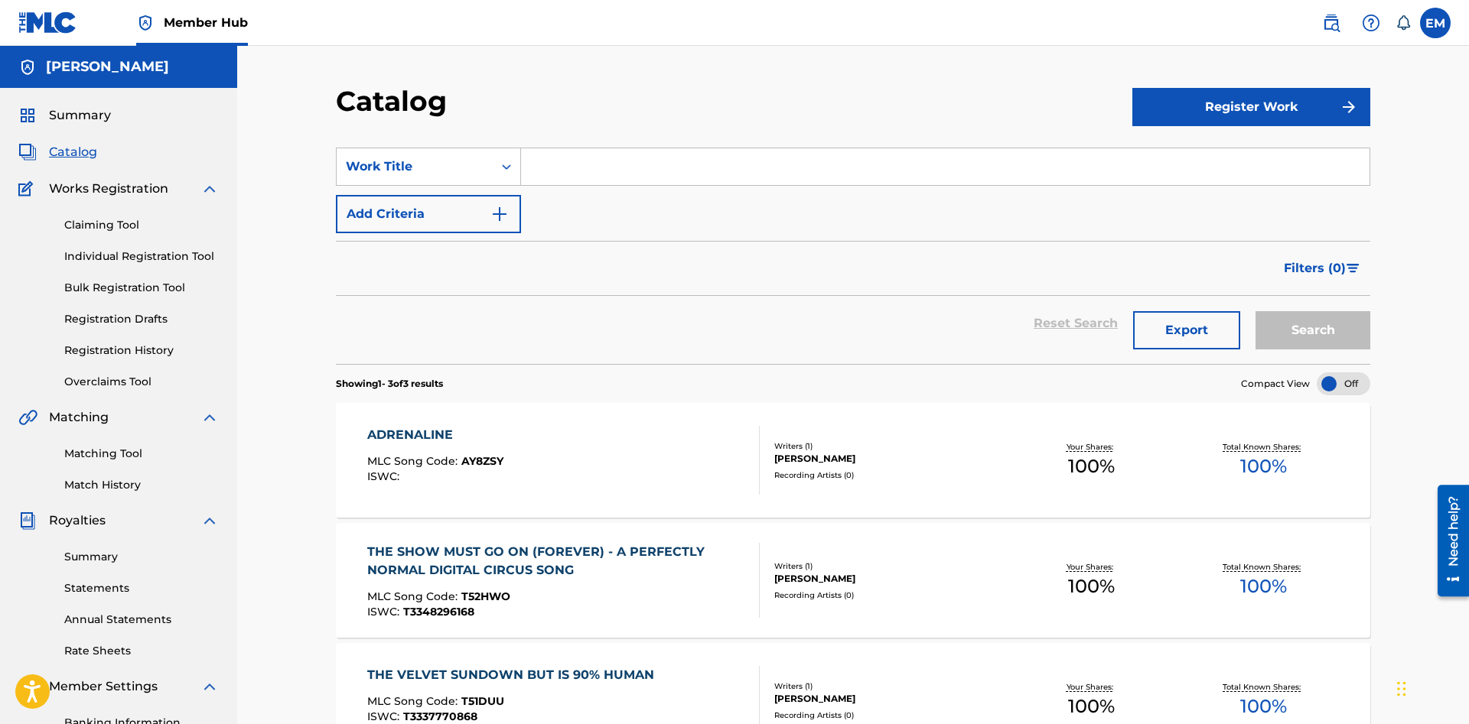
scroll to position [78, 0]
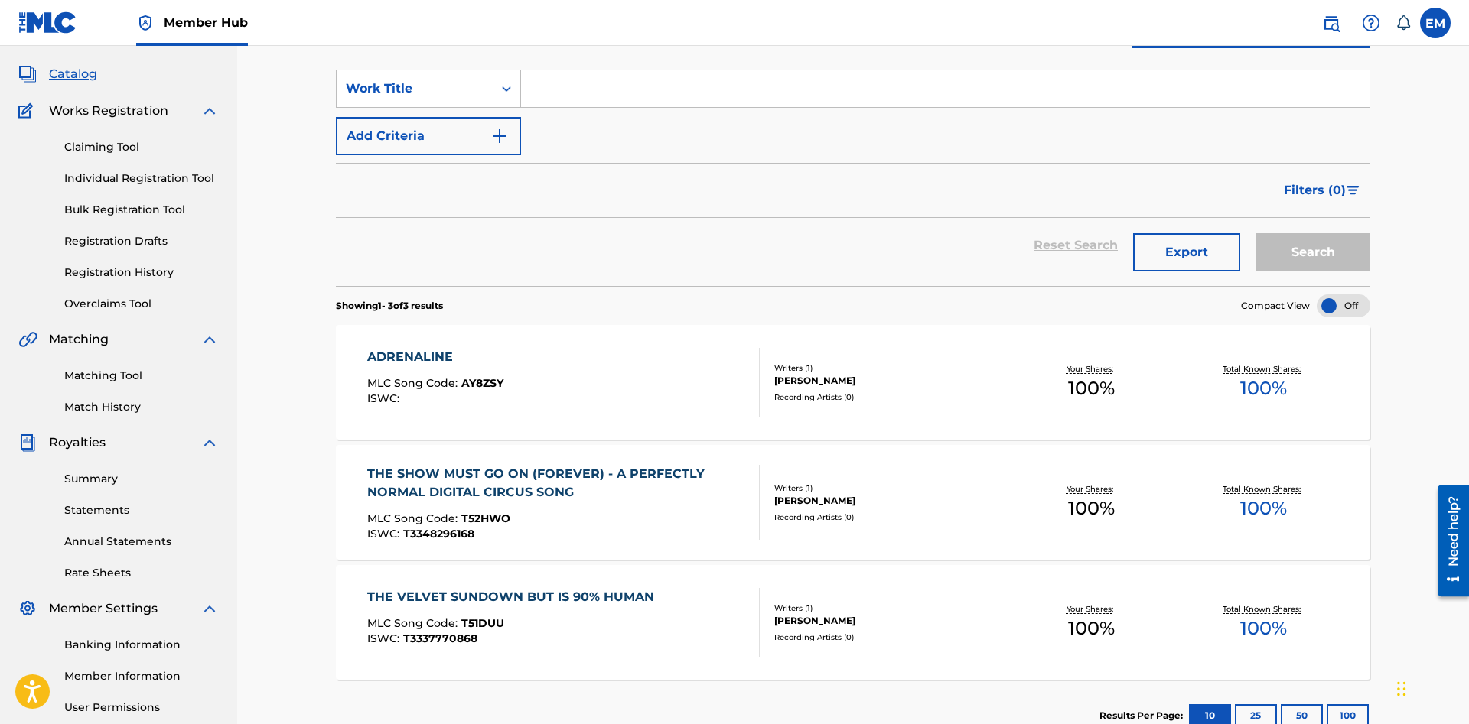
click at [650, 392] on div "ADRENALINE MLC Song Code : AY8ZSY ISWC :" at bounding box center [563, 382] width 393 height 69
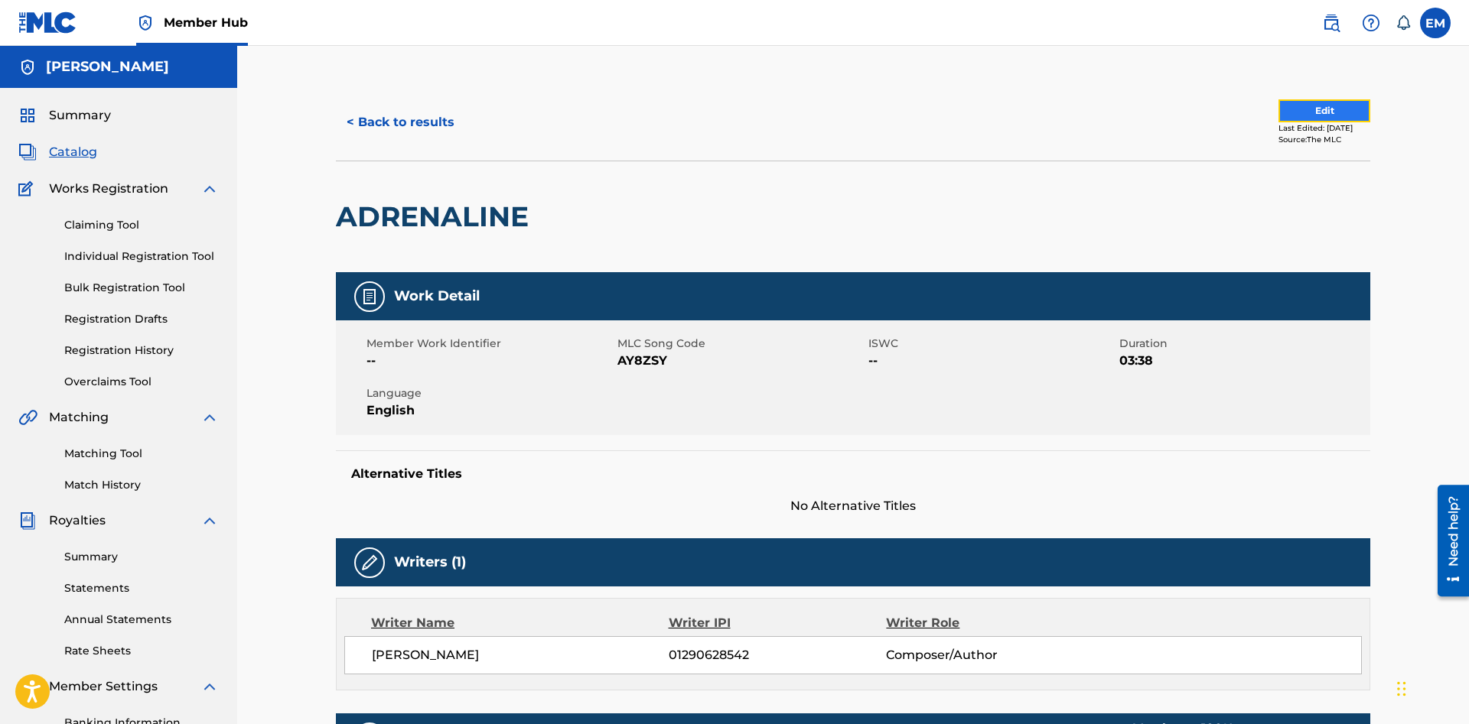
click at [1302, 108] on button "Edit" at bounding box center [1324, 110] width 92 height 23
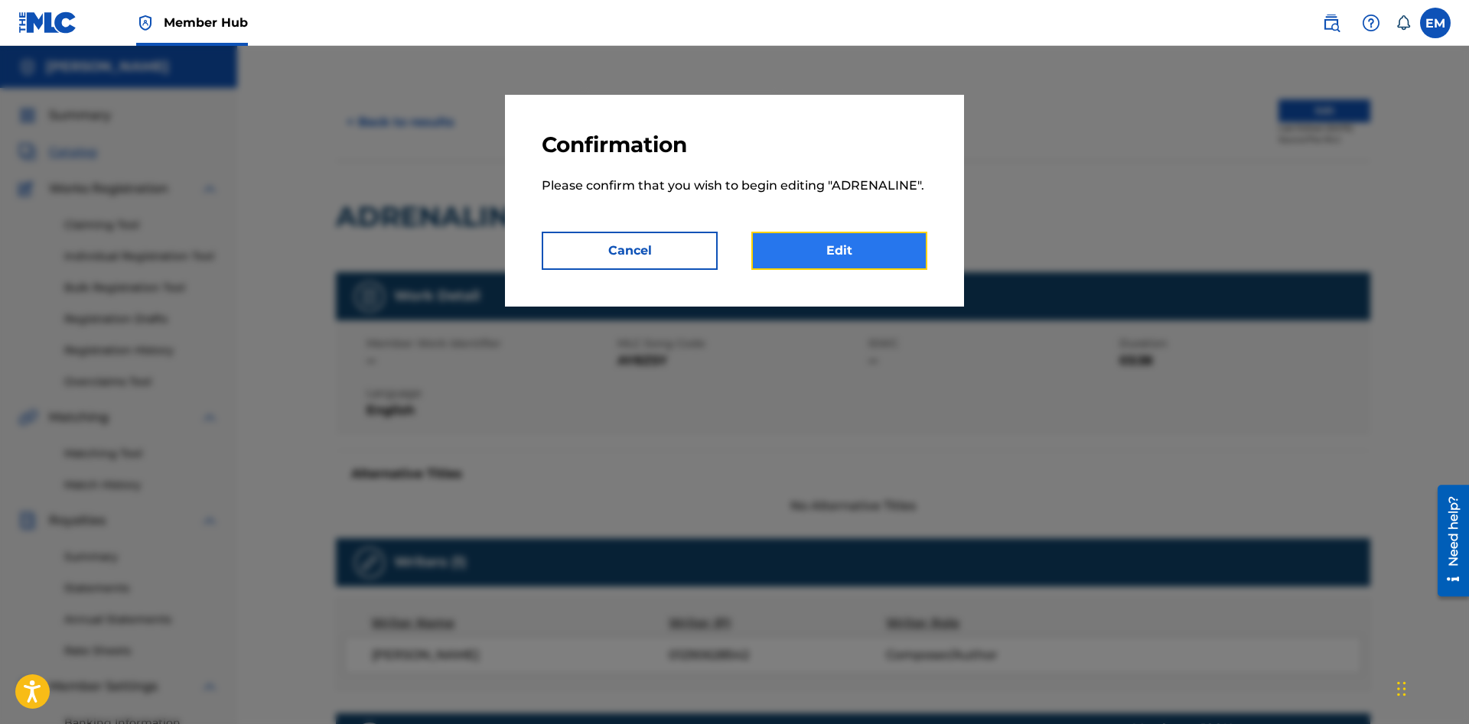
click at [864, 255] on link "Edit" at bounding box center [839, 251] width 176 height 38
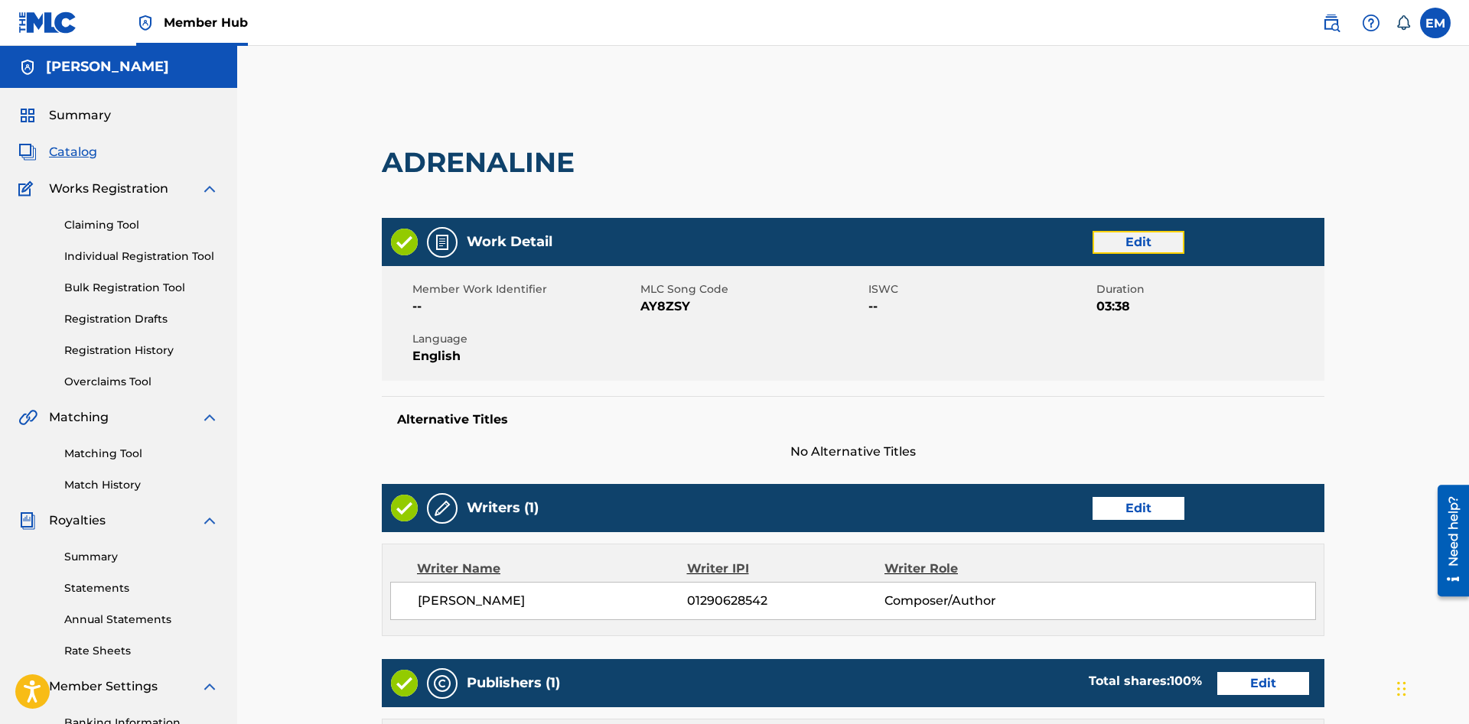
click at [1135, 236] on link "Edit" at bounding box center [1138, 242] width 92 height 23
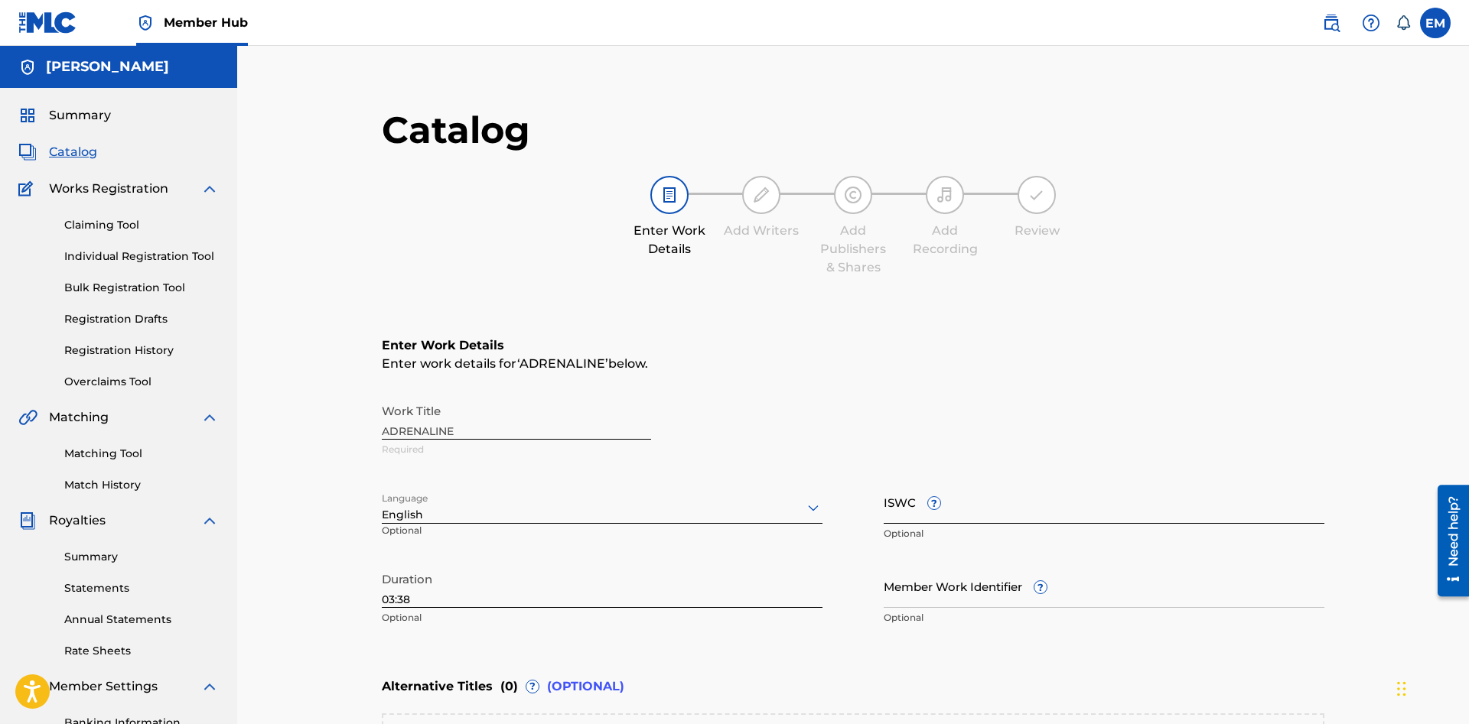
click at [1019, 521] on input "ISWC ?" at bounding box center [1104, 502] width 441 height 44
paste input "T-335.293.422-2"
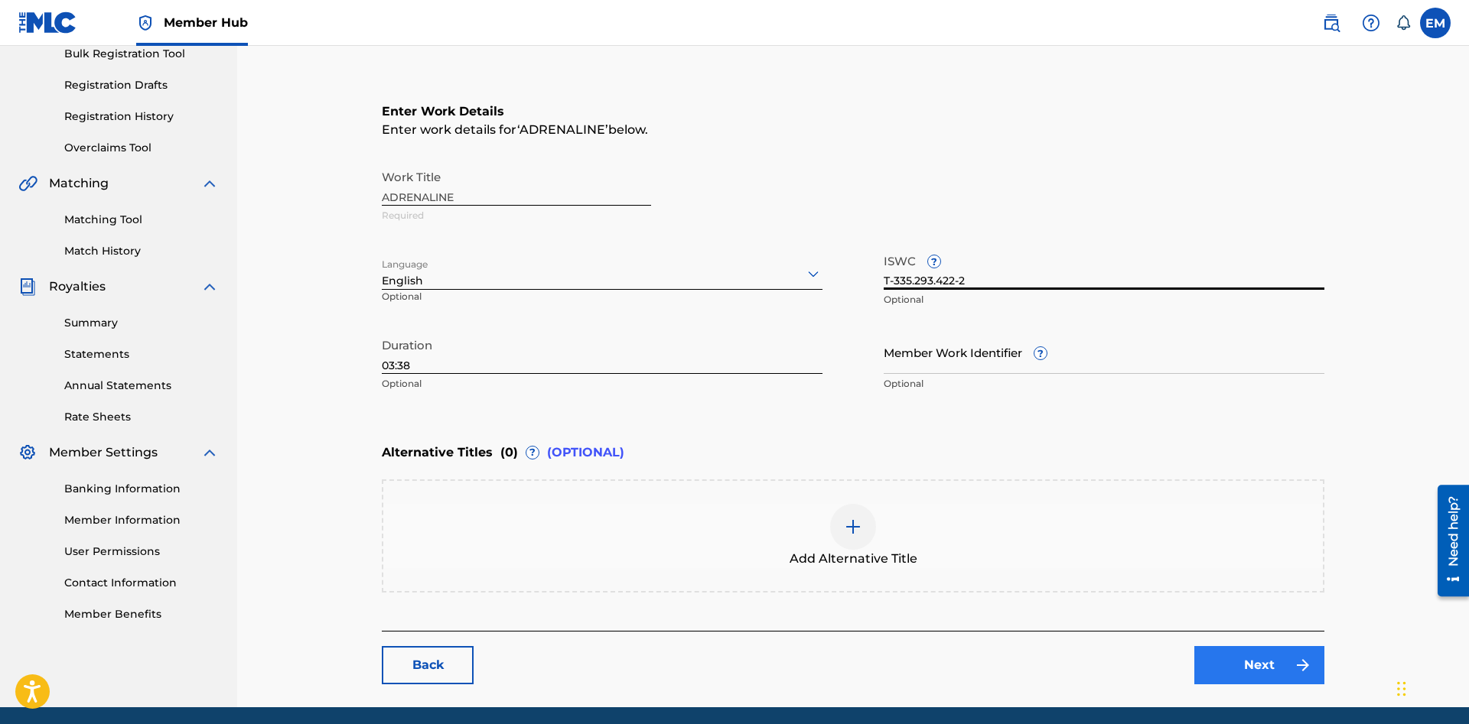
type input "T-335.293.422-2"
click at [1268, 668] on link "Next" at bounding box center [1259, 665] width 130 height 38
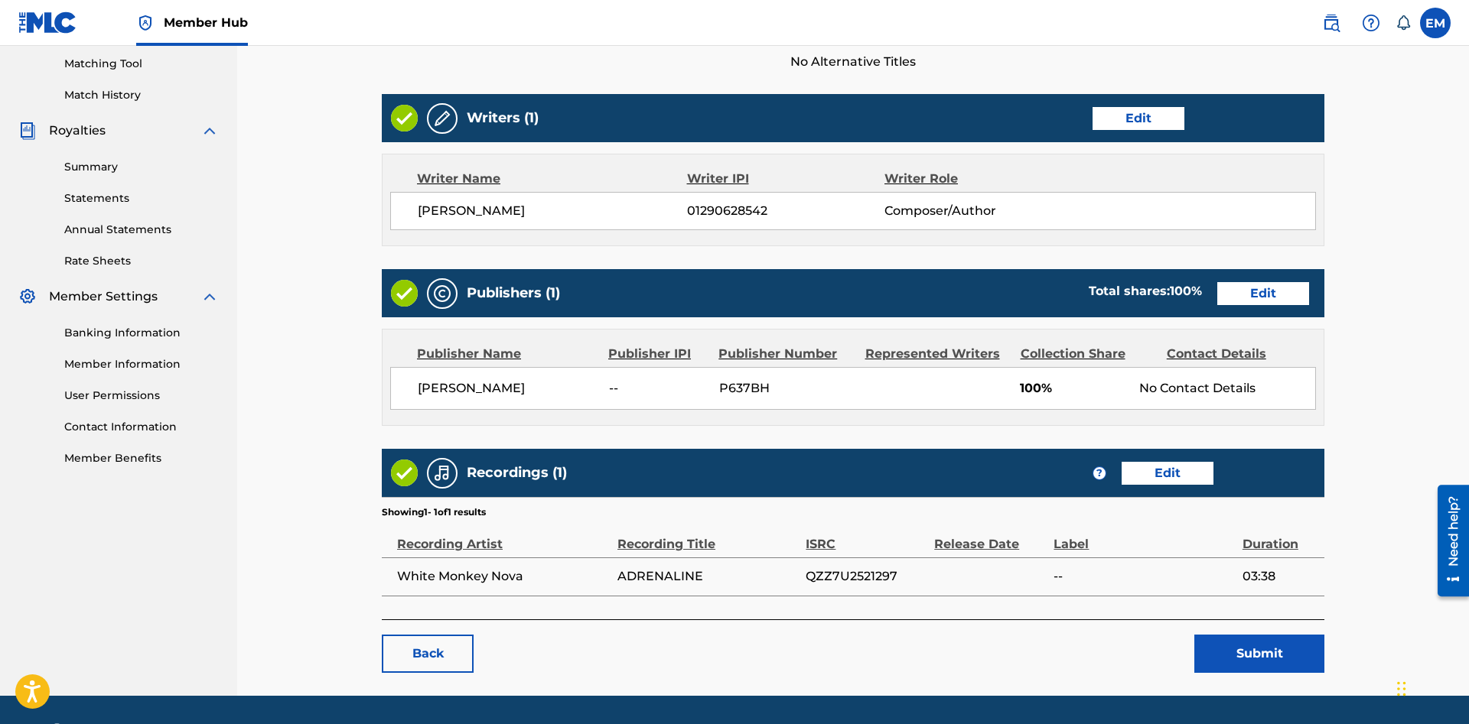
scroll to position [435, 0]
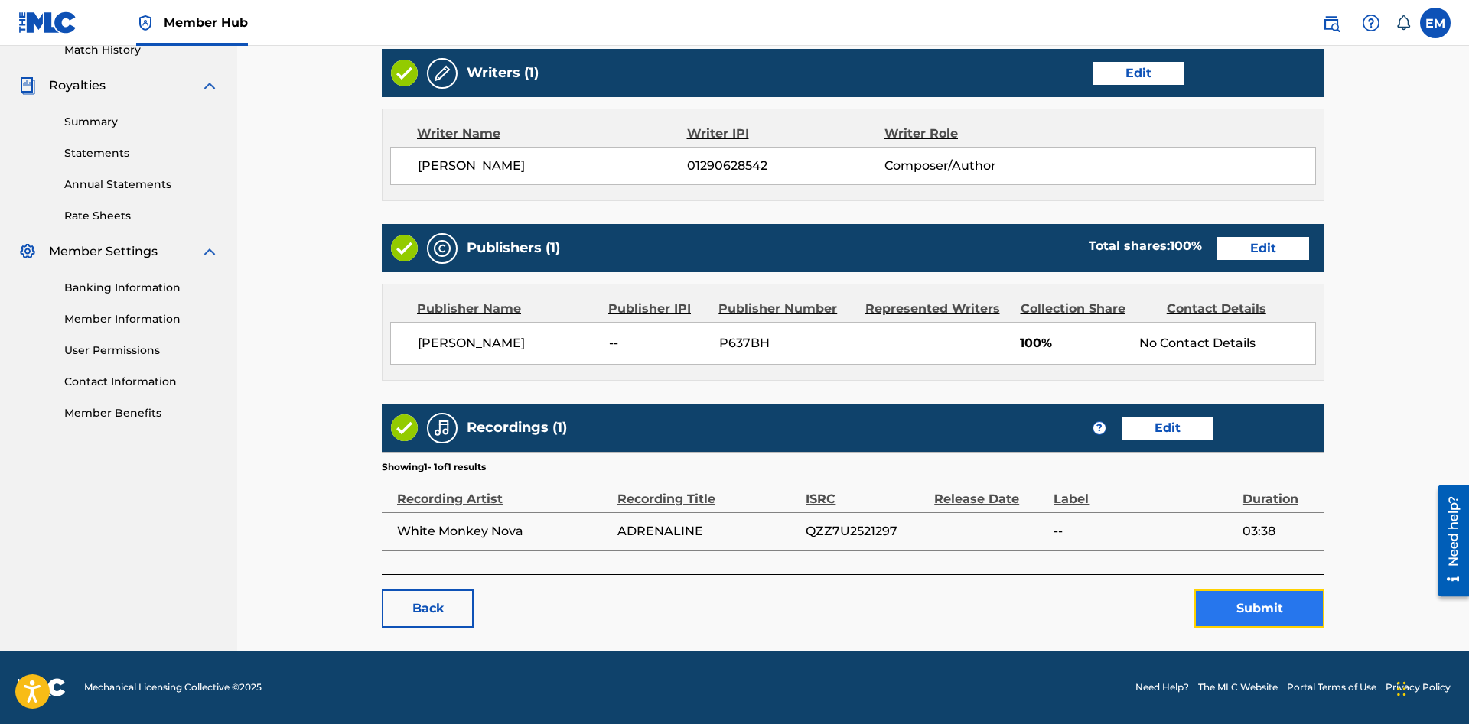
click at [1232, 610] on button "Submit" at bounding box center [1259, 609] width 130 height 38
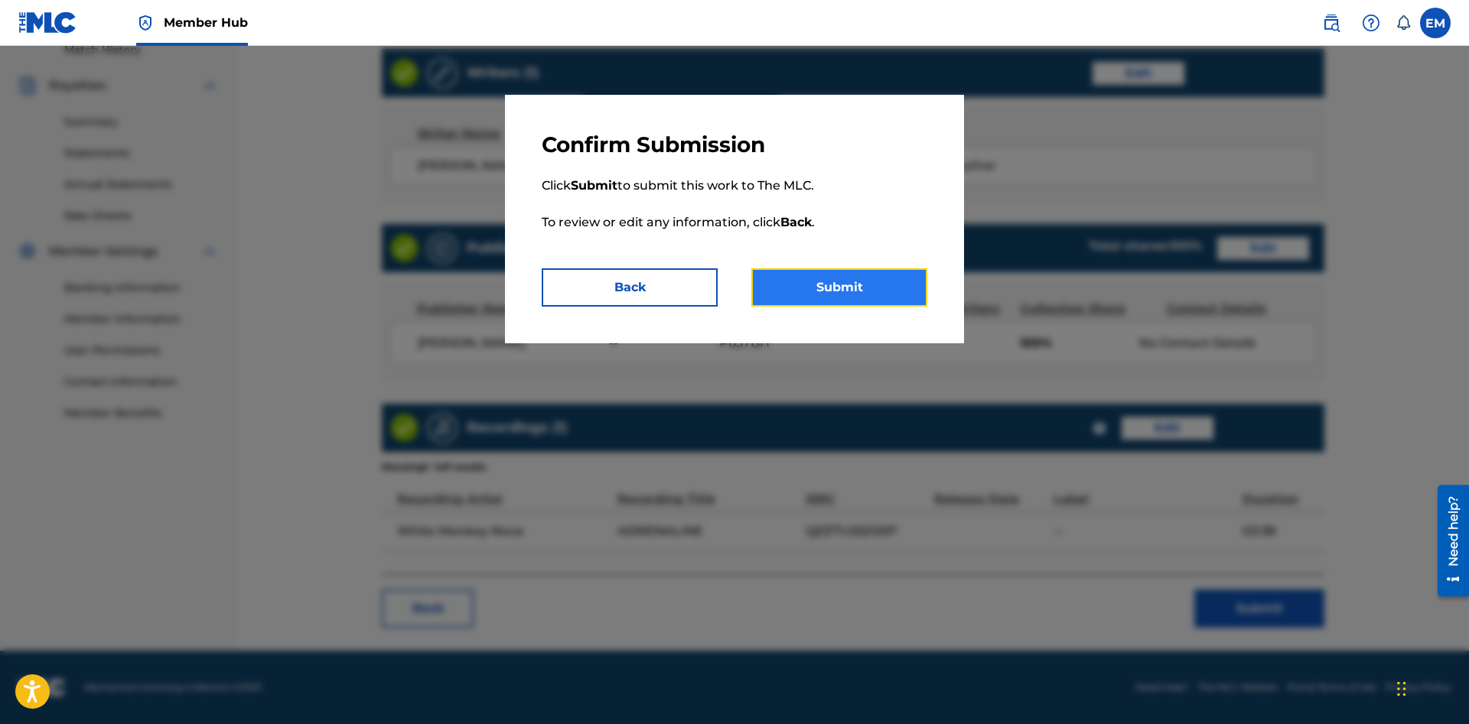
click at [851, 290] on button "Submit" at bounding box center [839, 287] width 176 height 38
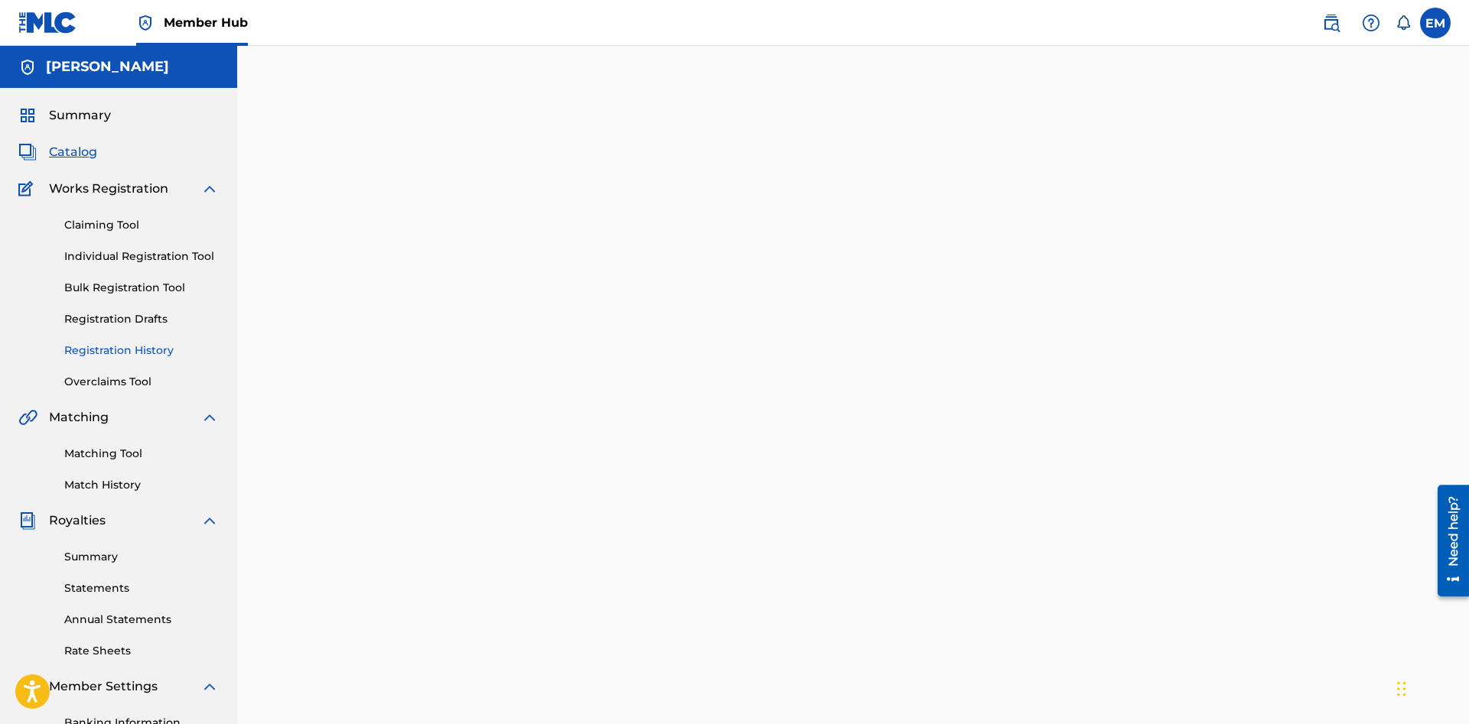
click at [130, 357] on link "Registration History" at bounding box center [141, 351] width 155 height 16
